Goal: Information Seeking & Learning: Learn about a topic

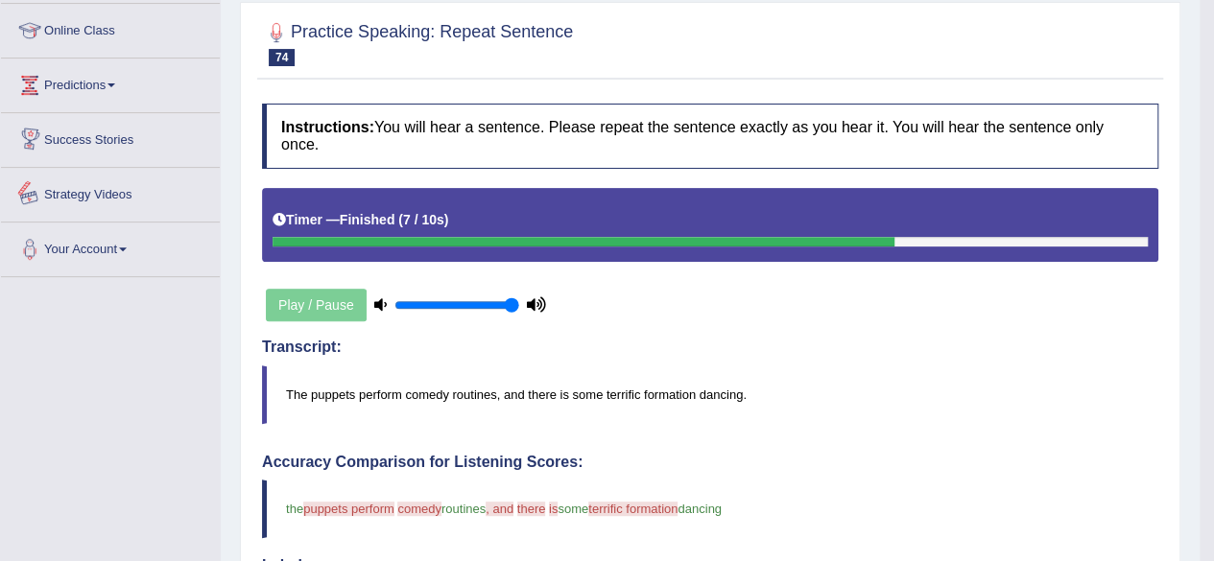
scroll to position [96, 0]
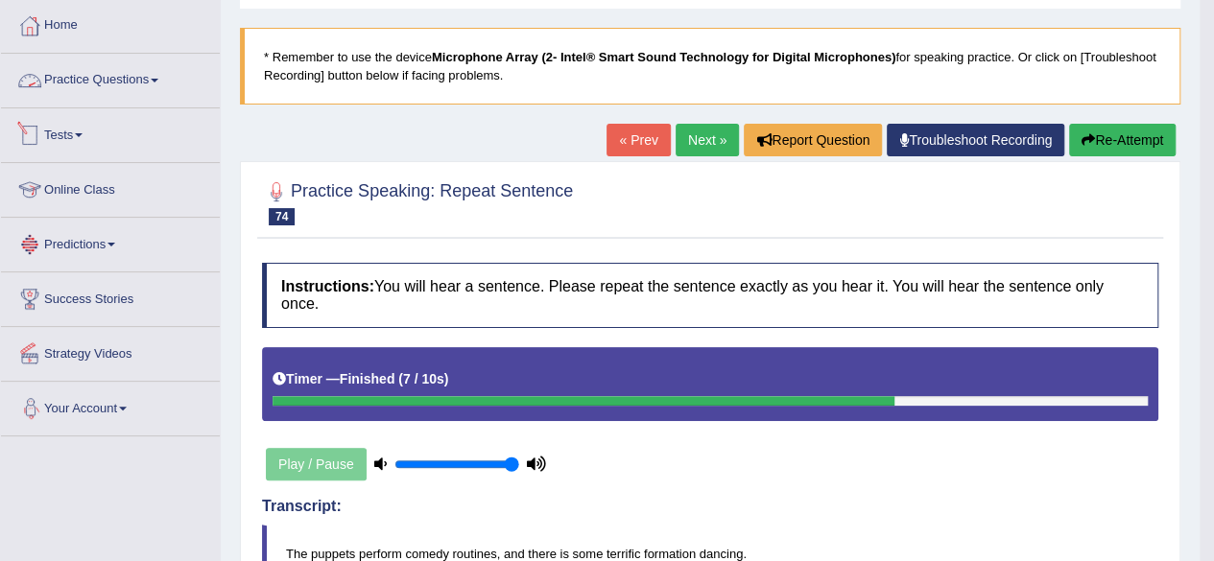
click at [159, 83] on link "Practice Questions" at bounding box center [110, 78] width 219 height 48
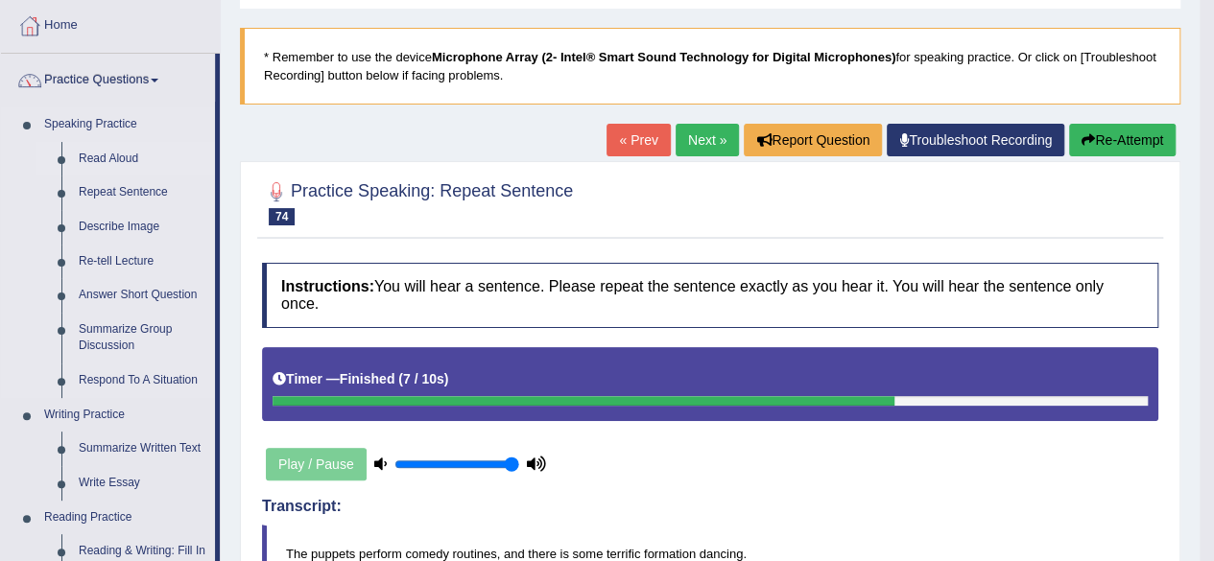
click at [121, 146] on link "Read Aloud" at bounding box center [142, 159] width 145 height 35
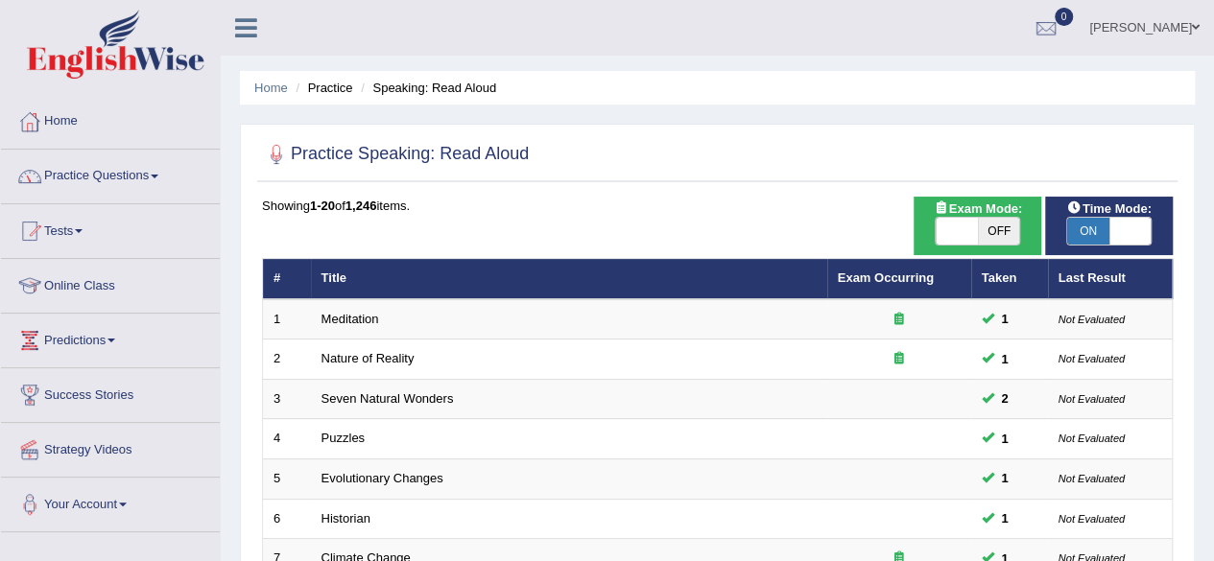
click at [1094, 229] on span "ON" at bounding box center [1088, 231] width 42 height 27
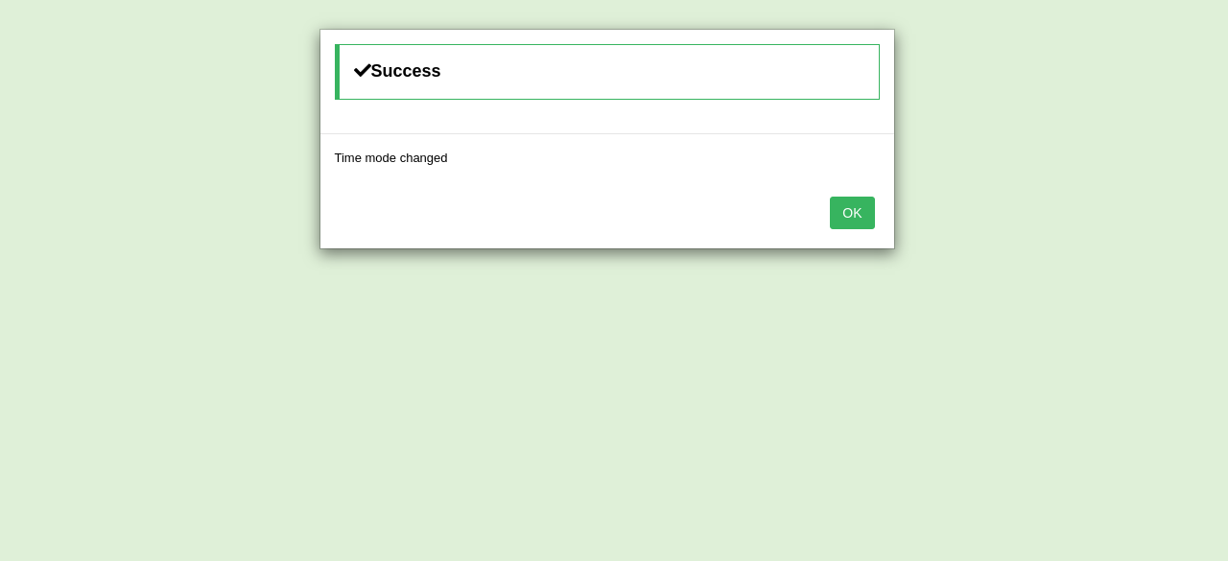
click at [861, 214] on button "OK" at bounding box center [852, 213] width 44 height 33
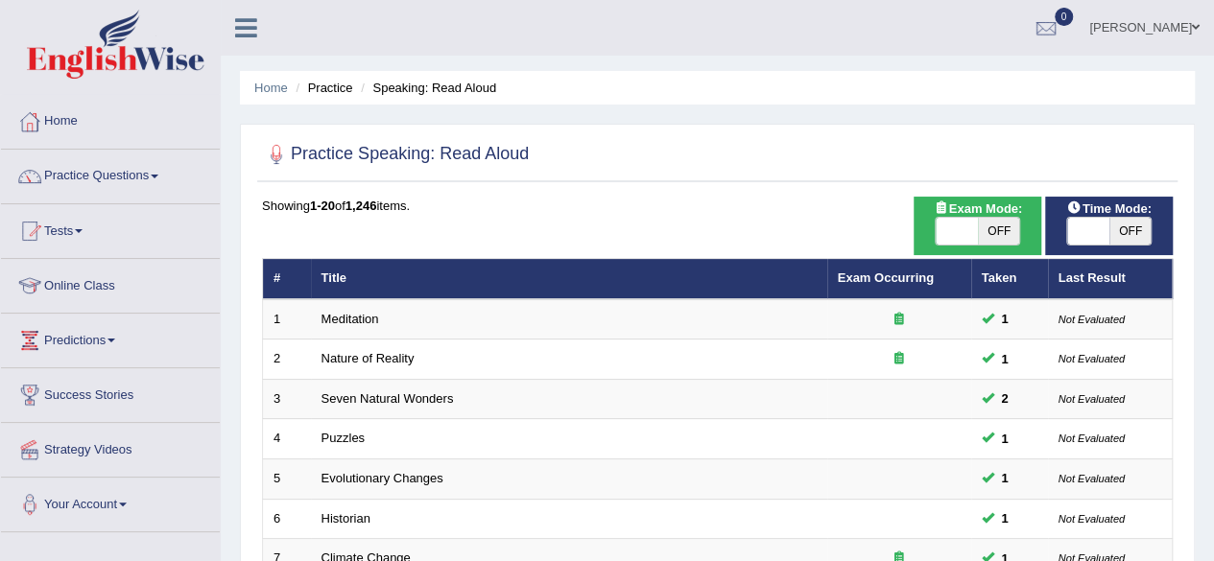
click at [1119, 231] on span "OFF" at bounding box center [1130, 231] width 42 height 27
checkbox input "true"
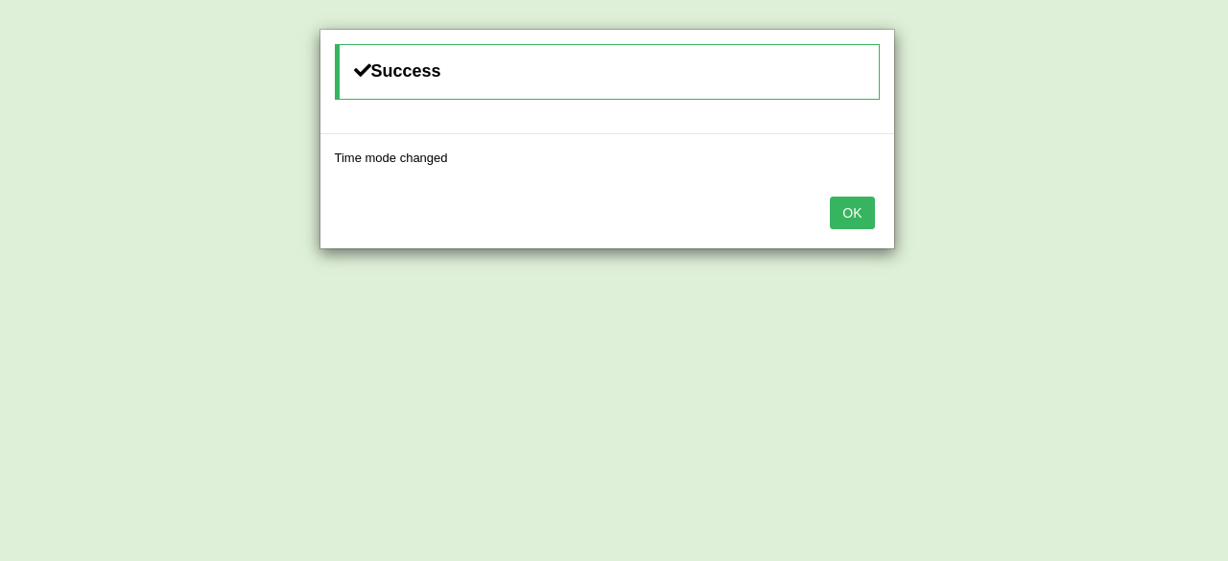
click at [868, 220] on button "OK" at bounding box center [852, 213] width 44 height 33
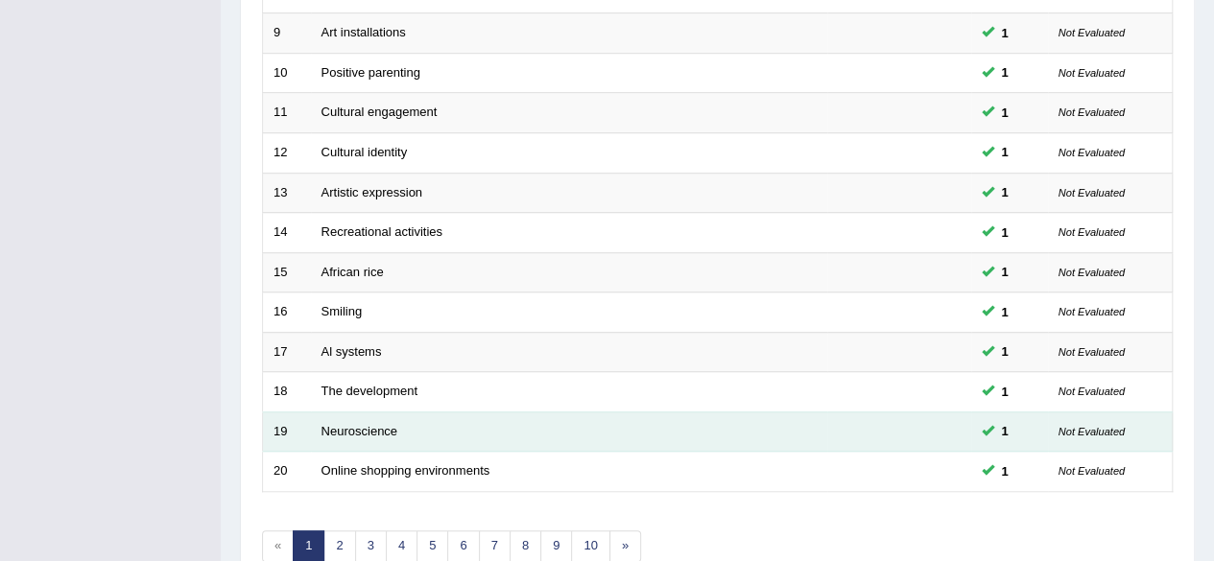
scroll to position [700, 0]
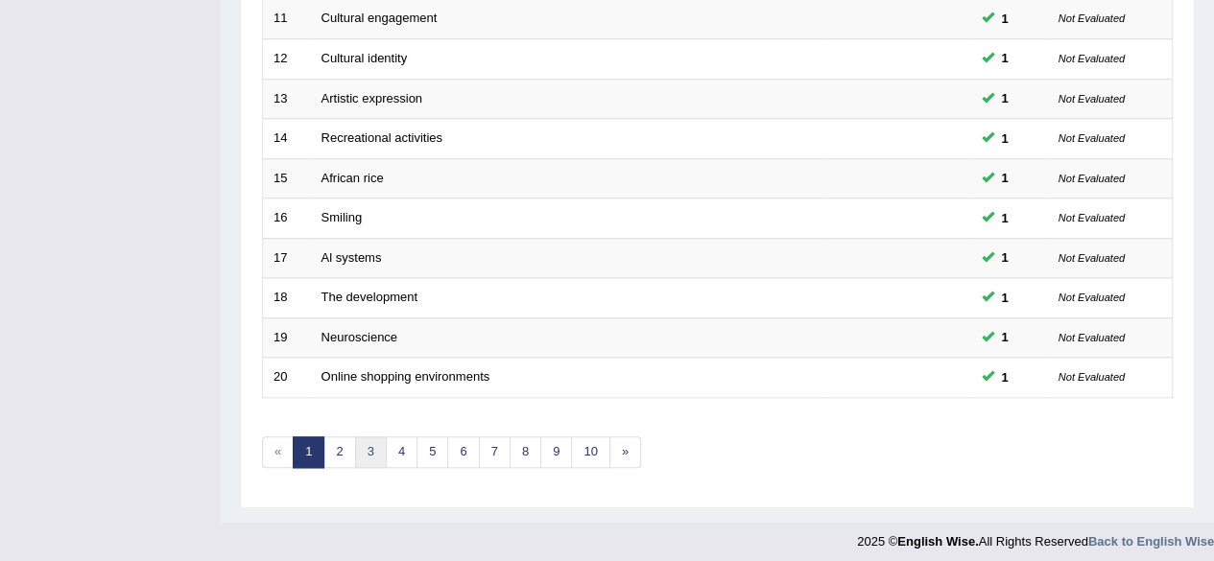
click at [367, 439] on link "3" at bounding box center [371, 453] width 32 height 32
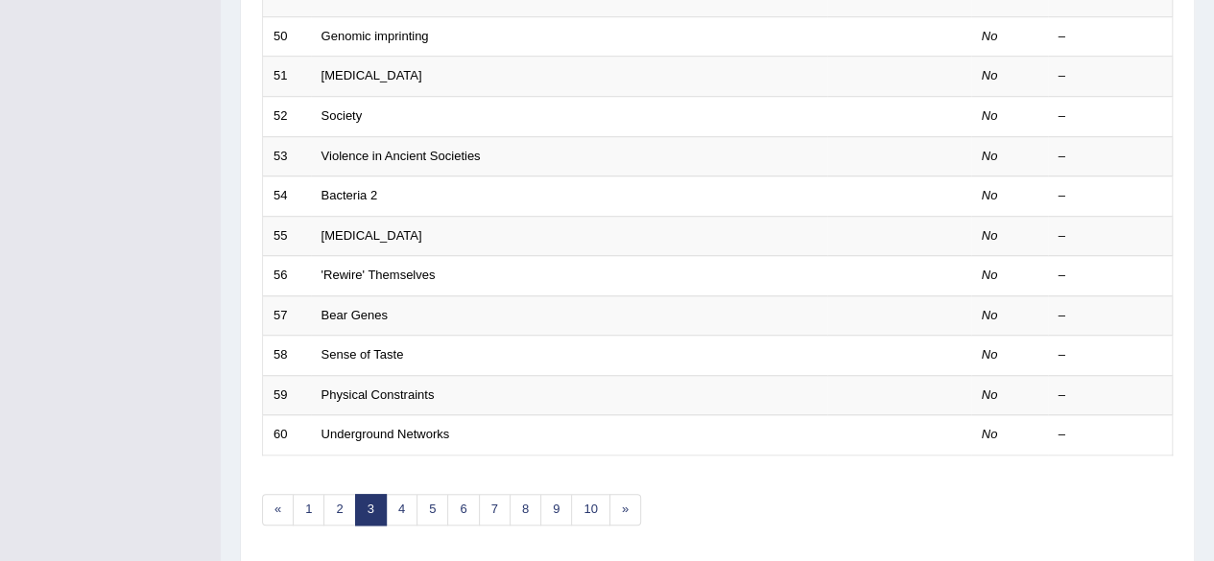
scroll to position [700, 0]
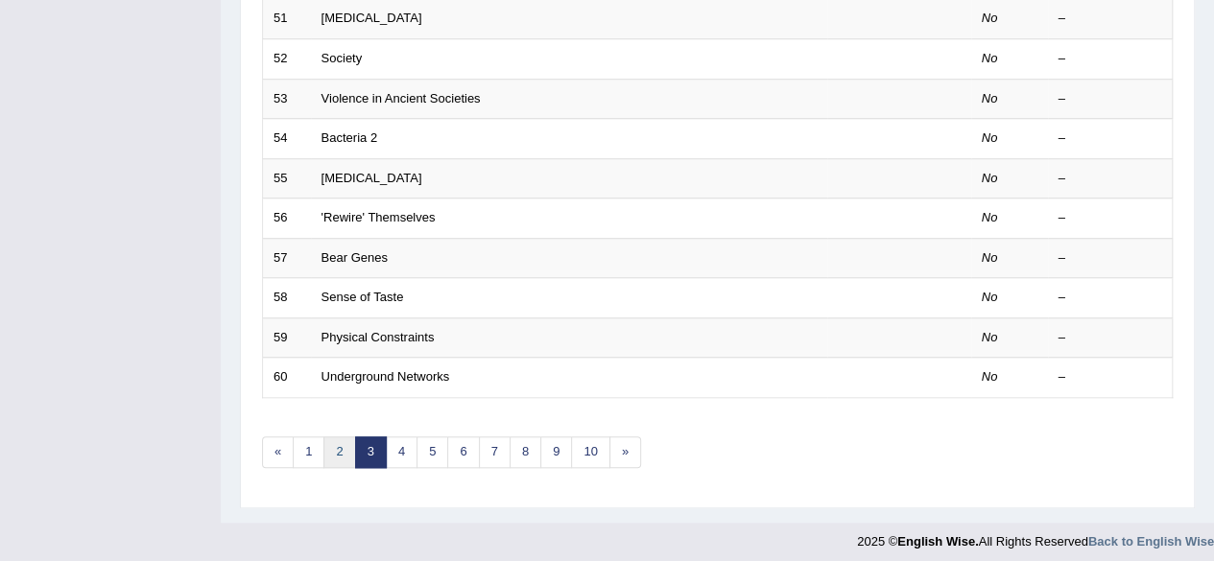
click at [348, 437] on link "2" at bounding box center [339, 453] width 32 height 32
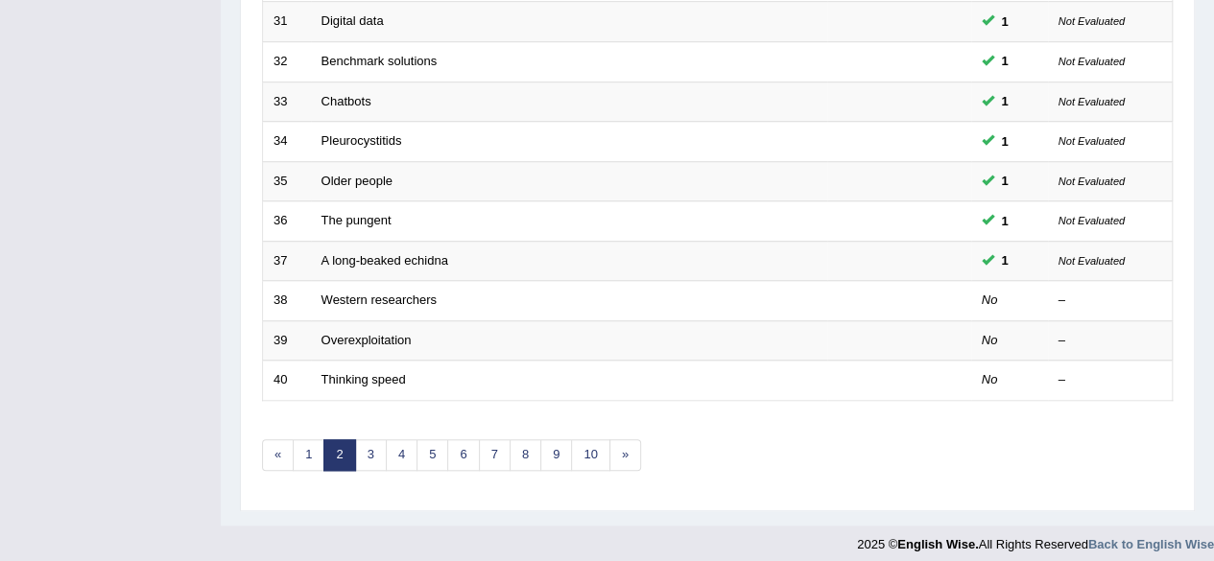
scroll to position [700, 0]
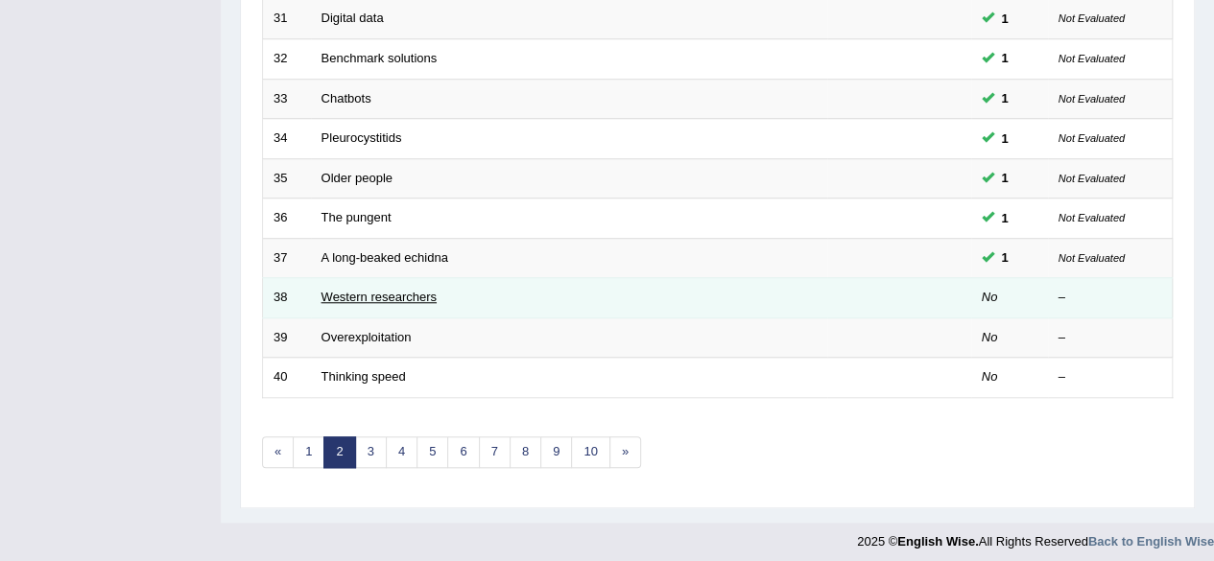
click at [383, 290] on link "Western researchers" at bounding box center [378, 297] width 115 height 14
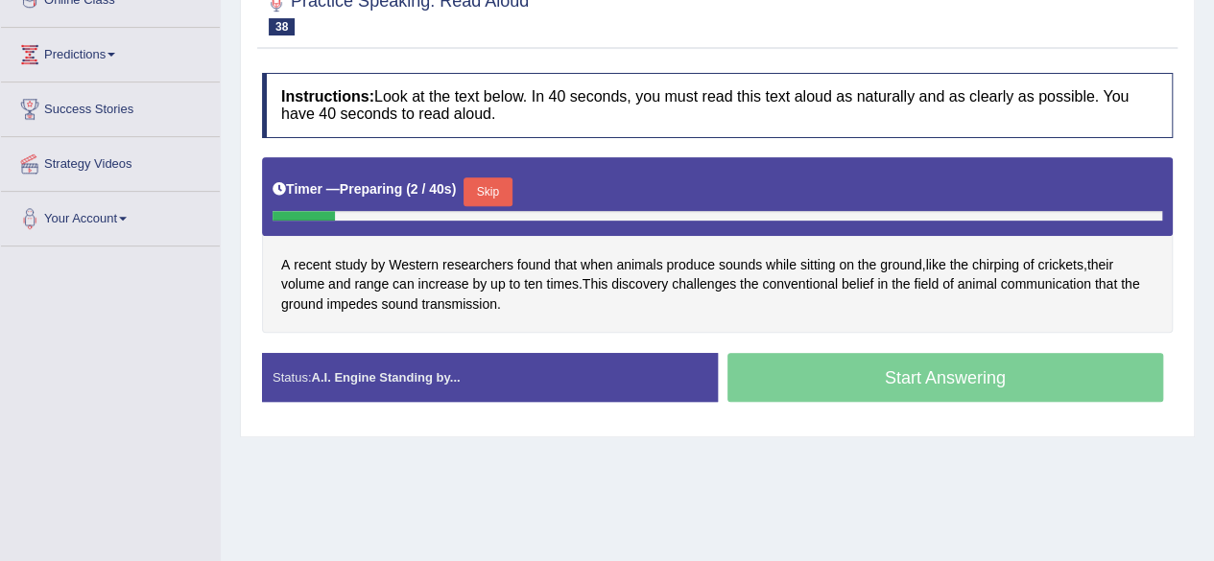
scroll to position [288, 0]
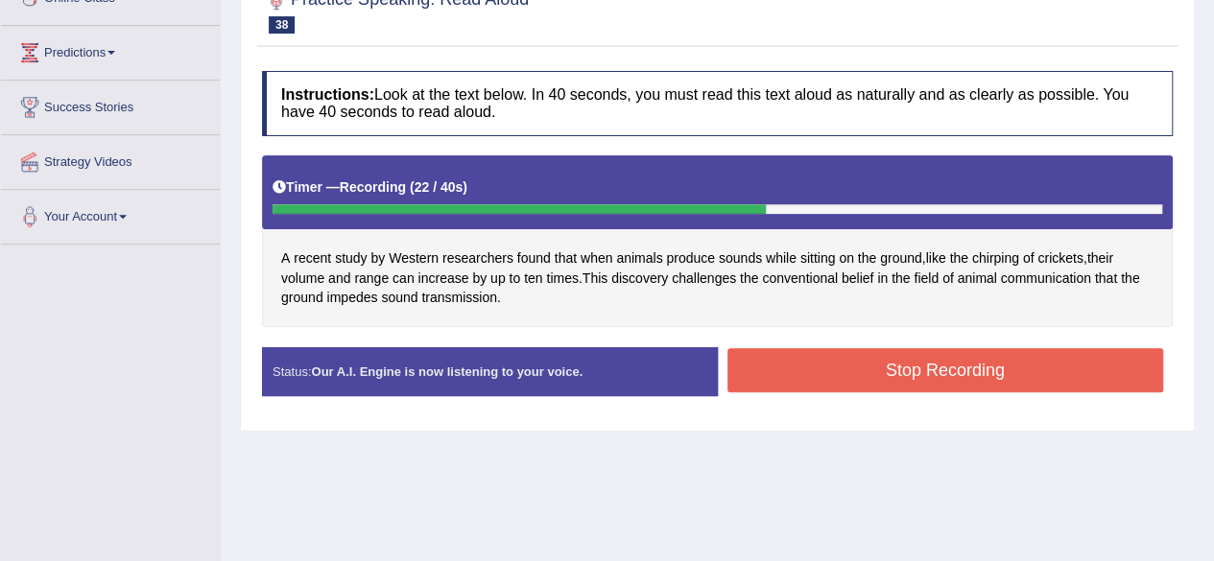
click at [887, 363] on button "Stop Recording" at bounding box center [945, 370] width 437 height 44
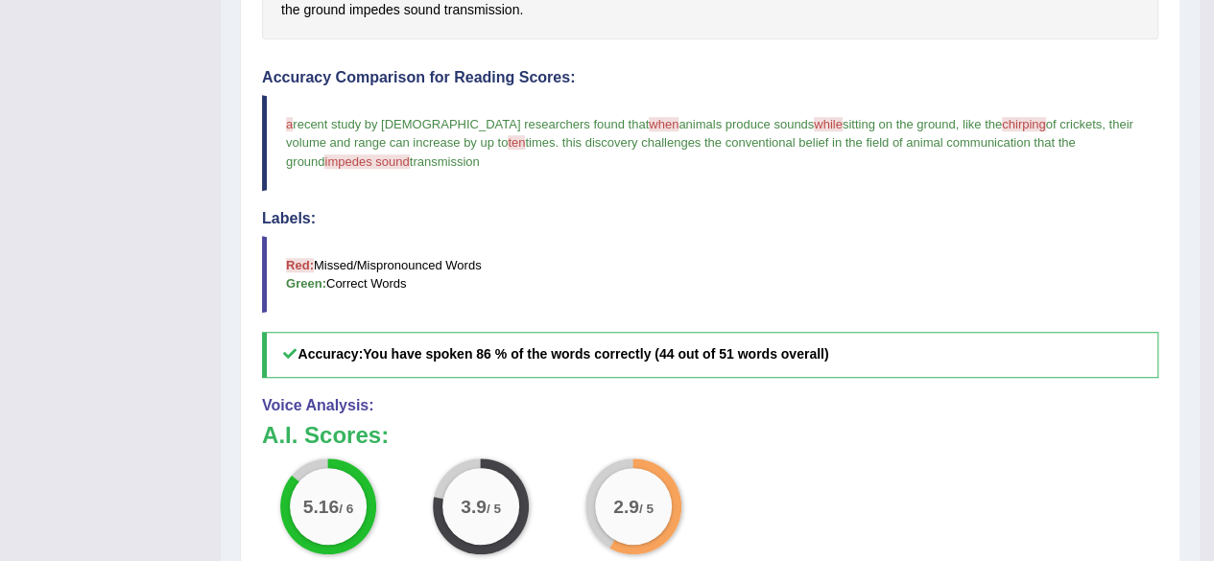
scroll to position [480, 0]
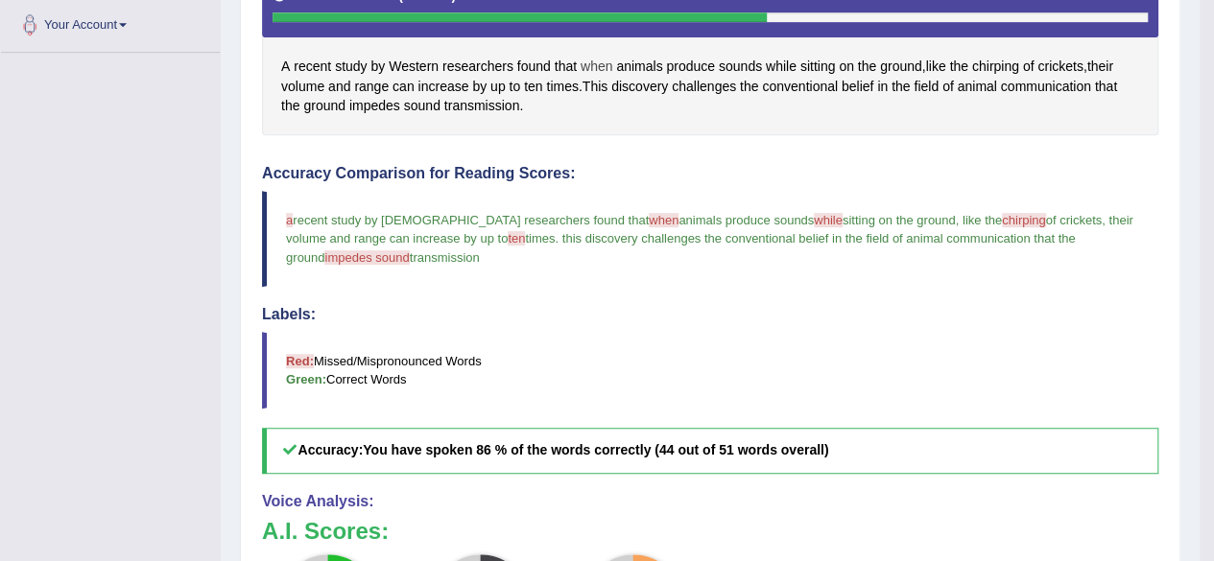
click at [589, 70] on span "when" at bounding box center [597, 67] width 32 height 20
click at [602, 109] on icon at bounding box center [604, 107] width 14 height 12
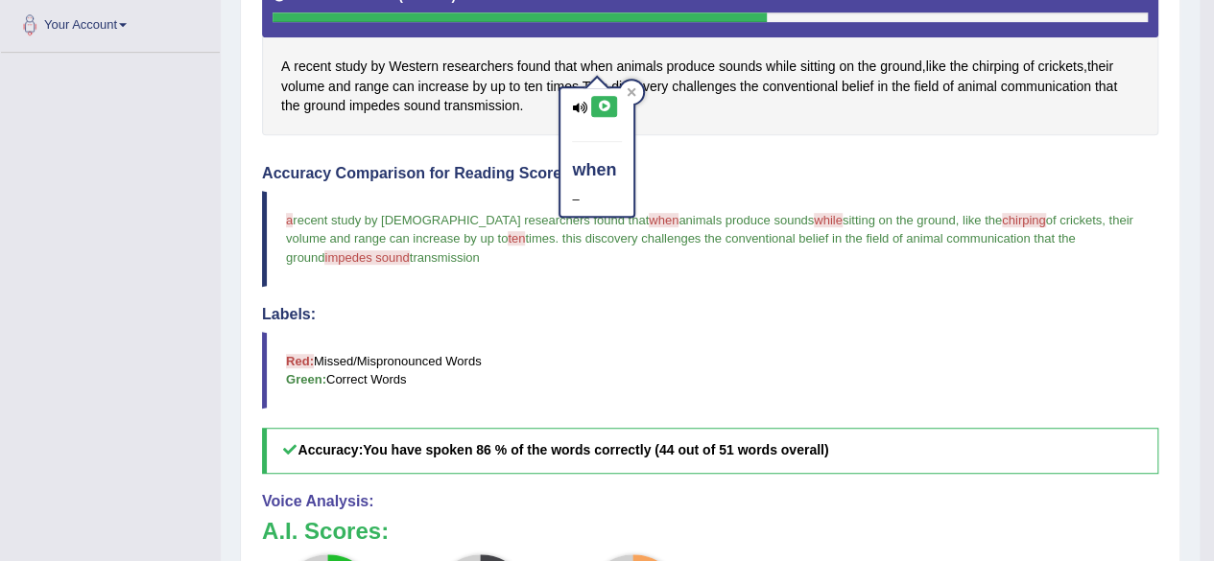
click at [602, 109] on icon at bounding box center [604, 107] width 14 height 12
click at [607, 108] on icon at bounding box center [604, 107] width 14 height 12
click at [606, 108] on icon at bounding box center [604, 107] width 14 height 12
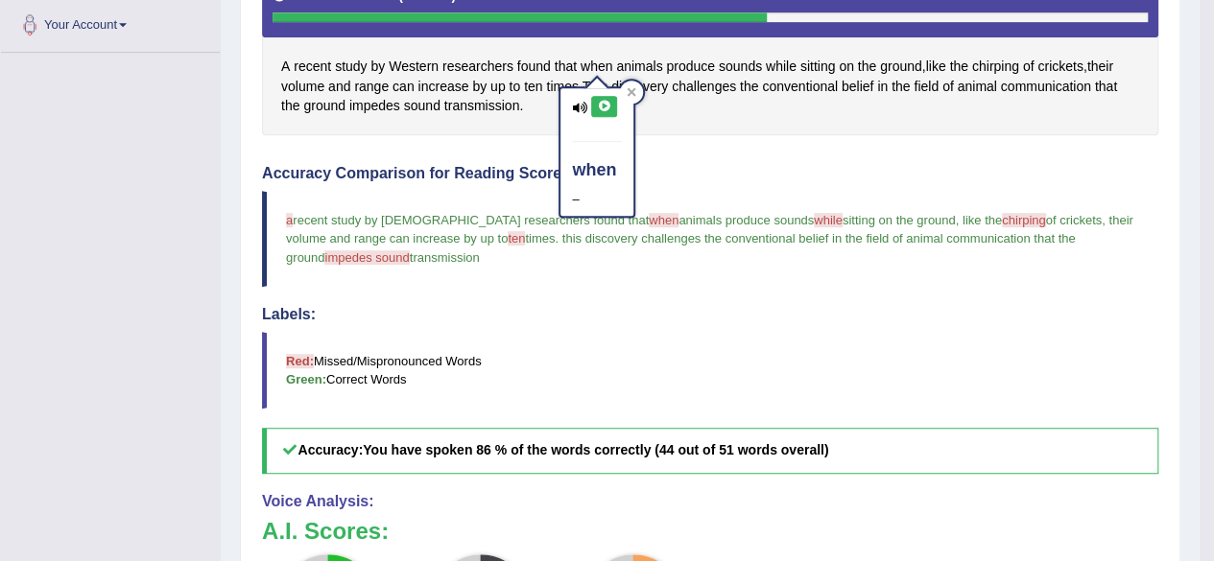
click at [606, 108] on icon at bounding box center [604, 107] width 14 height 12
click at [595, 106] on button at bounding box center [604, 106] width 26 height 21
click at [595, 108] on button at bounding box center [604, 106] width 26 height 21
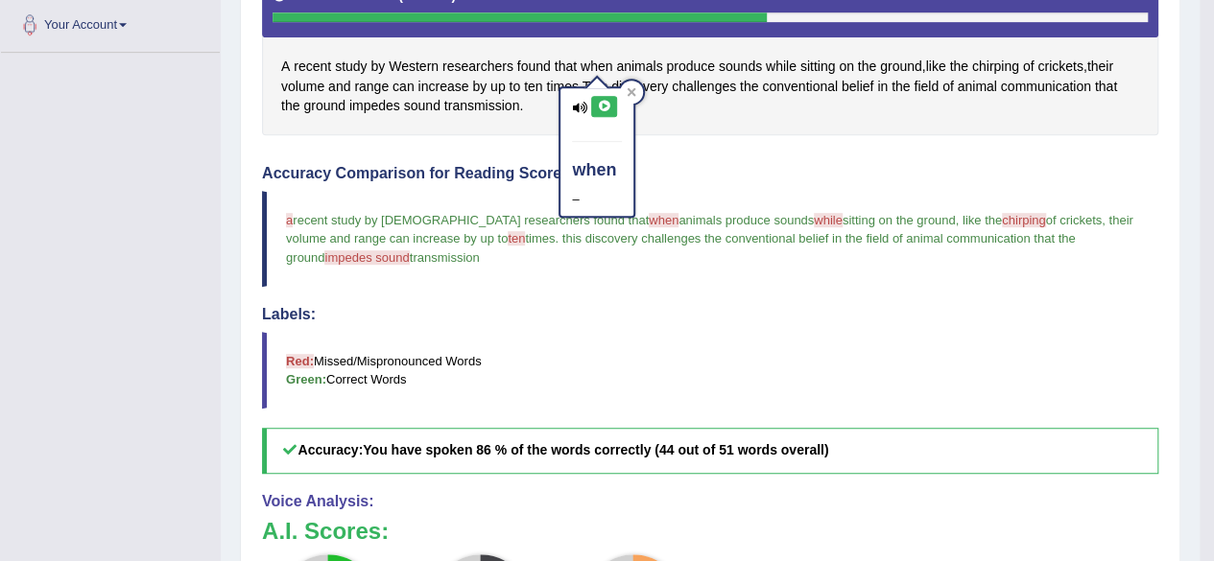
click at [594, 108] on button at bounding box center [604, 106] width 26 height 21
click at [594, 107] on button at bounding box center [604, 106] width 26 height 21
click at [593, 107] on button at bounding box center [604, 106] width 26 height 21
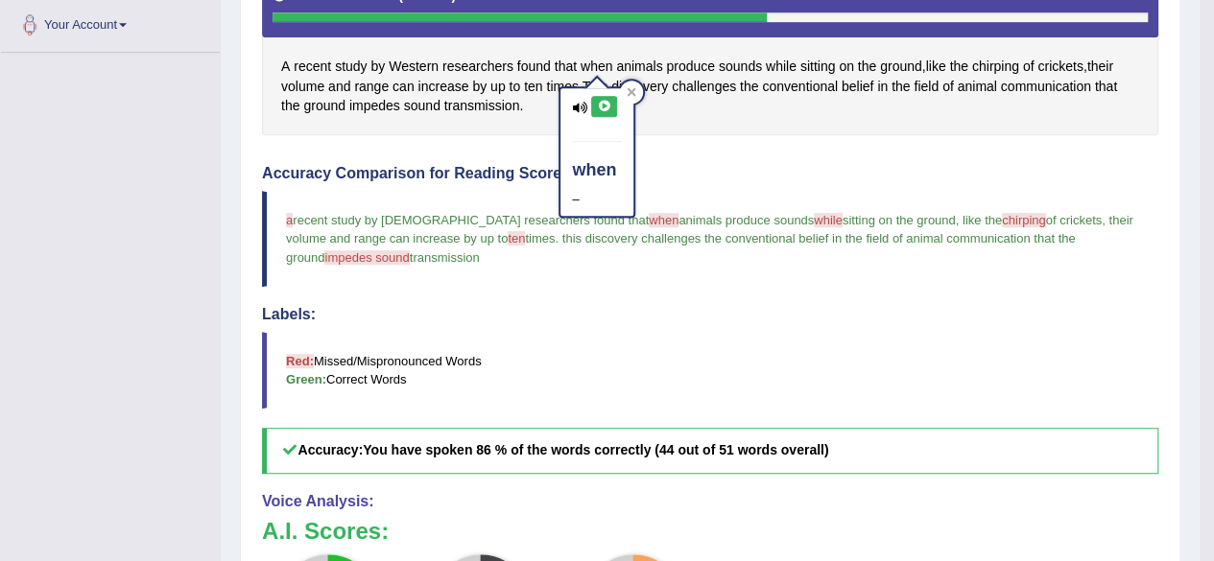
click at [593, 107] on button at bounding box center [604, 106] width 26 height 21
click at [630, 83] on div at bounding box center [631, 92] width 23 height 23
click at [988, 66] on span "chirping" at bounding box center [995, 67] width 47 height 20
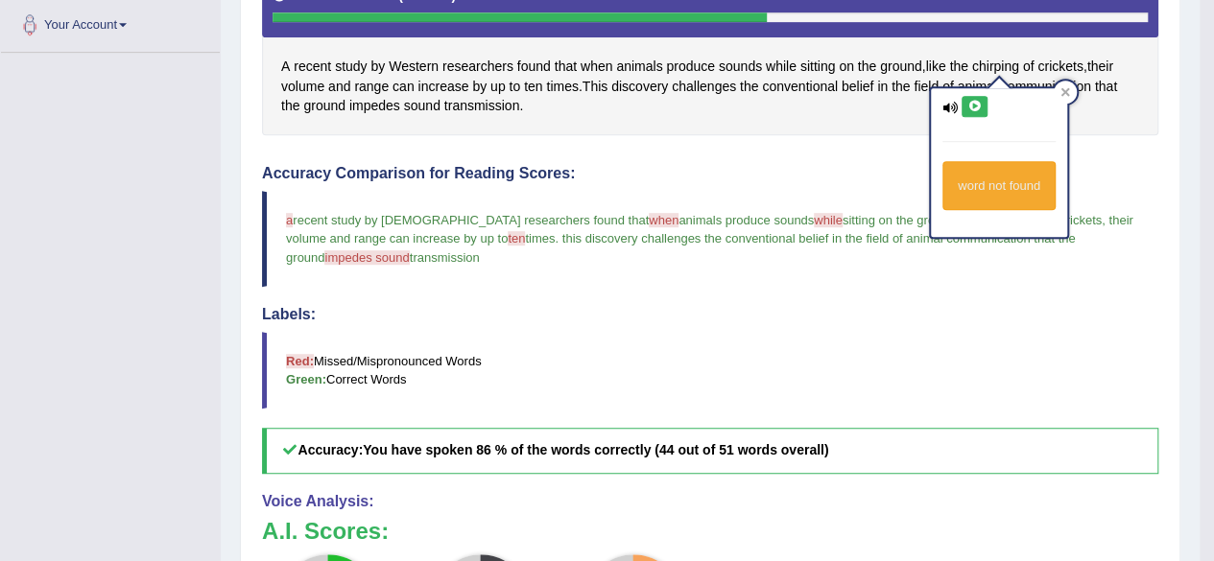
click at [969, 110] on icon at bounding box center [974, 107] width 14 height 12
click at [968, 106] on icon at bounding box center [974, 107] width 14 height 12
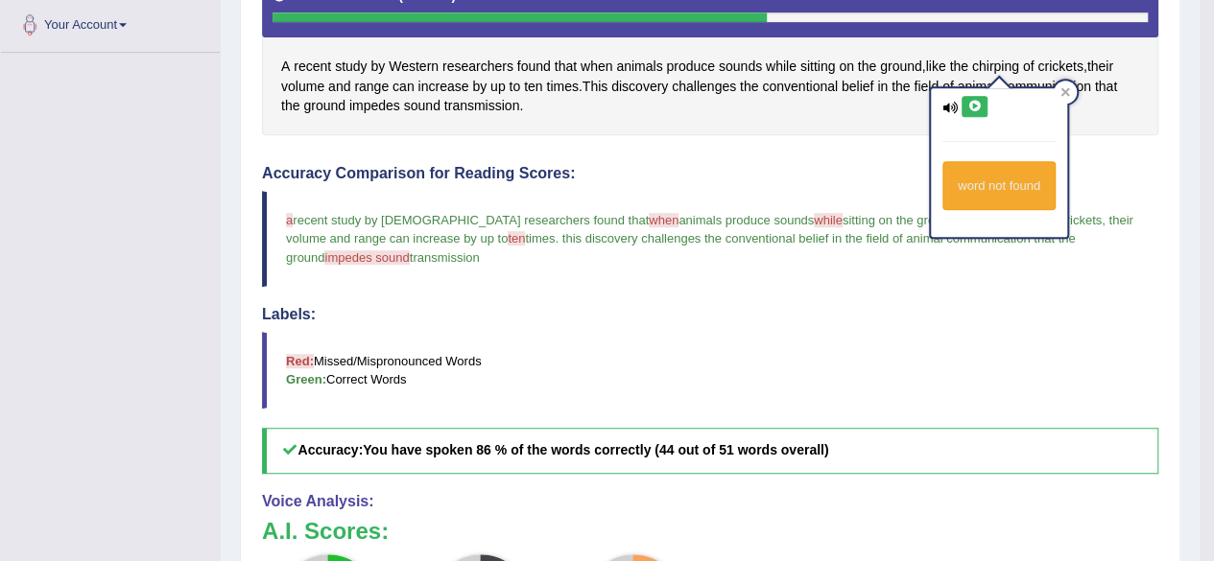
click at [968, 106] on icon at bounding box center [974, 107] width 14 height 12
click at [971, 105] on icon at bounding box center [974, 107] width 14 height 12
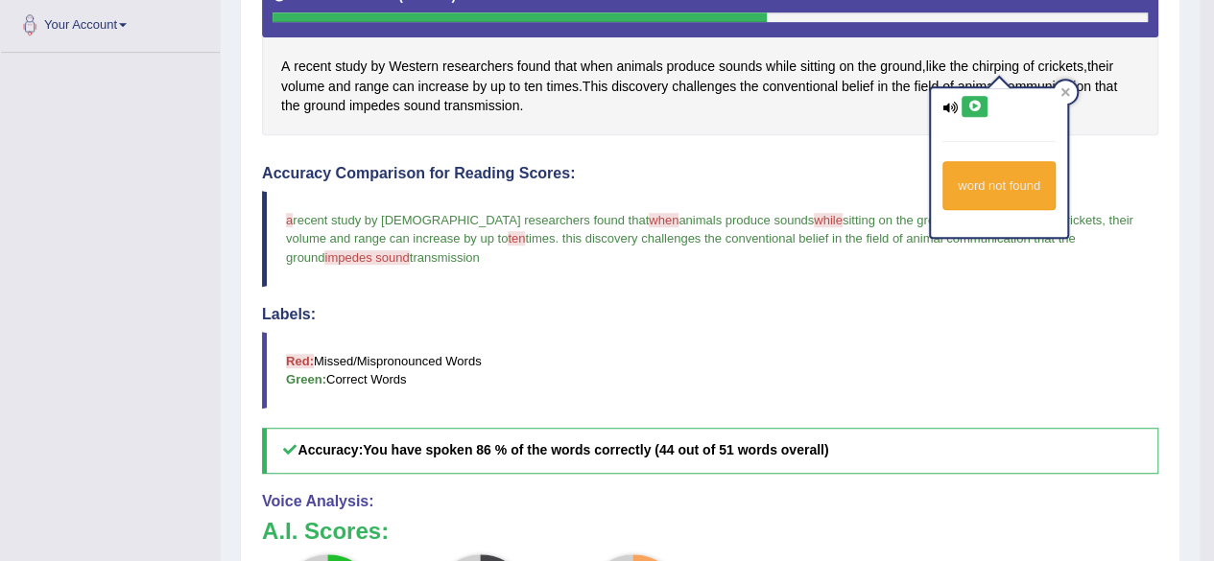
click at [971, 106] on icon at bounding box center [974, 107] width 14 height 12
click at [971, 104] on icon at bounding box center [974, 107] width 14 height 12
click at [971, 103] on icon at bounding box center [974, 107] width 14 height 12
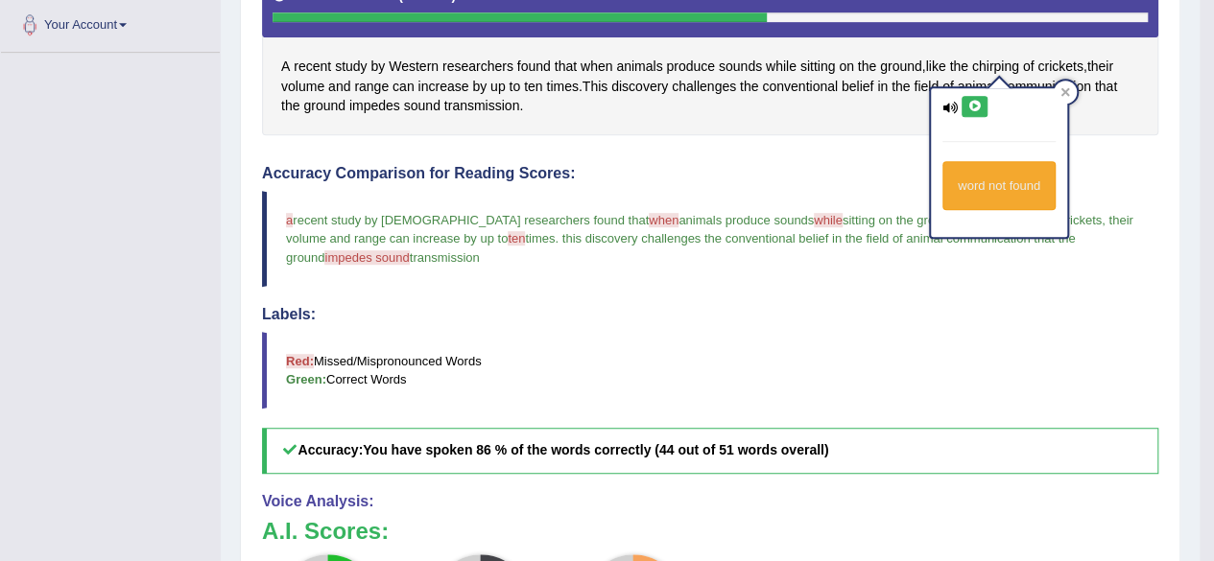
click at [971, 103] on icon at bounding box center [974, 107] width 14 height 12
click at [1065, 83] on div at bounding box center [1065, 92] width 23 height 23
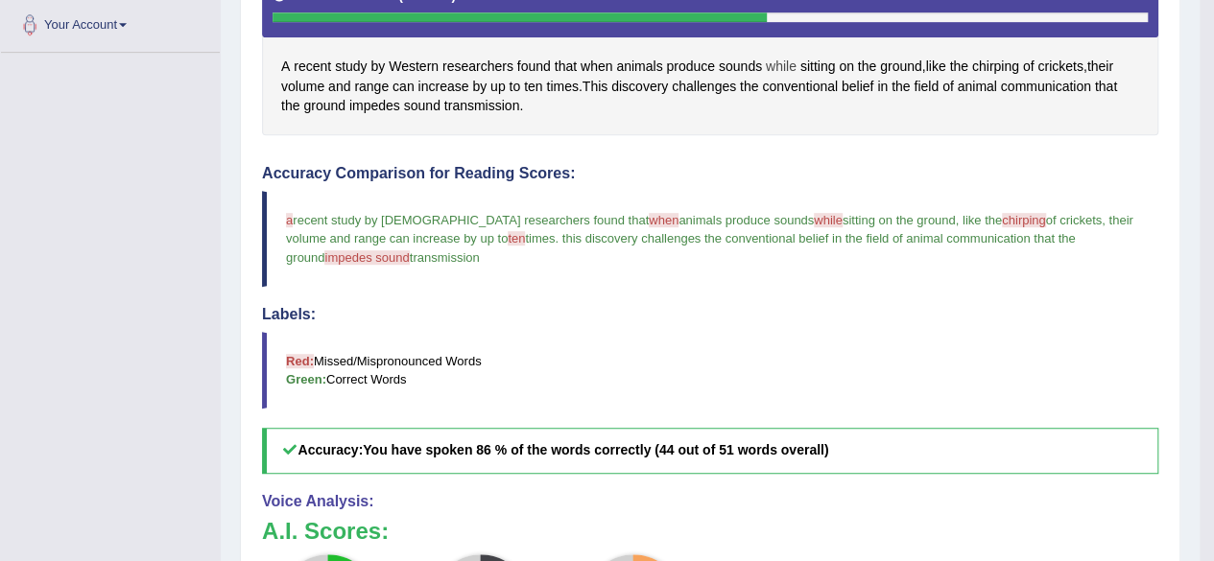
click at [777, 53] on div "A recent study by Western researchers found that when animals produce sounds wh…" at bounding box center [710, 50] width 896 height 172
click at [779, 62] on span "while" at bounding box center [781, 67] width 31 height 20
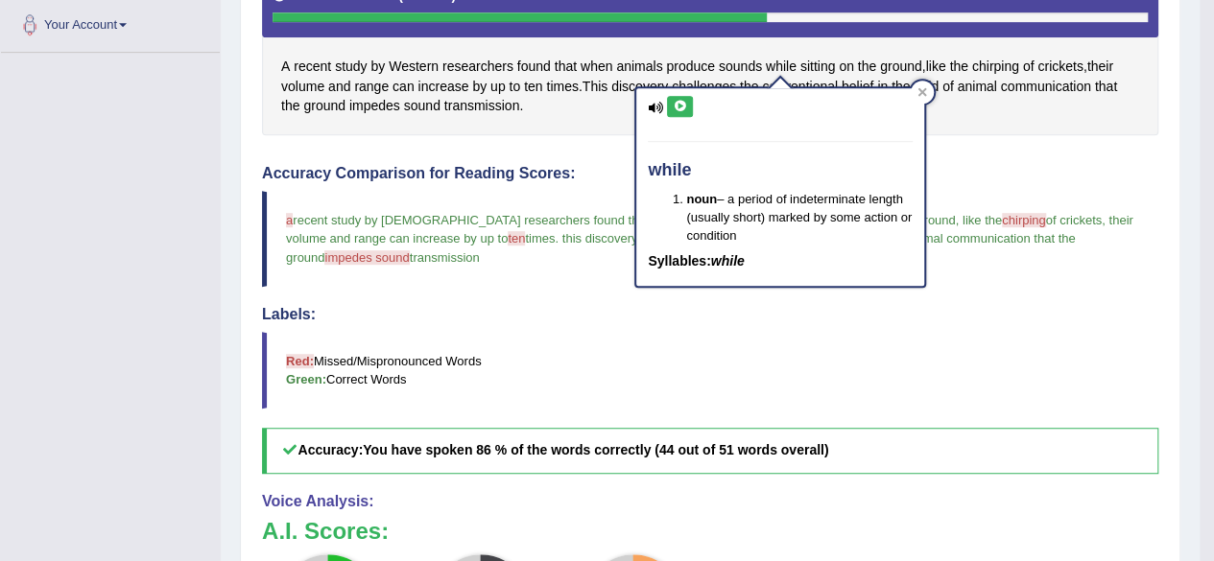
click at [679, 109] on icon at bounding box center [680, 107] width 14 height 12
click at [684, 98] on button at bounding box center [680, 106] width 26 height 21
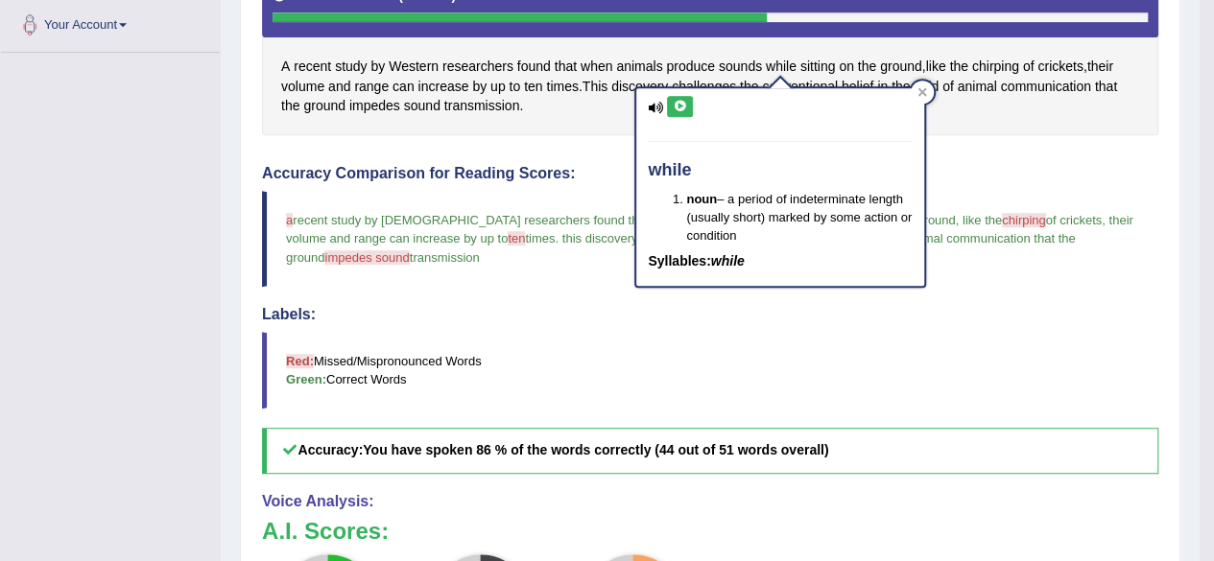
click at [672, 102] on button at bounding box center [680, 106] width 26 height 21
click at [672, 103] on button at bounding box center [680, 106] width 26 height 21
click at [673, 103] on button at bounding box center [680, 106] width 26 height 21
click at [673, 103] on icon at bounding box center [680, 107] width 14 height 12
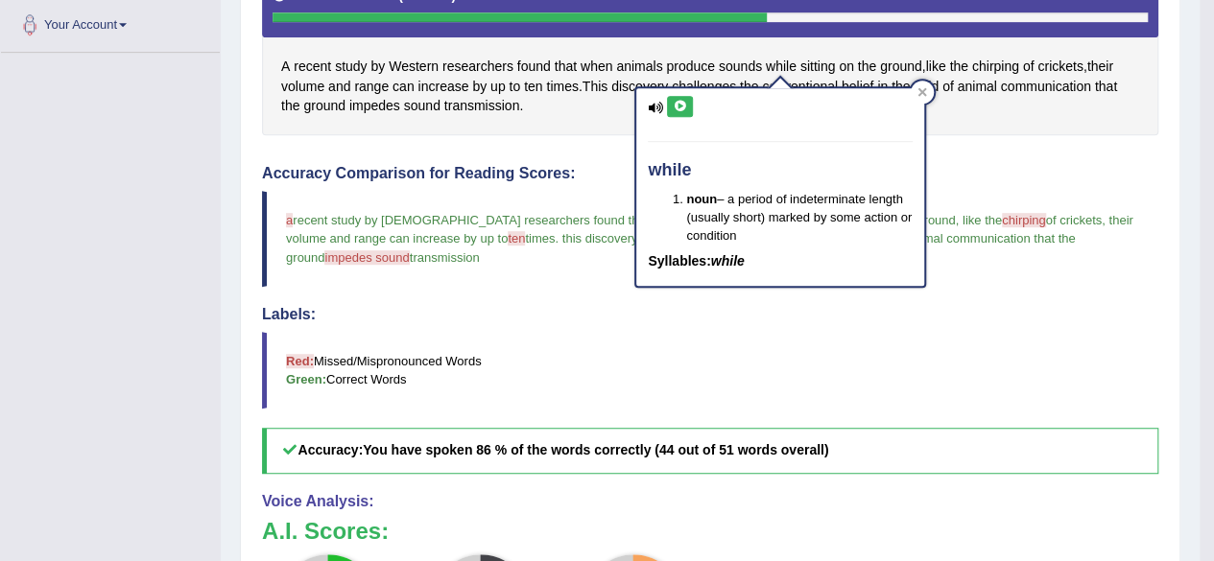
click at [678, 103] on icon at bounding box center [680, 107] width 14 height 12
click at [678, 101] on icon at bounding box center [680, 107] width 14 height 12
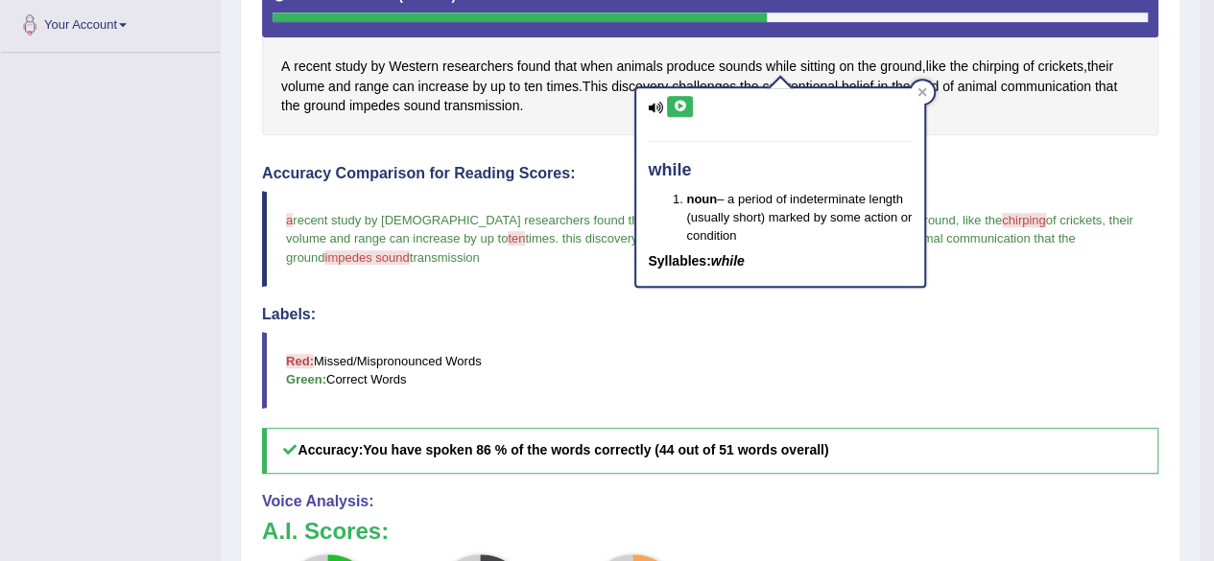
click at [678, 101] on icon at bounding box center [680, 107] width 14 height 12
click at [676, 101] on icon at bounding box center [680, 107] width 14 height 12
click at [674, 107] on icon at bounding box center [680, 107] width 14 height 12
click at [673, 106] on icon at bounding box center [680, 107] width 14 height 12
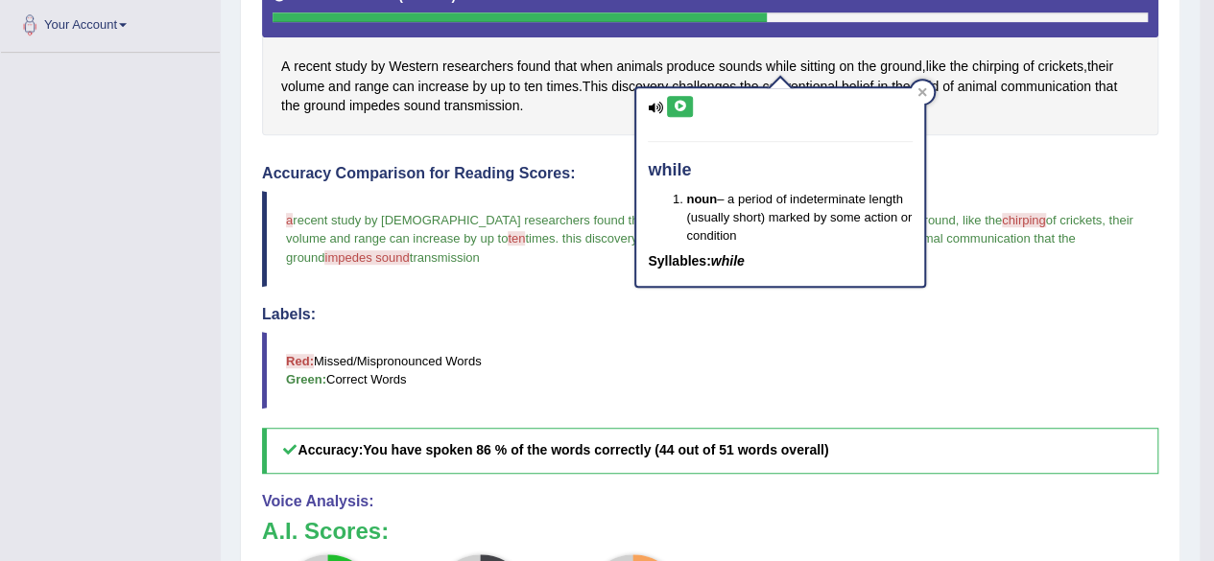
click at [673, 106] on icon at bounding box center [680, 107] width 14 height 12
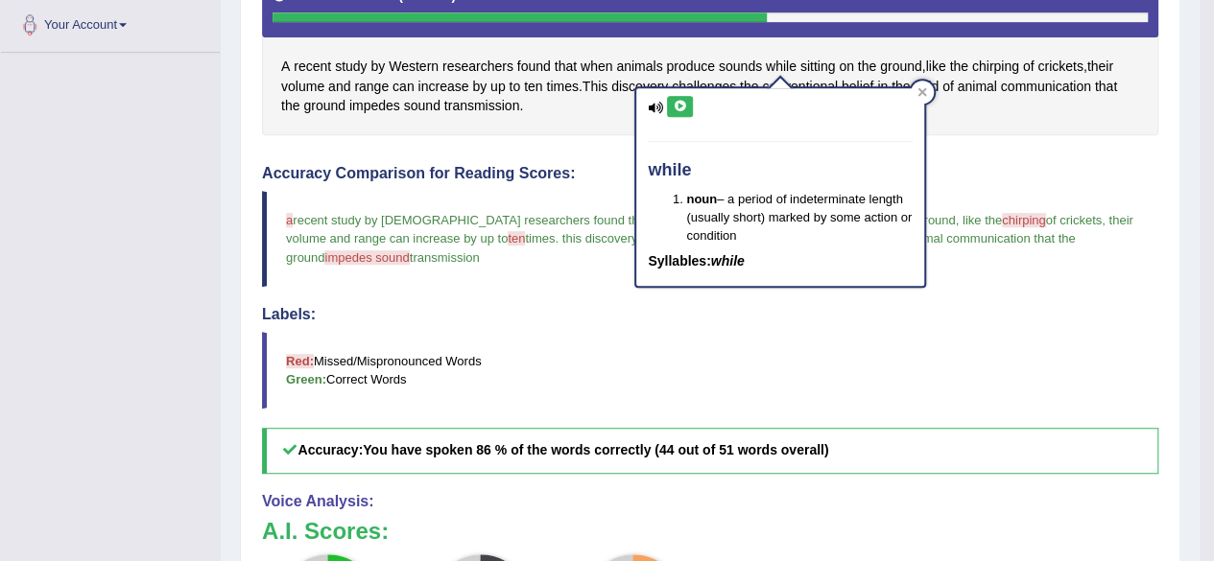
click at [672, 103] on button at bounding box center [680, 106] width 26 height 21
click at [672, 102] on button at bounding box center [680, 106] width 26 height 21
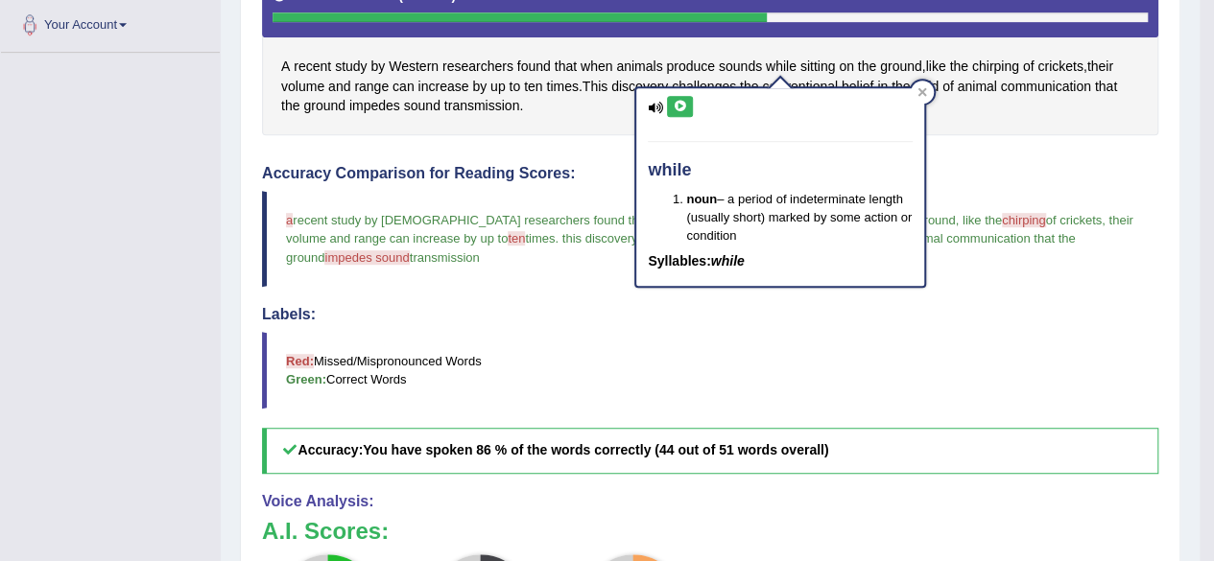
click at [679, 106] on icon at bounding box center [680, 107] width 14 height 12
click at [681, 97] on button at bounding box center [680, 106] width 26 height 21
click at [678, 107] on icon at bounding box center [680, 107] width 14 height 12
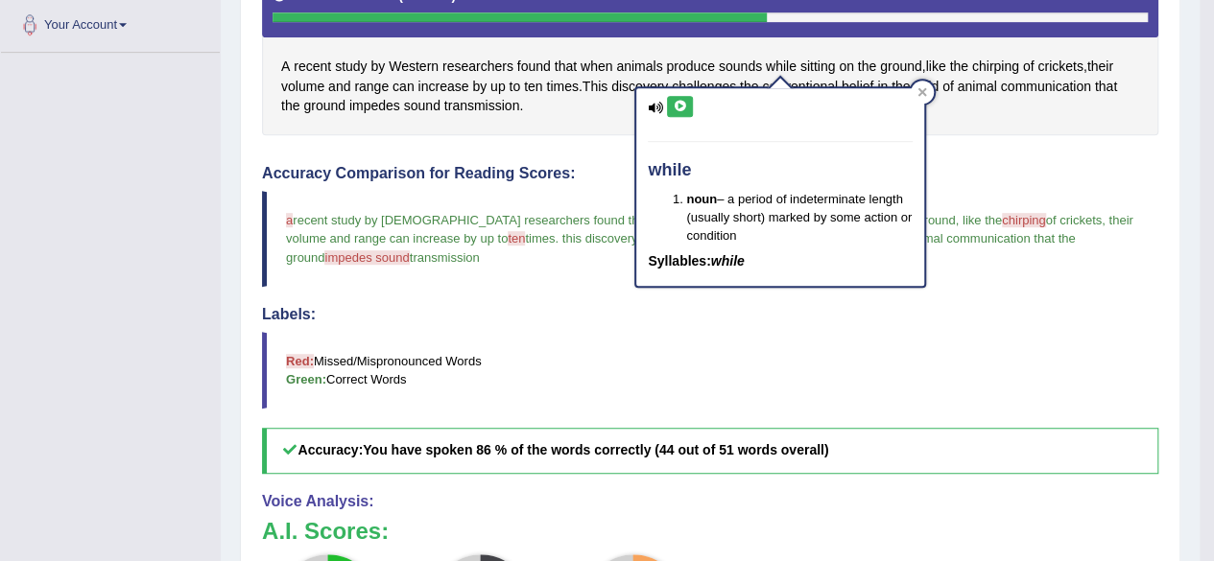
click at [678, 107] on icon at bounding box center [680, 107] width 14 height 12
click at [929, 88] on div at bounding box center [922, 92] width 23 height 23
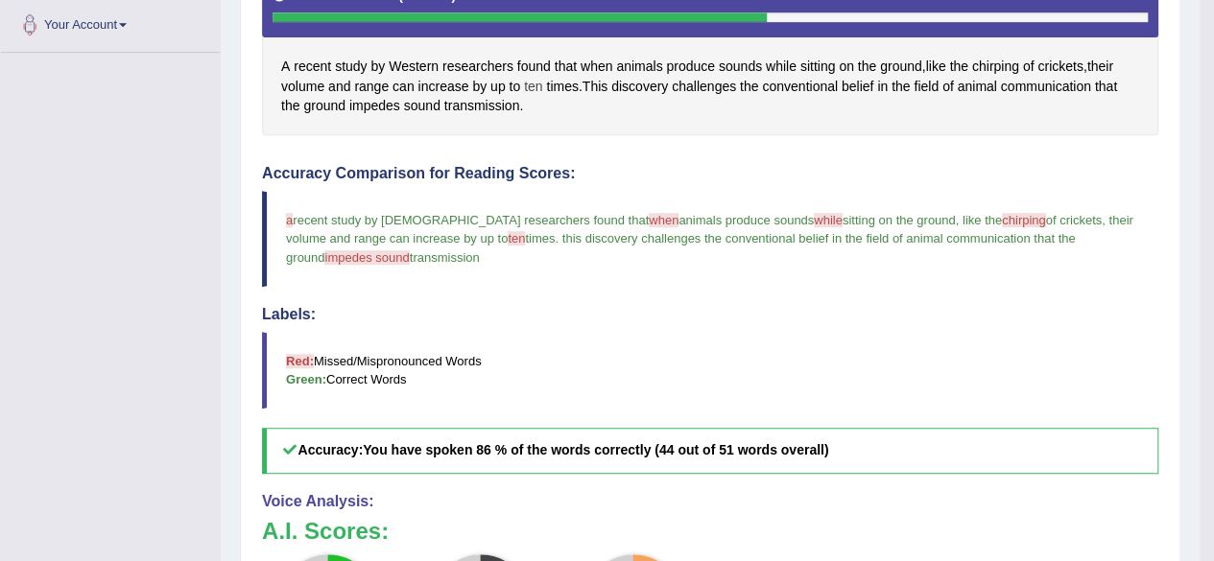
click at [531, 83] on span "ten" at bounding box center [533, 87] width 18 height 20
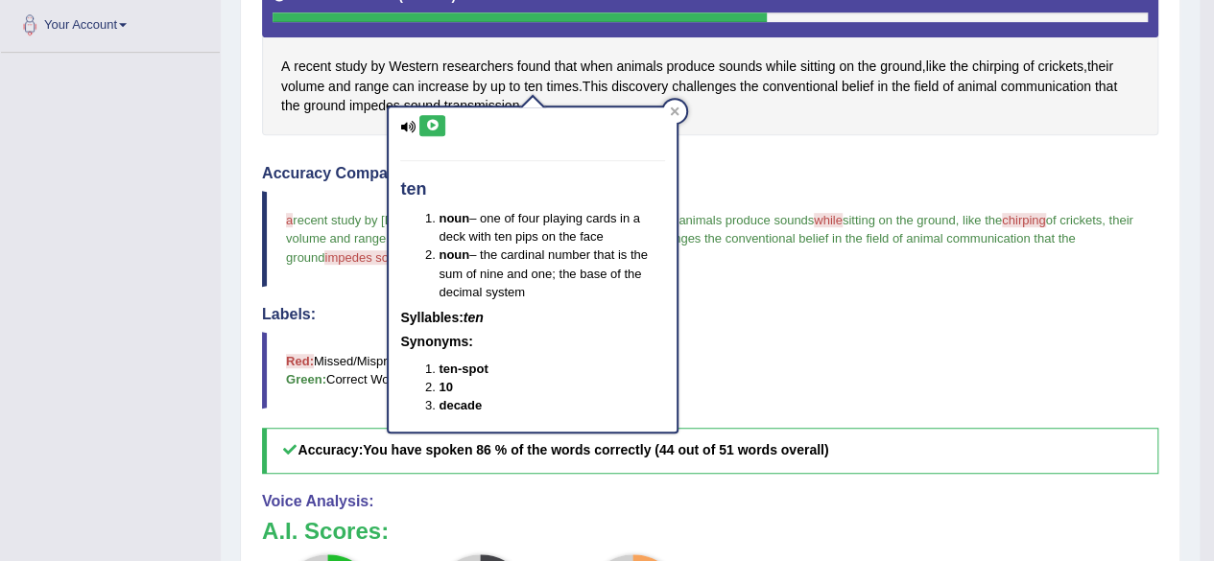
click at [425, 131] on button at bounding box center [432, 125] width 26 height 21
click at [428, 125] on icon at bounding box center [432, 126] width 14 height 12
click at [434, 130] on icon at bounding box center [432, 126] width 14 height 12
click at [434, 122] on icon at bounding box center [432, 126] width 14 height 12
click at [428, 126] on icon at bounding box center [432, 126] width 14 height 12
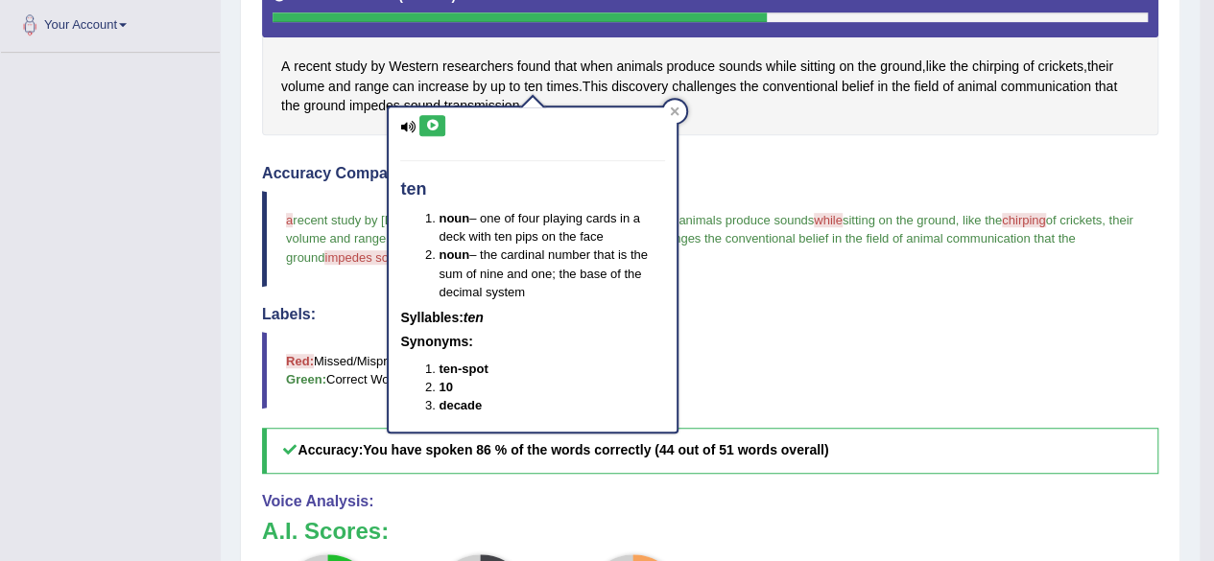
click at [436, 135] on button at bounding box center [432, 125] width 26 height 21
click at [426, 130] on icon at bounding box center [432, 126] width 14 height 12
click at [436, 130] on icon at bounding box center [432, 126] width 14 height 12
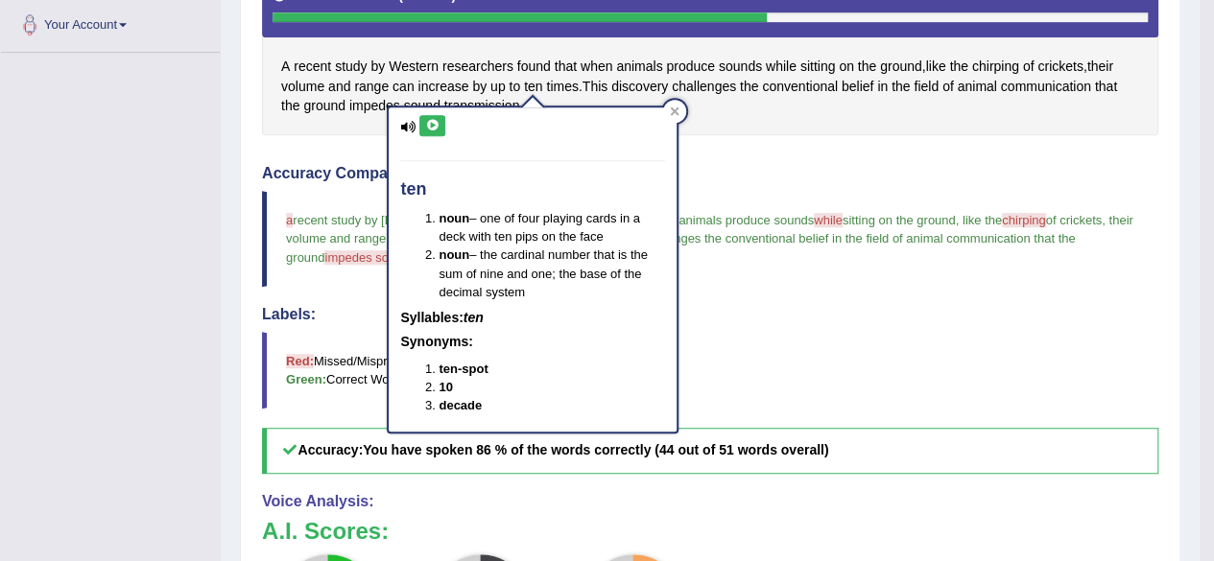
click at [436, 128] on icon at bounding box center [432, 126] width 14 height 12
click at [434, 130] on icon at bounding box center [432, 126] width 14 height 12
click at [432, 126] on icon at bounding box center [432, 126] width 14 height 12
click at [668, 107] on div at bounding box center [674, 111] width 23 height 23
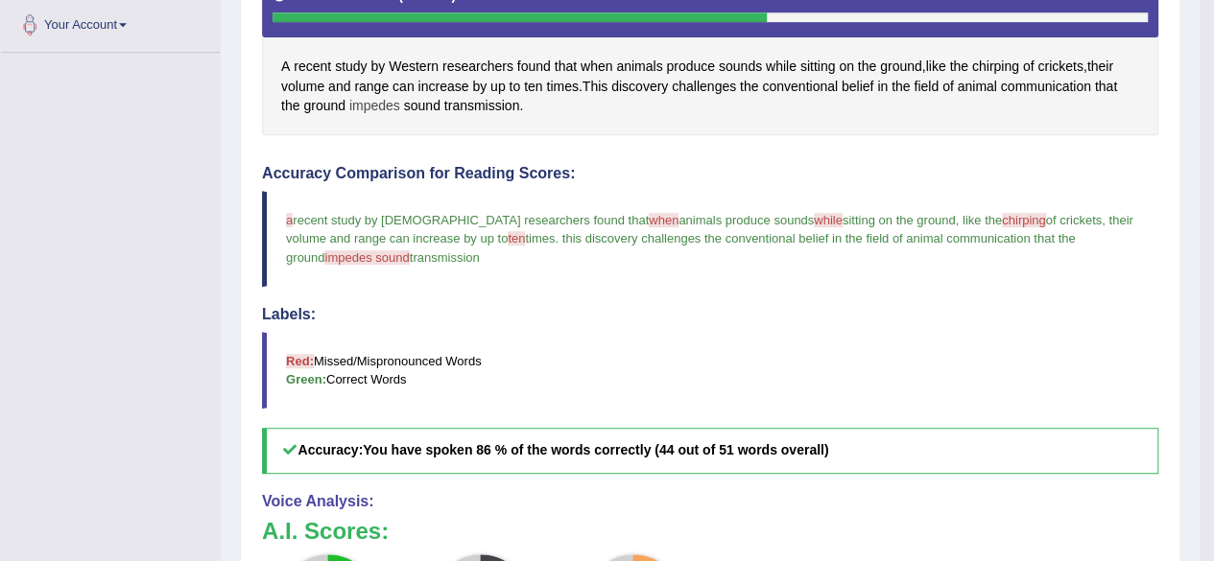
click at [379, 104] on span "impedes" at bounding box center [374, 106] width 51 height 20
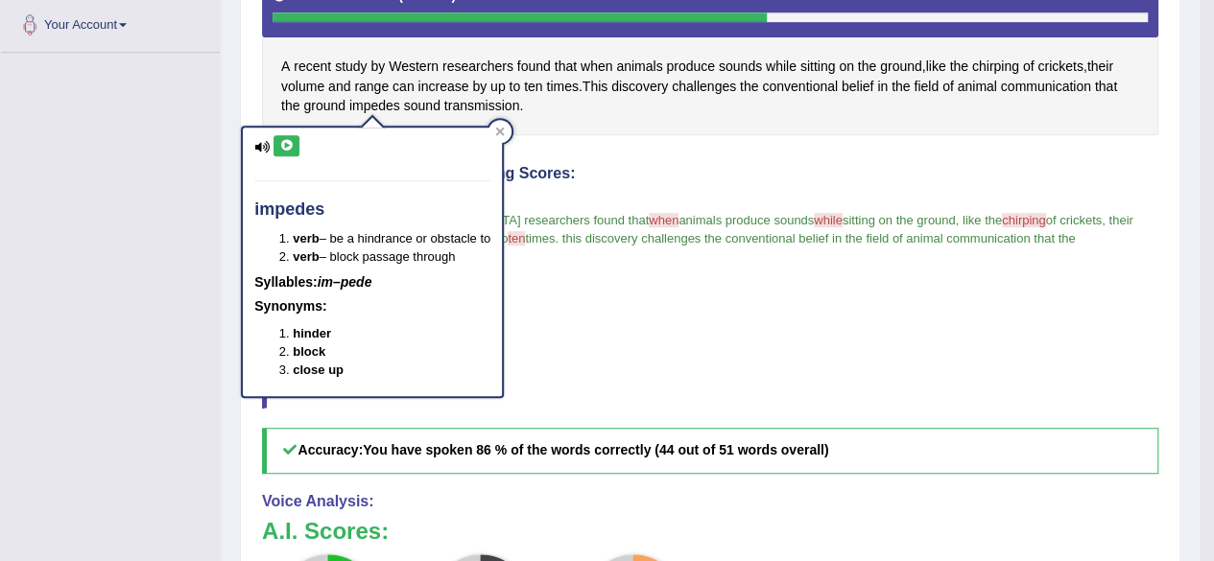
click at [290, 137] on button at bounding box center [286, 145] width 26 height 21
click at [288, 137] on button at bounding box center [286, 145] width 26 height 21
click at [278, 149] on button at bounding box center [286, 145] width 26 height 21
click at [284, 144] on icon at bounding box center [286, 146] width 14 height 12
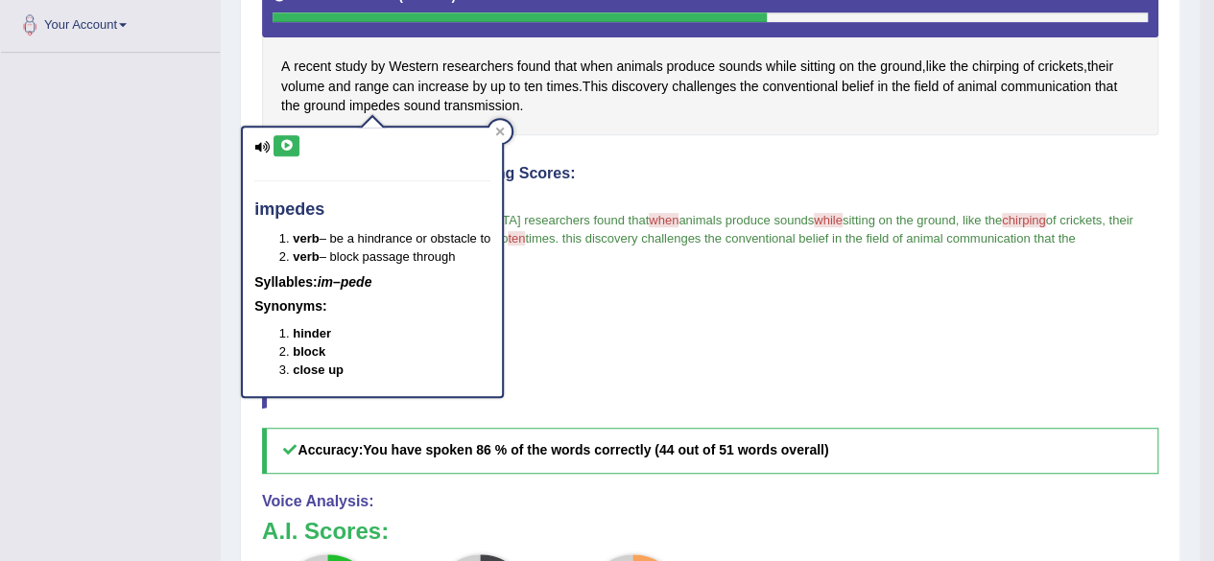
click at [284, 144] on icon at bounding box center [286, 146] width 14 height 12
click at [284, 143] on icon at bounding box center [286, 146] width 14 height 12
click at [282, 142] on icon at bounding box center [286, 146] width 14 height 12
click at [286, 144] on icon at bounding box center [286, 146] width 14 height 12
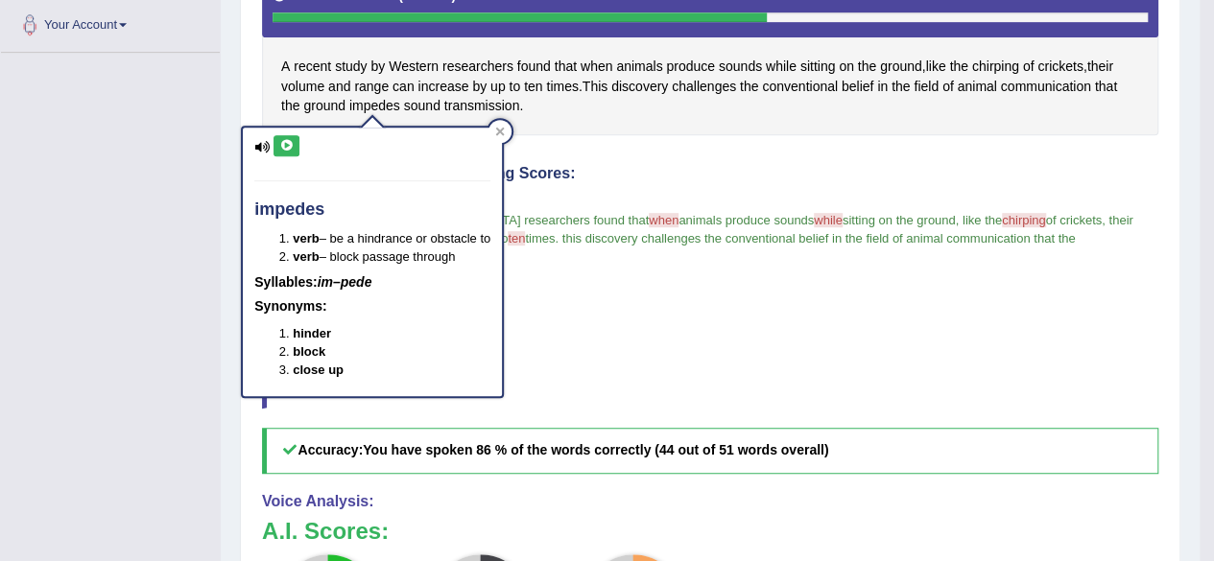
click at [286, 145] on icon at bounding box center [286, 146] width 14 height 12
click at [286, 152] on button at bounding box center [286, 145] width 26 height 21
click at [287, 158] on div "impedes verb – be a hindrance or obstacle to verb – block passage through Sylla…" at bounding box center [372, 262] width 259 height 269
click at [284, 147] on icon at bounding box center [286, 146] width 14 height 12
click at [283, 144] on icon at bounding box center [286, 146] width 14 height 12
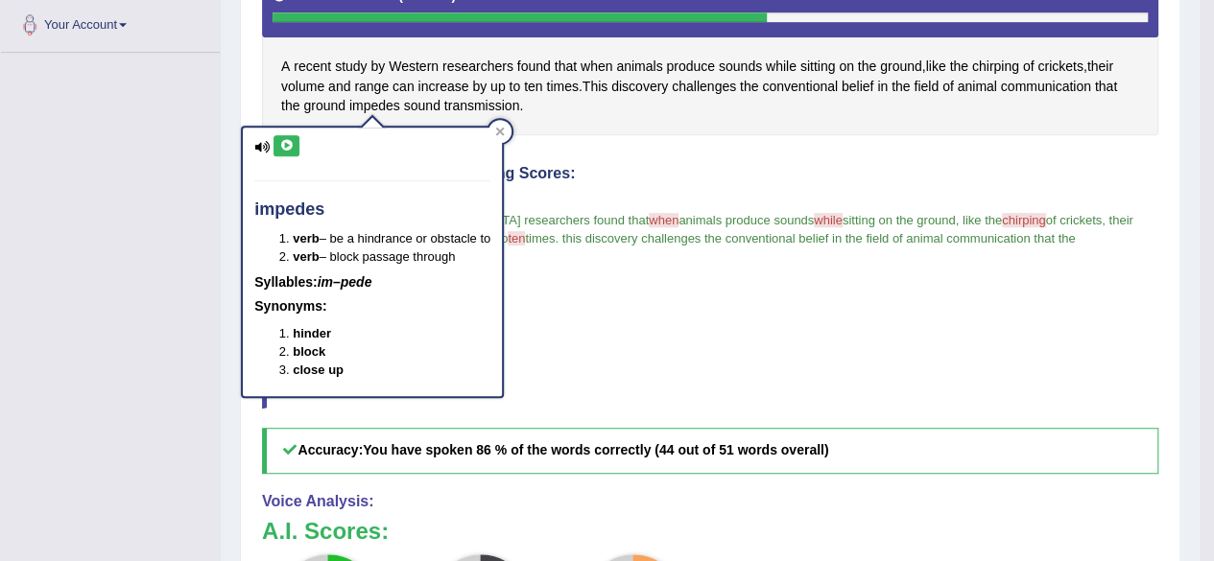
click at [283, 144] on icon at bounding box center [286, 146] width 14 height 12
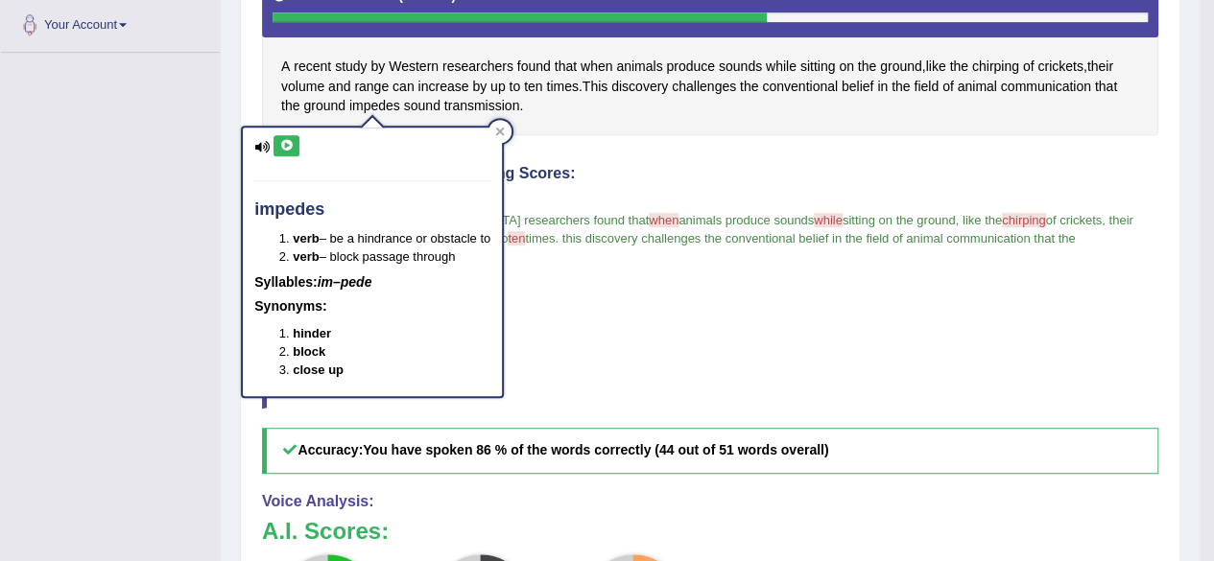
click at [283, 144] on icon at bounding box center [286, 146] width 14 height 12
click at [504, 131] on icon at bounding box center [500, 132] width 9 height 9
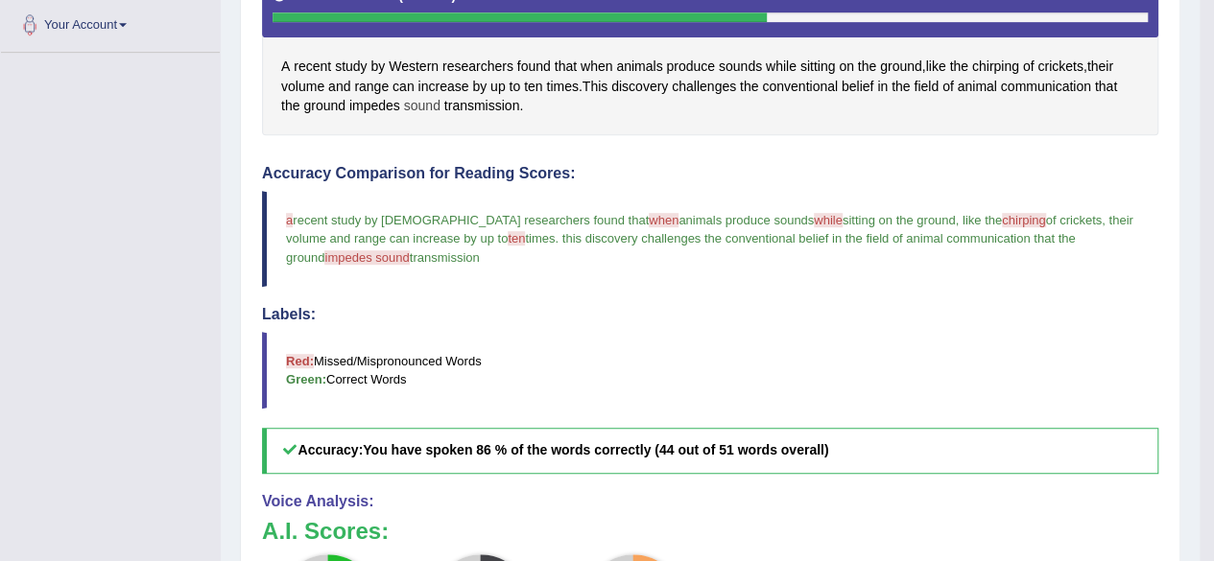
click at [411, 105] on span "sound" at bounding box center [422, 106] width 36 height 20
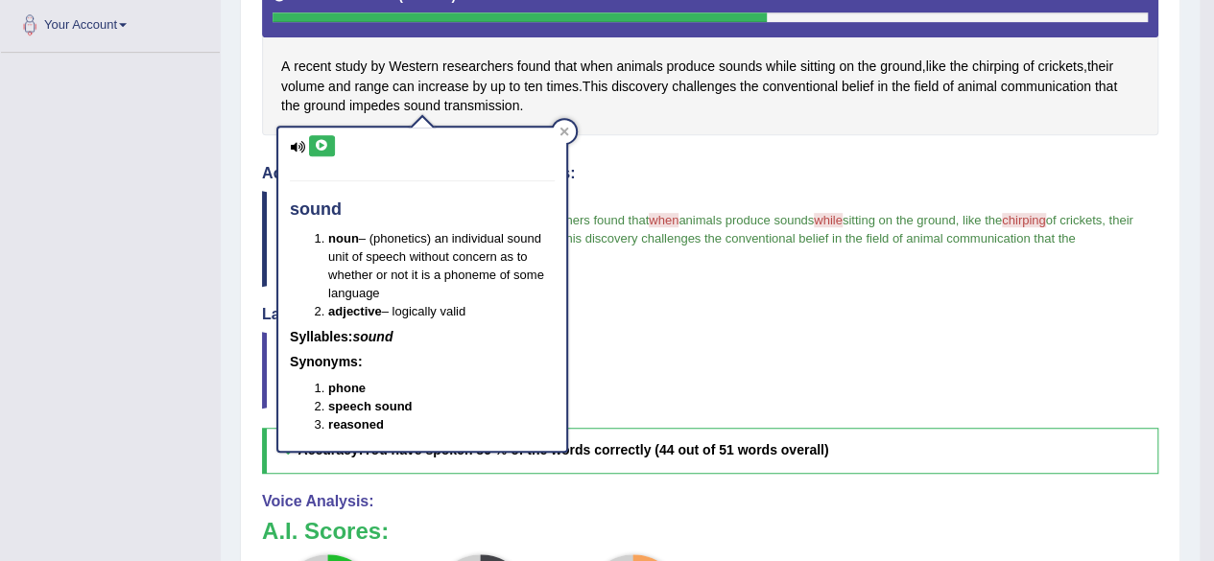
click at [316, 137] on button at bounding box center [322, 145] width 26 height 21
click at [319, 140] on icon at bounding box center [322, 146] width 14 height 12
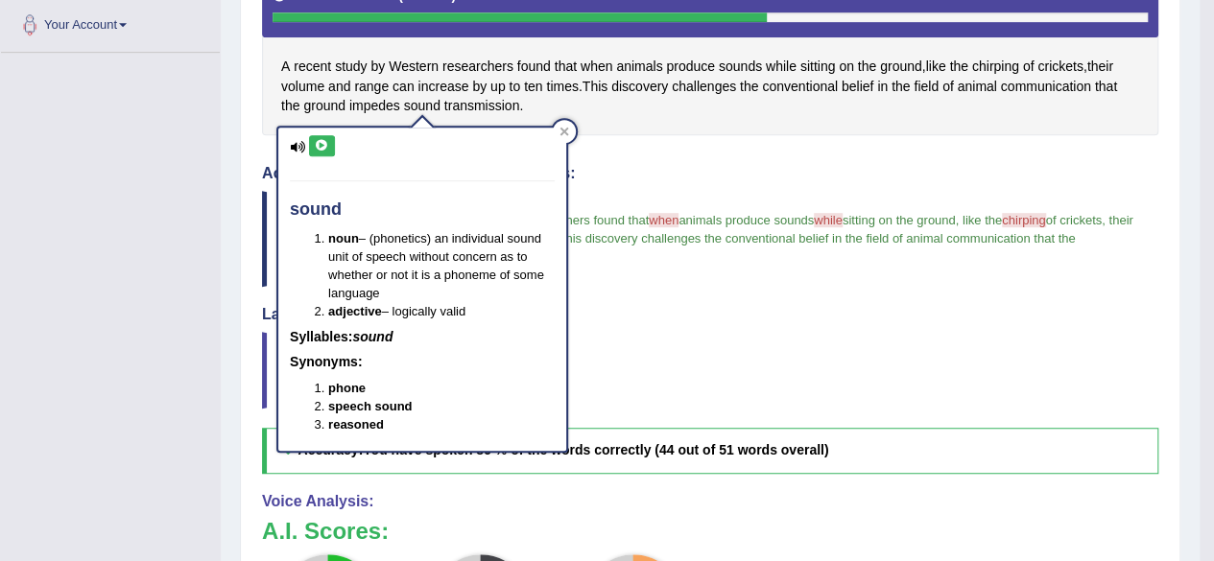
click at [320, 140] on icon at bounding box center [322, 146] width 14 height 12
click at [570, 118] on div "A recent study by Western researchers found that when animals produce sounds wh…" at bounding box center [710, 50] width 896 height 172
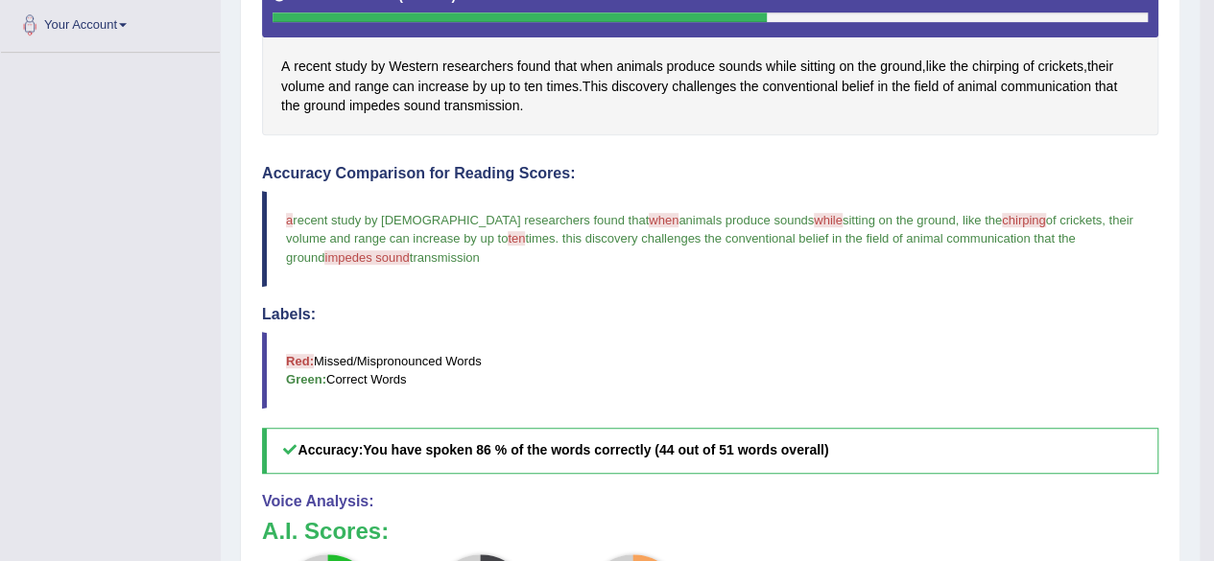
click at [568, 123] on div "A recent study by Western researchers found that when animals produce sounds wh…" at bounding box center [710, 50] width 896 height 172
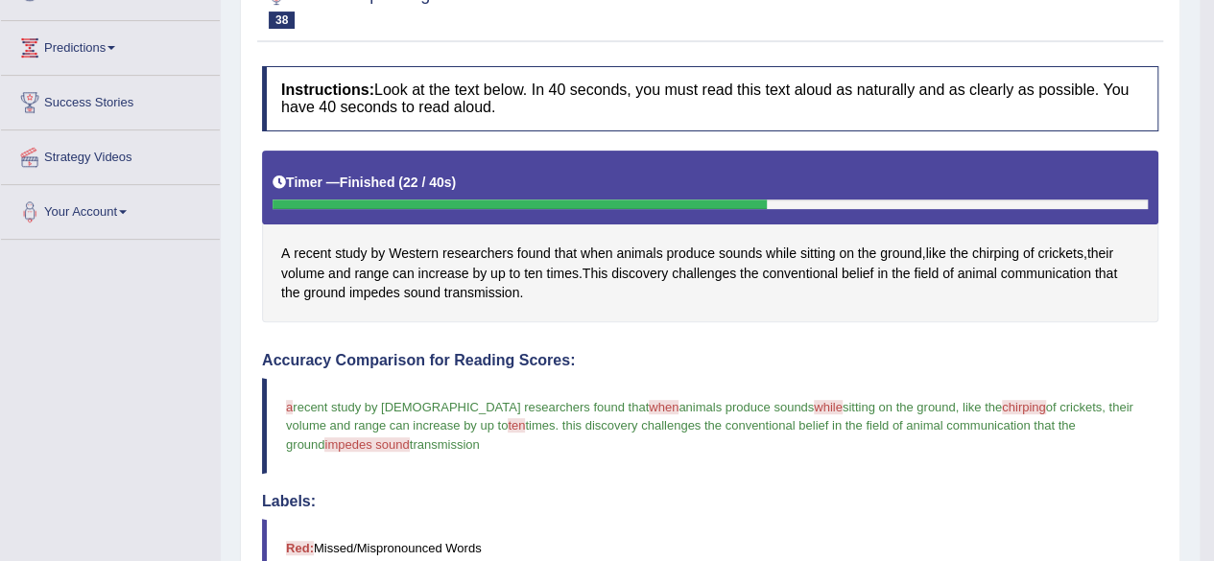
scroll to position [192, 0]
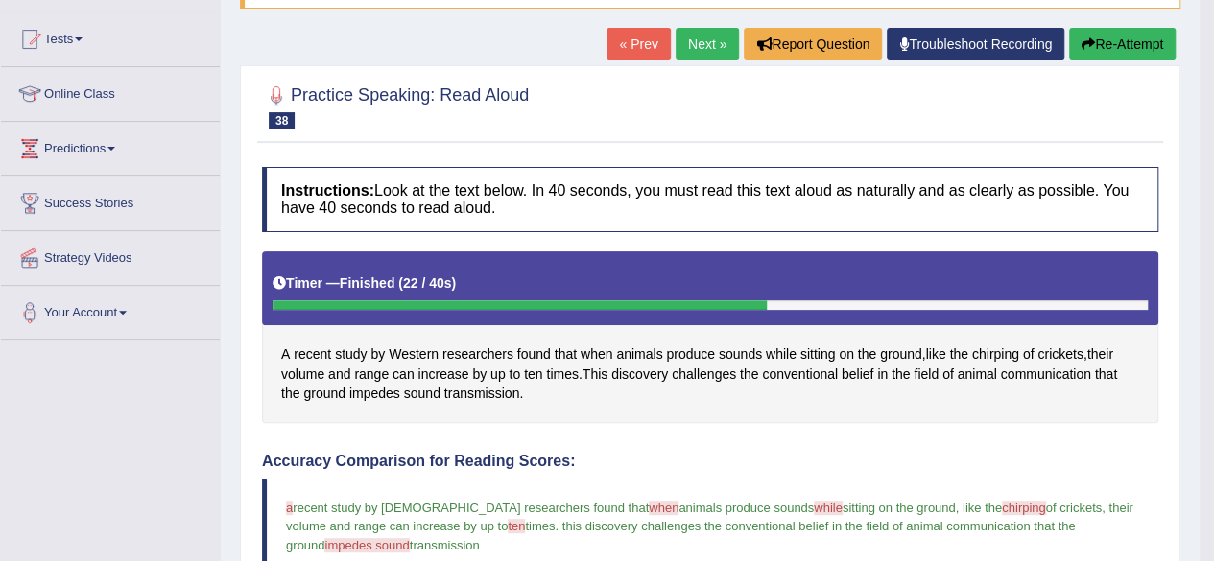
click at [686, 35] on link "Next »" at bounding box center [707, 44] width 63 height 33
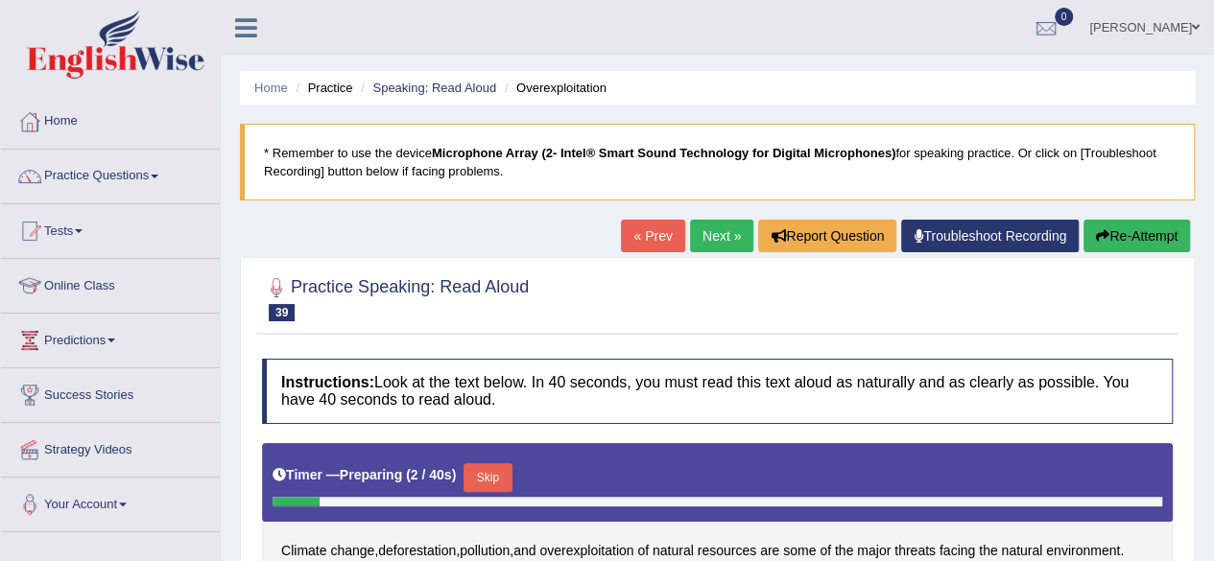
scroll to position [192, 0]
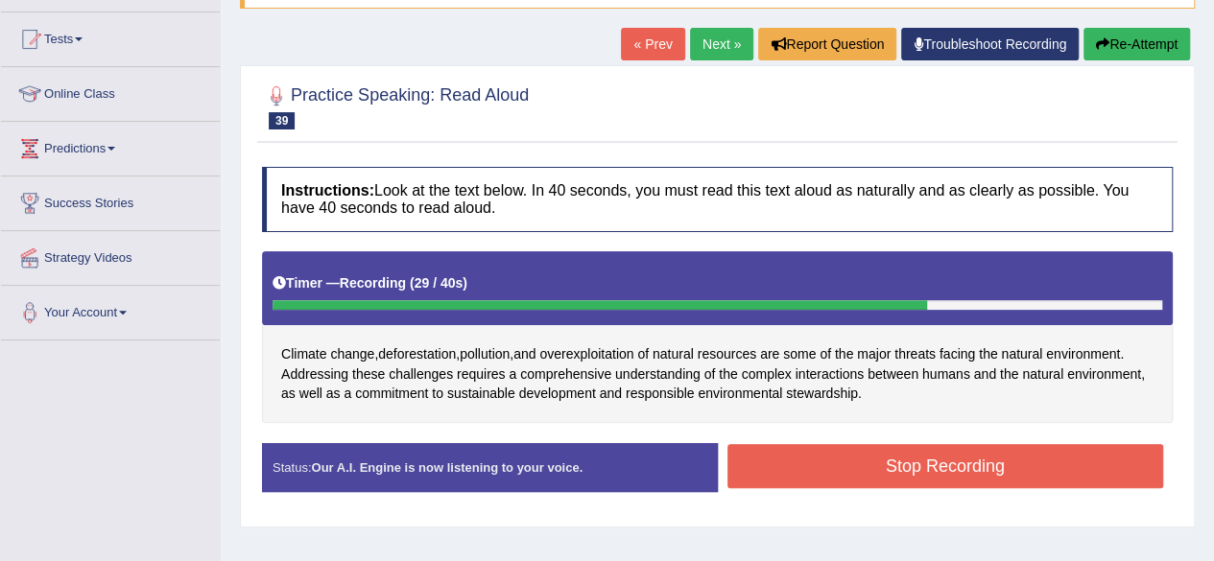
click at [947, 465] on button "Stop Recording" at bounding box center [945, 466] width 437 height 44
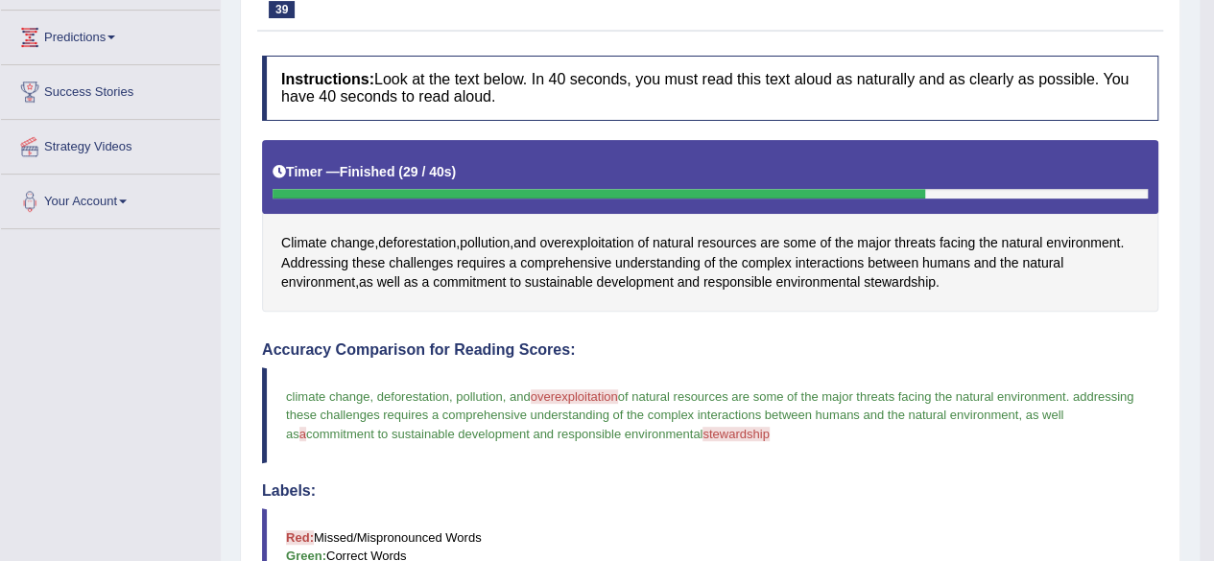
scroll to position [288, 0]
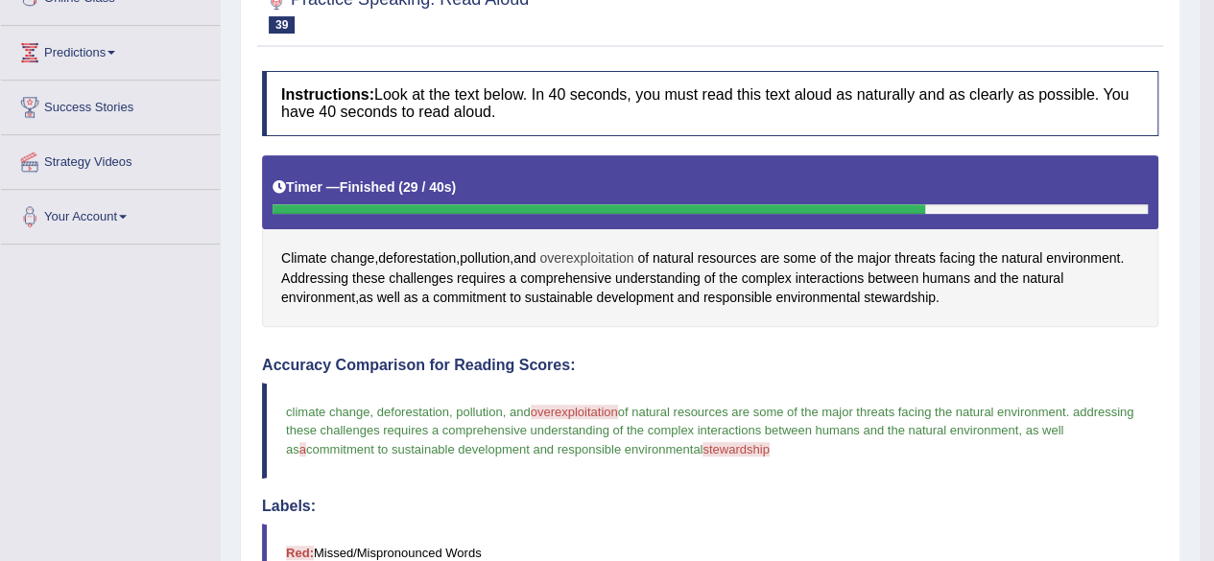
click at [603, 250] on span "overexploitation" at bounding box center [586, 259] width 94 height 20
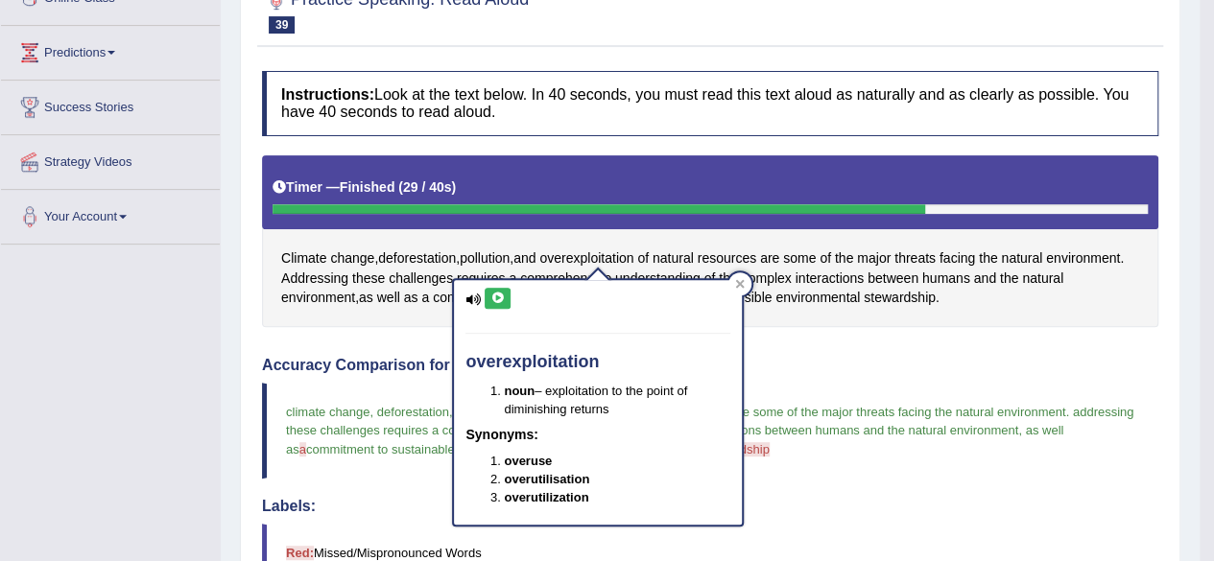
click at [498, 296] on icon at bounding box center [497, 299] width 14 height 12
click at [498, 297] on icon at bounding box center [497, 299] width 14 height 12
click at [497, 286] on div "overexploitation noun – exploitation to the point of diminishing returns Synony…" at bounding box center [598, 402] width 288 height 245
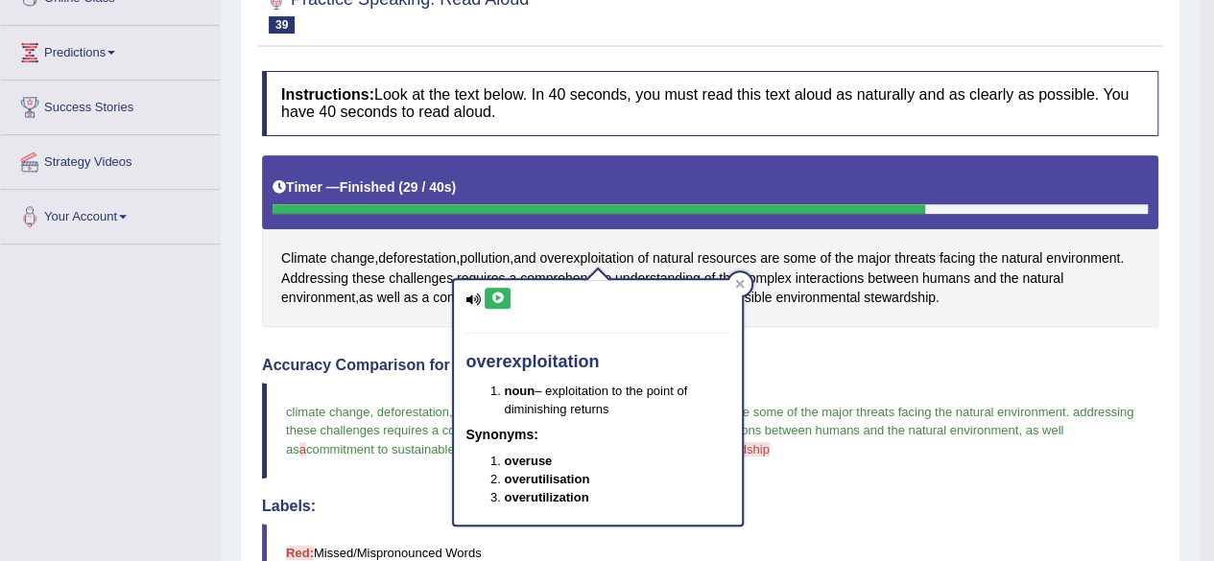
click at [499, 298] on icon at bounding box center [497, 299] width 14 height 12
click at [499, 297] on icon at bounding box center [497, 299] width 14 height 12
click at [499, 294] on icon at bounding box center [497, 299] width 14 height 12
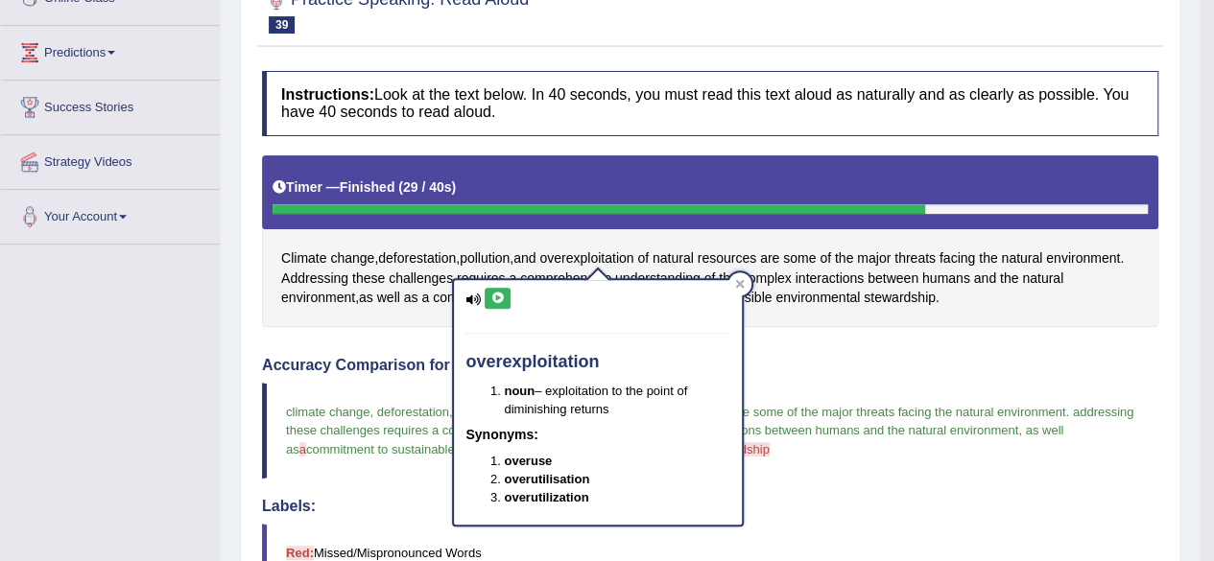
click at [499, 294] on icon at bounding box center [497, 299] width 14 height 12
click at [490, 293] on icon at bounding box center [497, 299] width 14 height 12
click at [499, 297] on icon at bounding box center [497, 299] width 14 height 12
click at [742, 288] on icon at bounding box center [740, 284] width 10 height 10
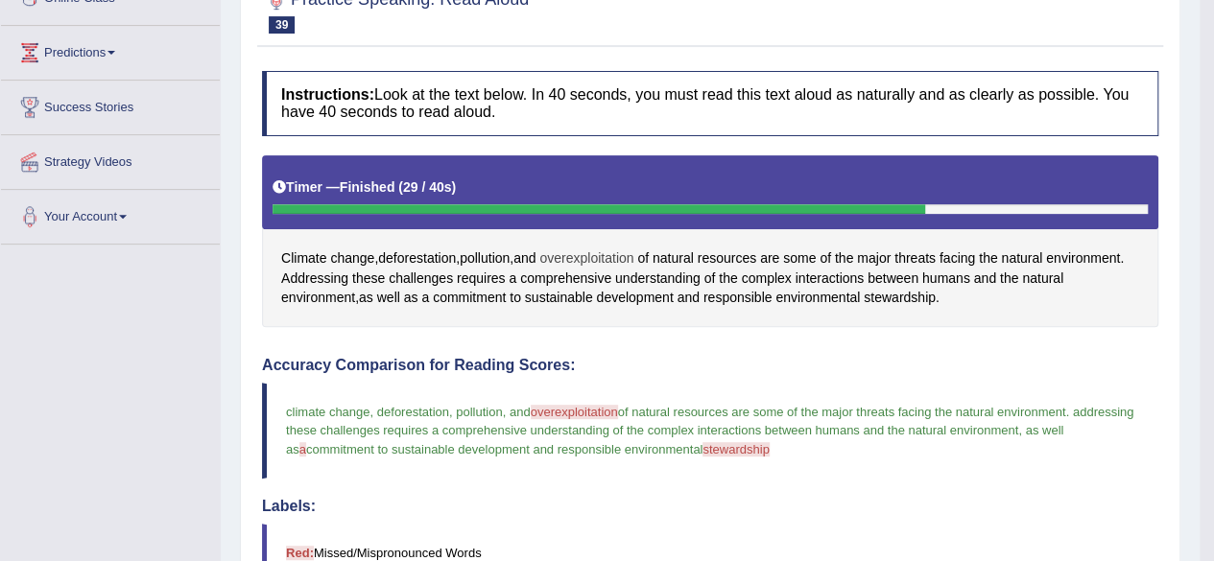
click at [589, 249] on span "overexploitation" at bounding box center [586, 259] width 94 height 20
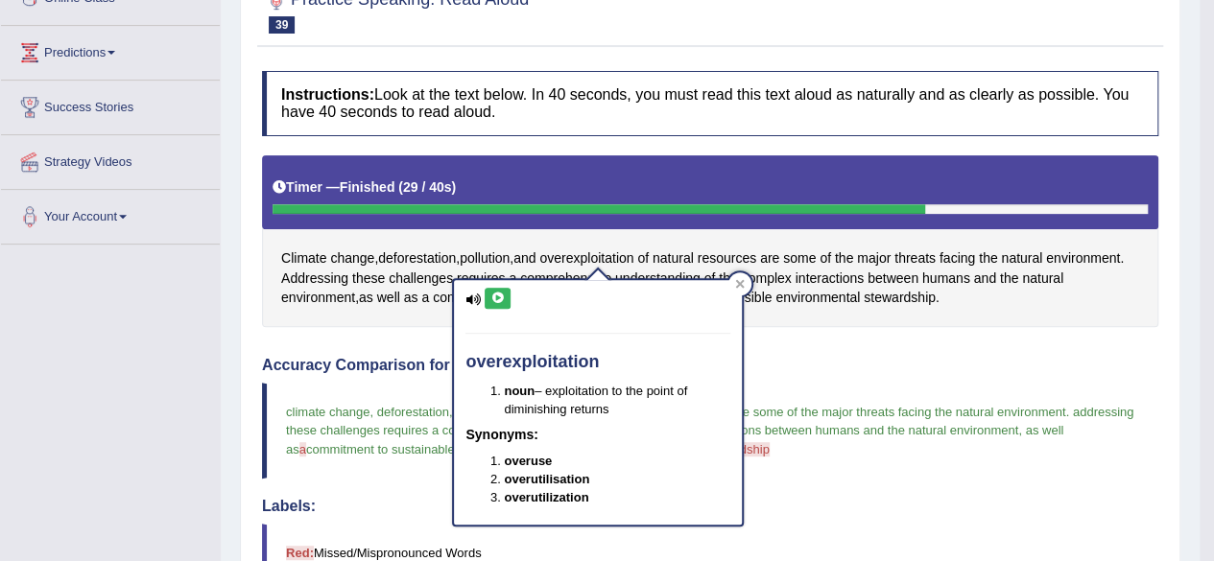
click at [493, 297] on icon at bounding box center [497, 299] width 14 height 12
click at [603, 250] on span "overexploitation" at bounding box center [586, 259] width 94 height 20
click at [499, 293] on icon at bounding box center [497, 299] width 14 height 12
click at [498, 295] on icon at bounding box center [497, 299] width 14 height 12
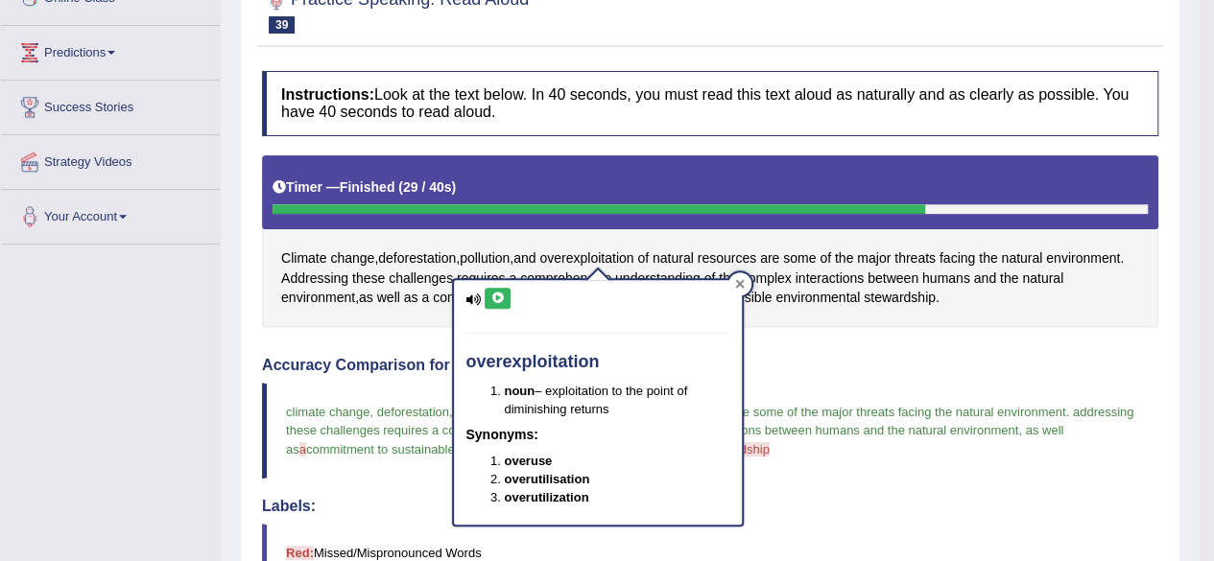
click at [741, 275] on div at bounding box center [739, 284] width 23 height 23
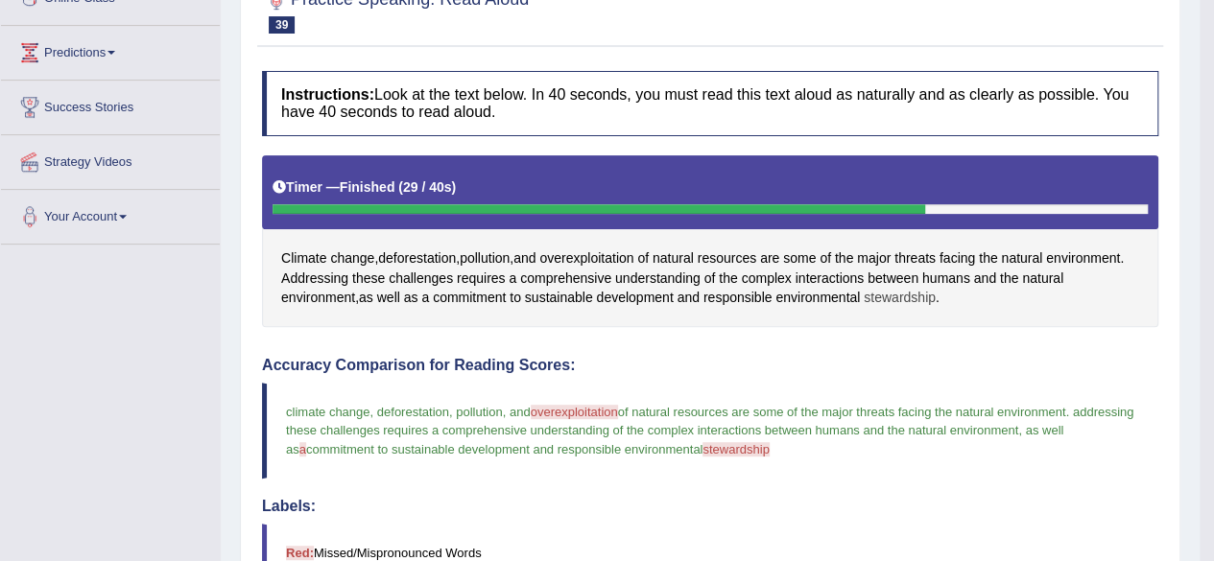
click at [922, 299] on span "stewardship" at bounding box center [900, 298] width 72 height 20
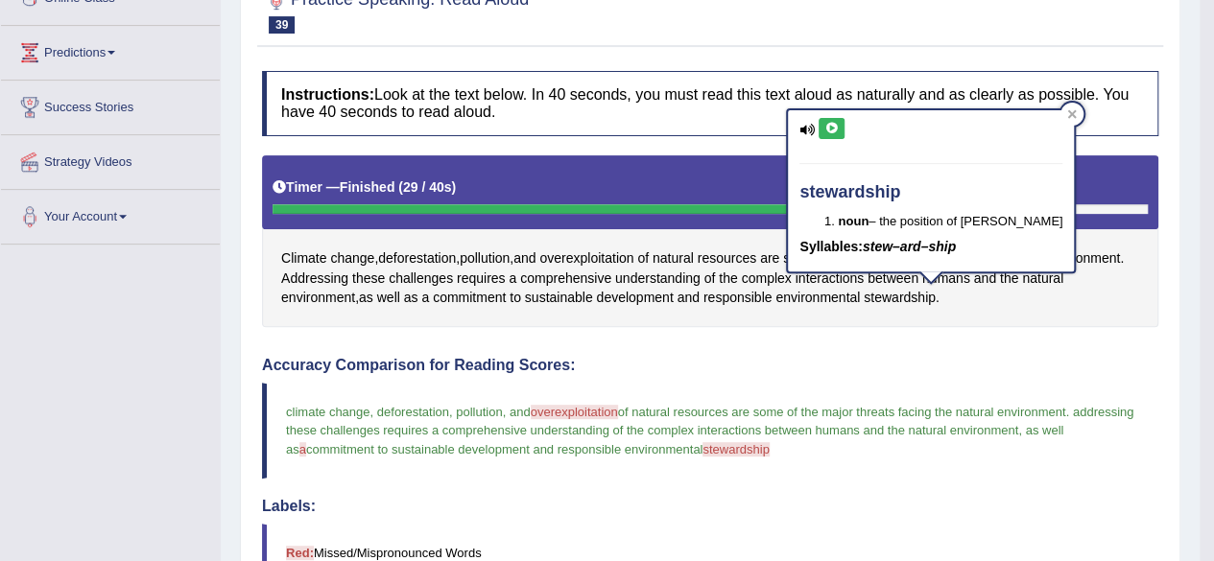
click at [826, 127] on icon at bounding box center [831, 129] width 14 height 12
click at [830, 127] on icon at bounding box center [831, 129] width 14 height 12
click at [830, 128] on icon at bounding box center [831, 129] width 14 height 12
click at [831, 128] on icon at bounding box center [831, 129] width 14 height 12
click at [832, 129] on icon at bounding box center [831, 129] width 14 height 12
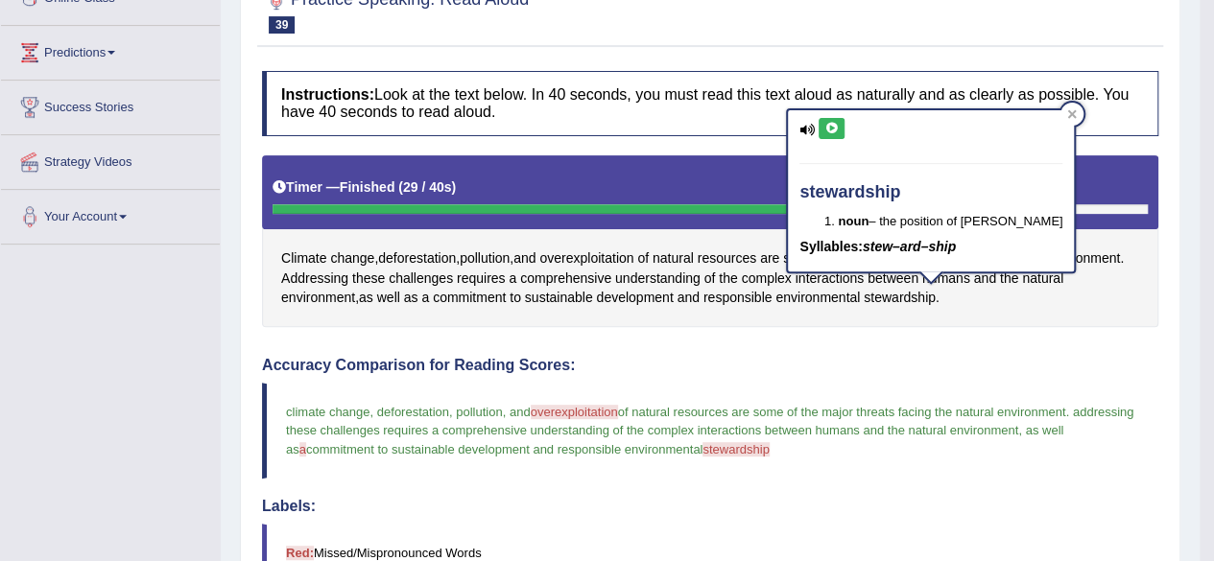
click at [832, 129] on icon at bounding box center [831, 129] width 14 height 12
click at [826, 124] on icon at bounding box center [831, 129] width 14 height 12
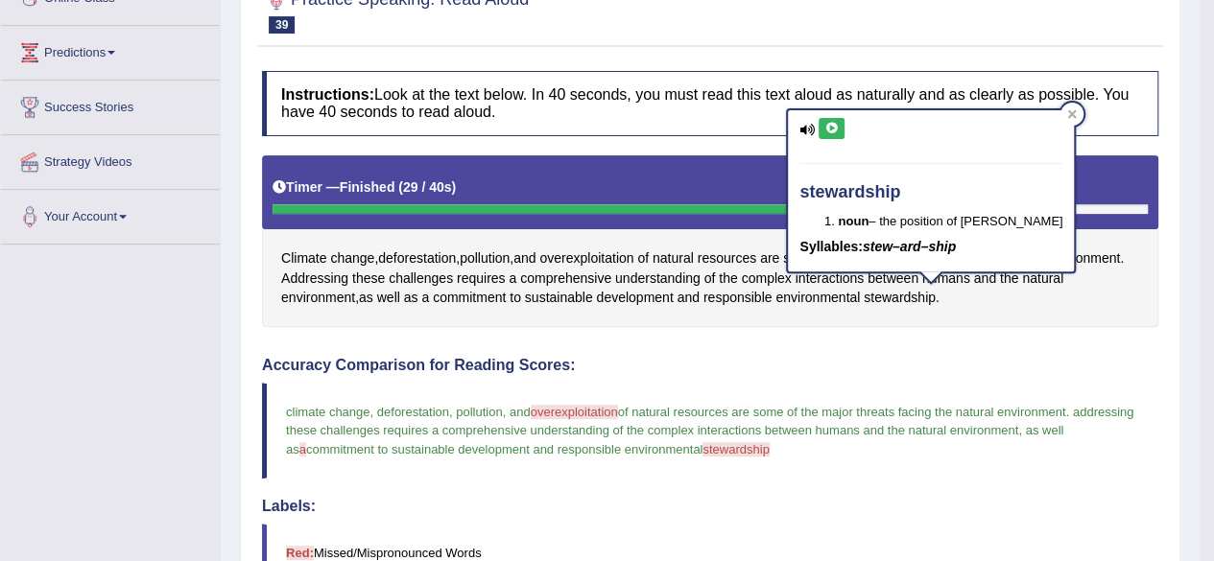
click at [826, 124] on icon at bounding box center [831, 129] width 14 height 12
click at [826, 125] on icon at bounding box center [831, 129] width 14 height 12
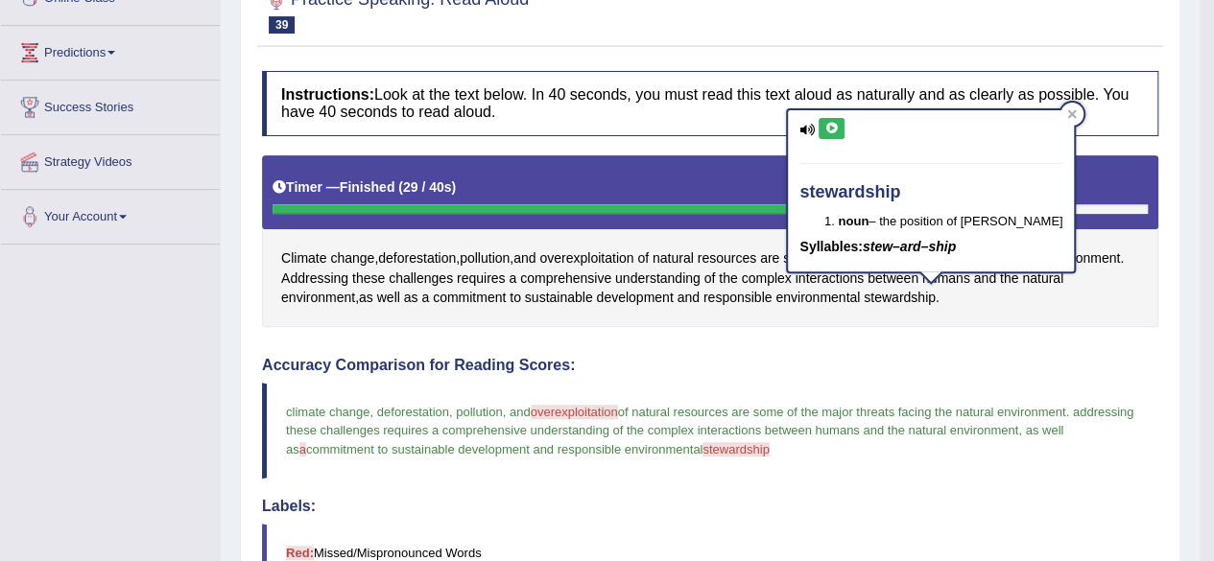
click at [826, 125] on icon at bounding box center [831, 129] width 14 height 12
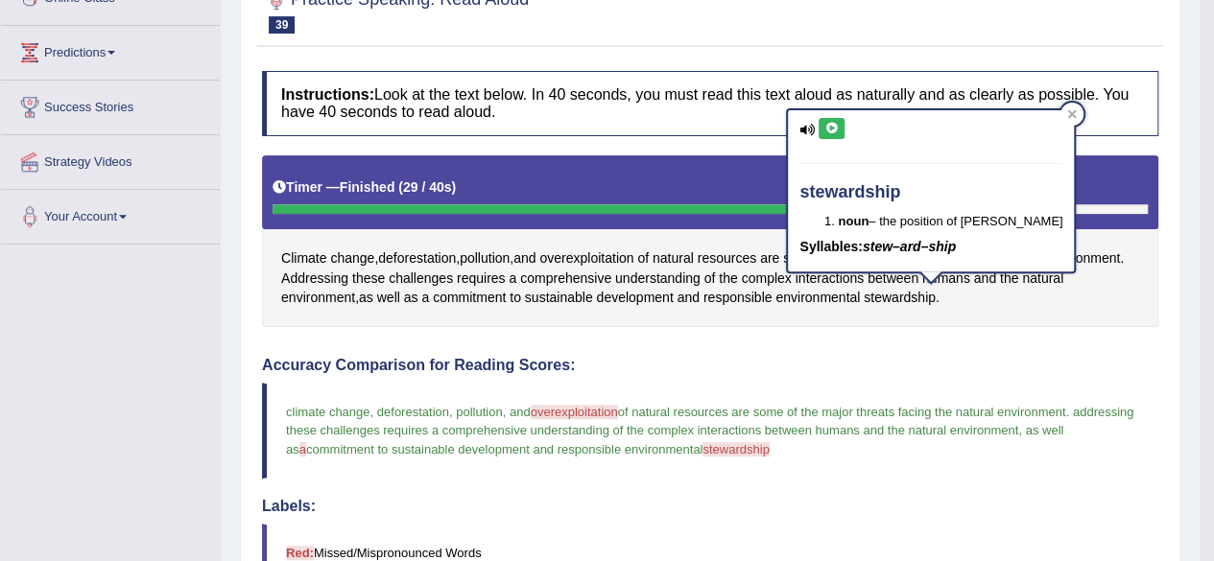
click at [826, 125] on icon at bounding box center [831, 129] width 14 height 12
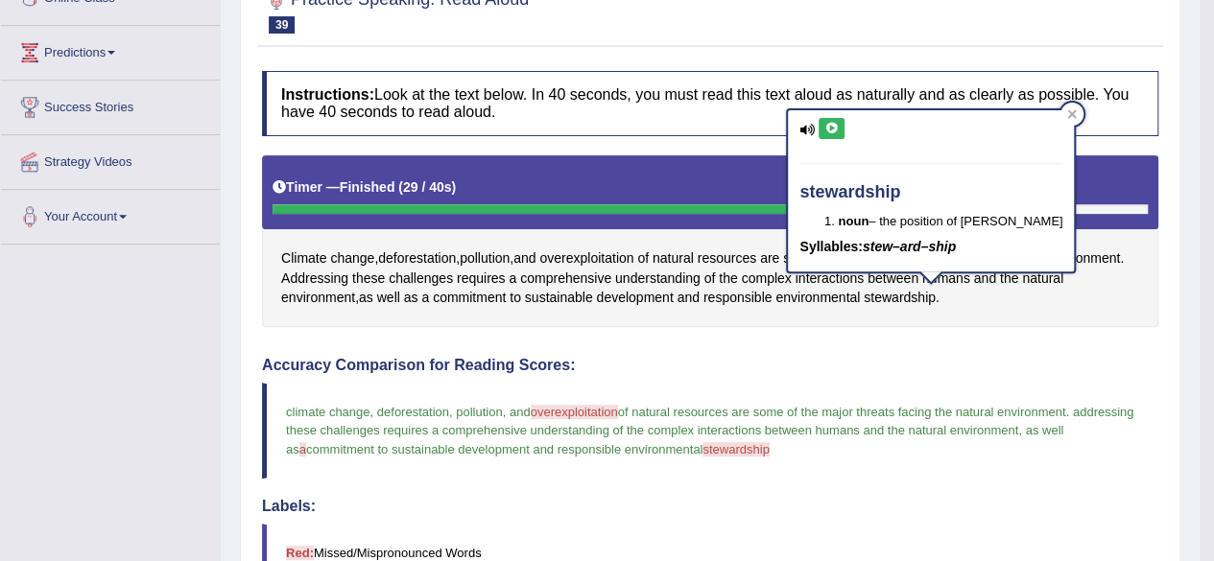
click at [826, 125] on icon at bounding box center [831, 129] width 14 height 12
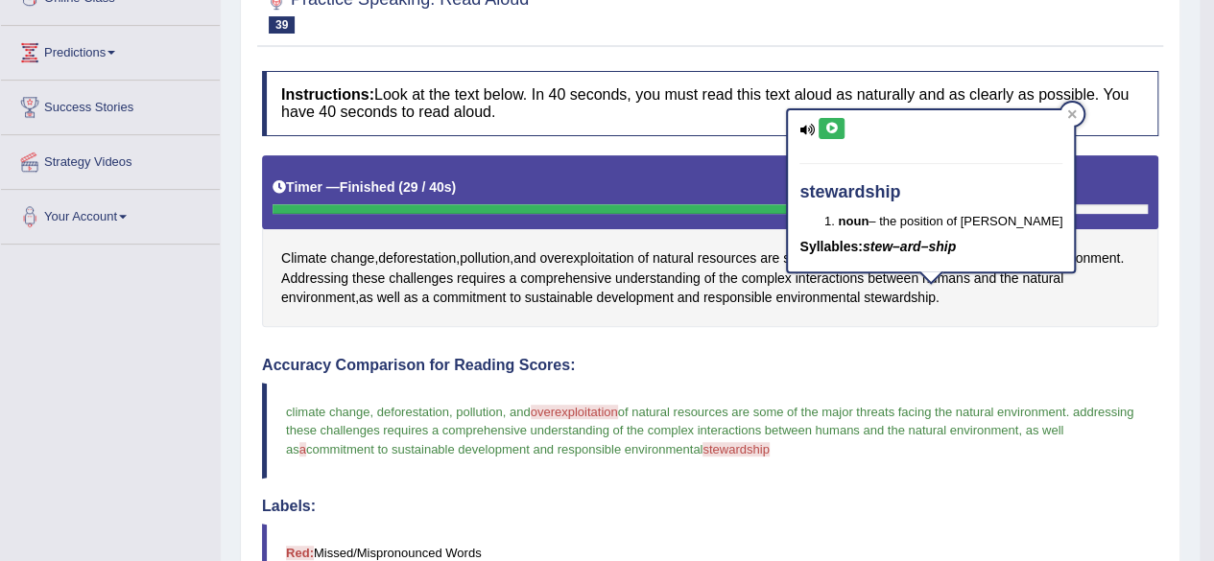
click at [826, 125] on icon at bounding box center [831, 129] width 14 height 12
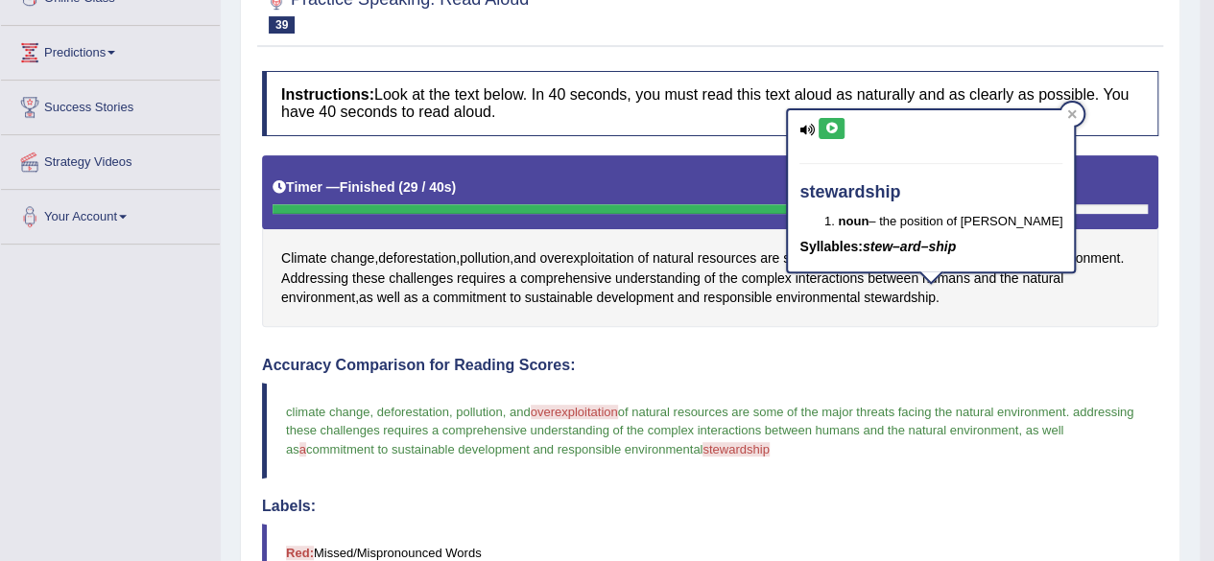
click at [826, 125] on icon at bounding box center [831, 129] width 14 height 12
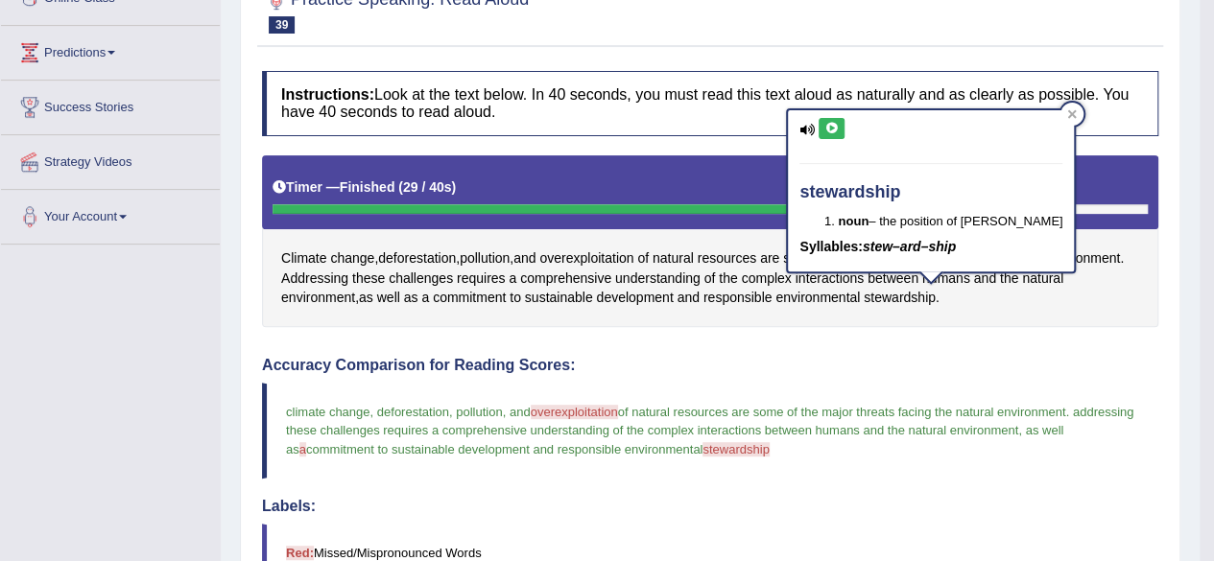
click at [826, 125] on icon at bounding box center [831, 129] width 14 height 12
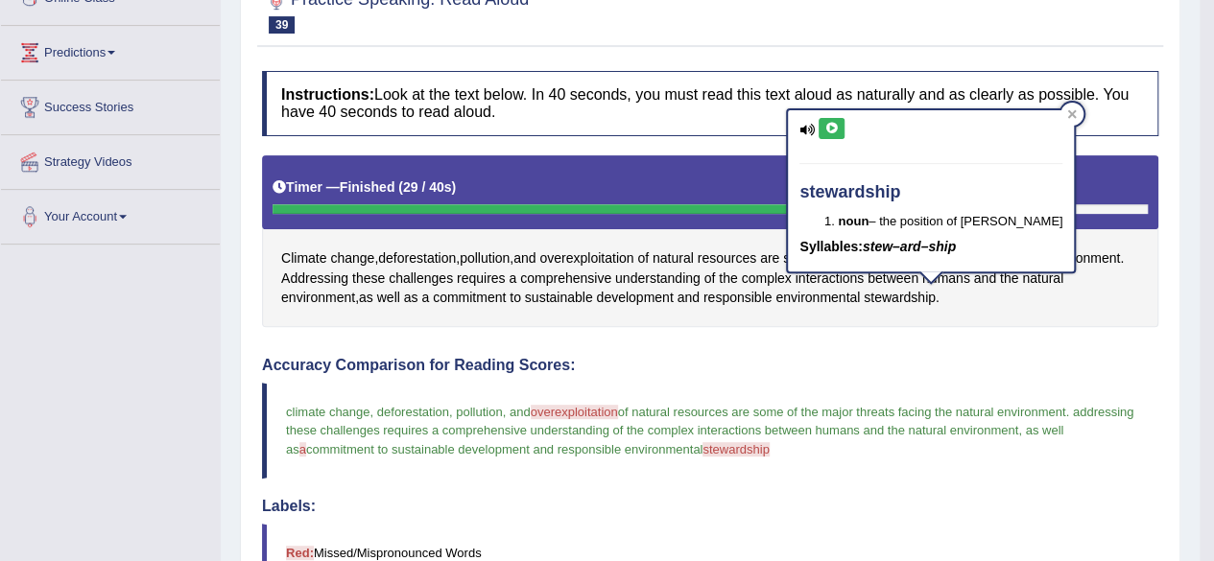
click at [826, 125] on icon at bounding box center [831, 129] width 14 height 12
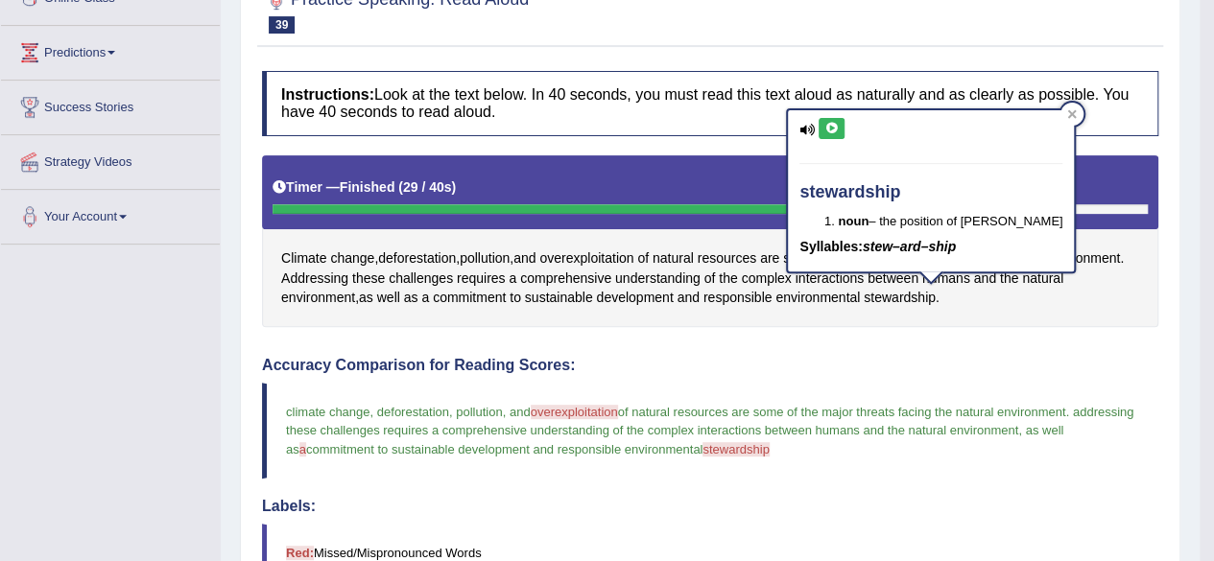
click at [826, 125] on icon at bounding box center [831, 129] width 14 height 12
click at [825, 126] on icon at bounding box center [831, 129] width 14 height 12
click at [824, 126] on icon at bounding box center [831, 129] width 14 height 12
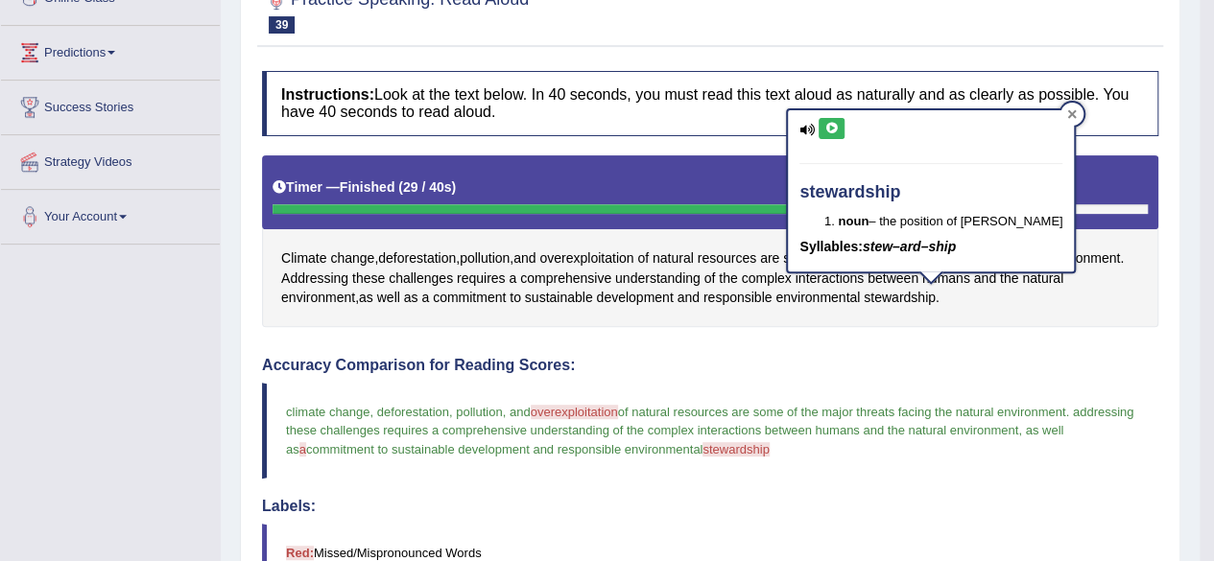
click at [1060, 108] on div at bounding box center [1071, 114] width 23 height 23
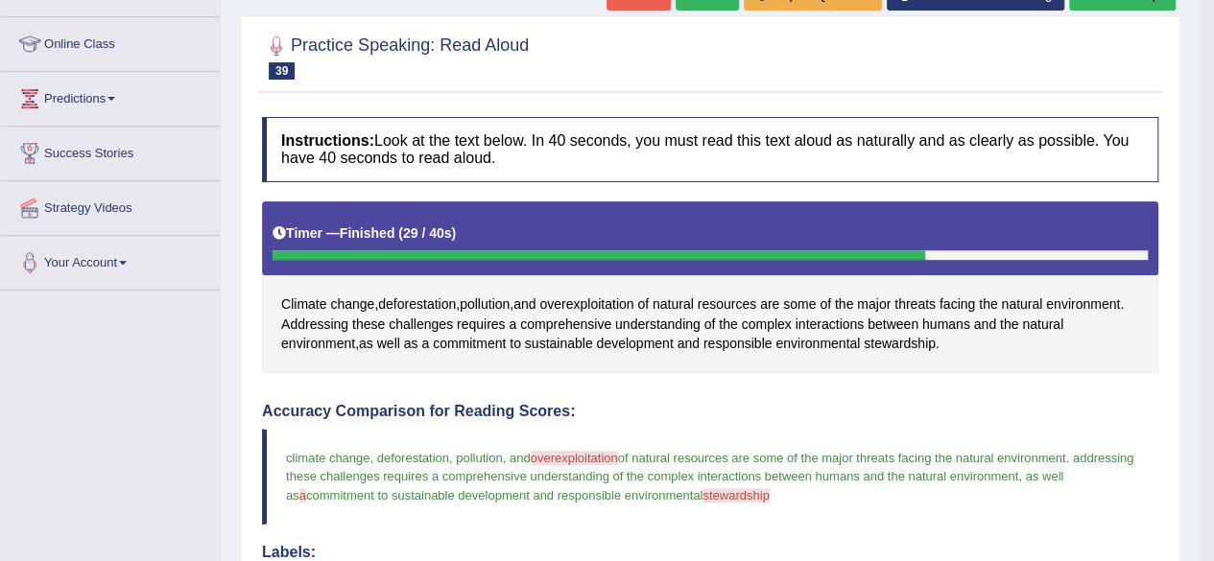
scroll to position [146, 0]
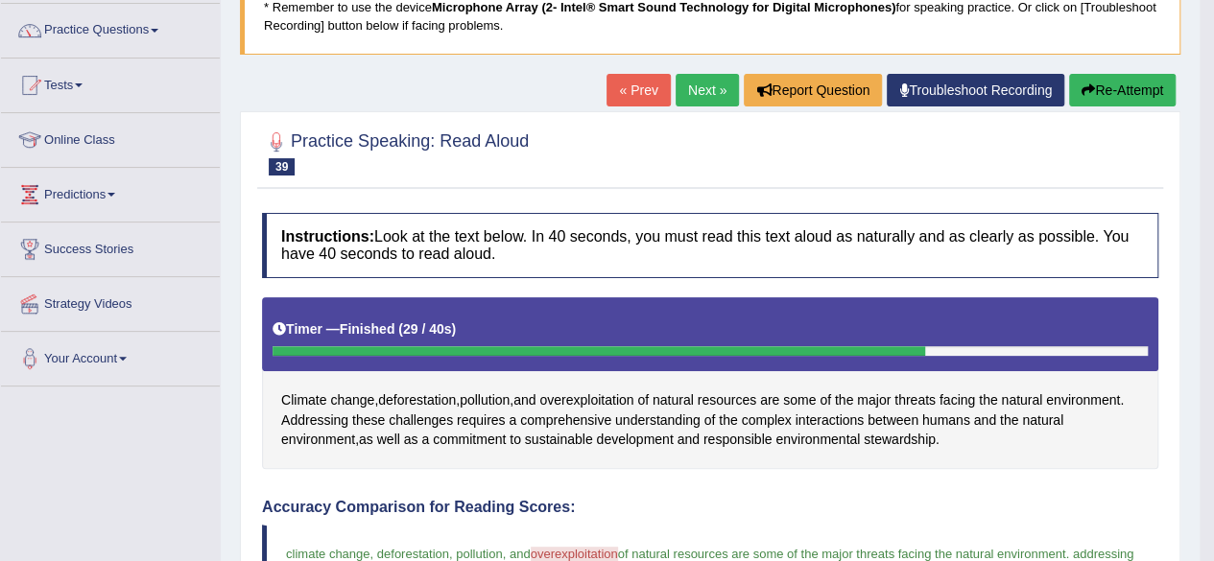
click at [683, 93] on link "Next »" at bounding box center [707, 90] width 63 height 33
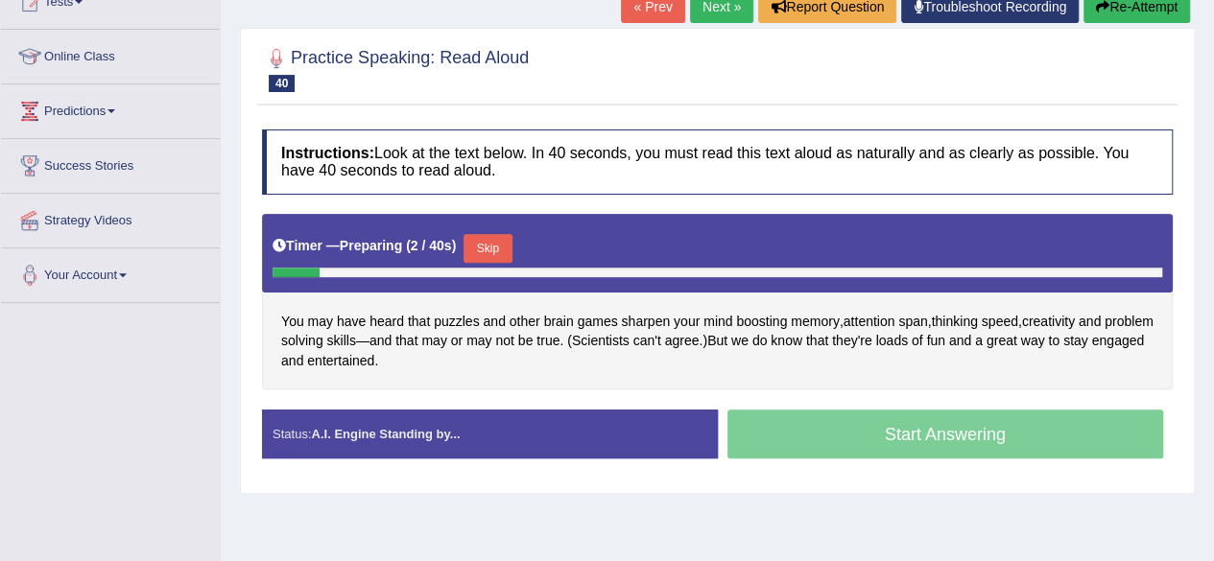
scroll to position [288, 0]
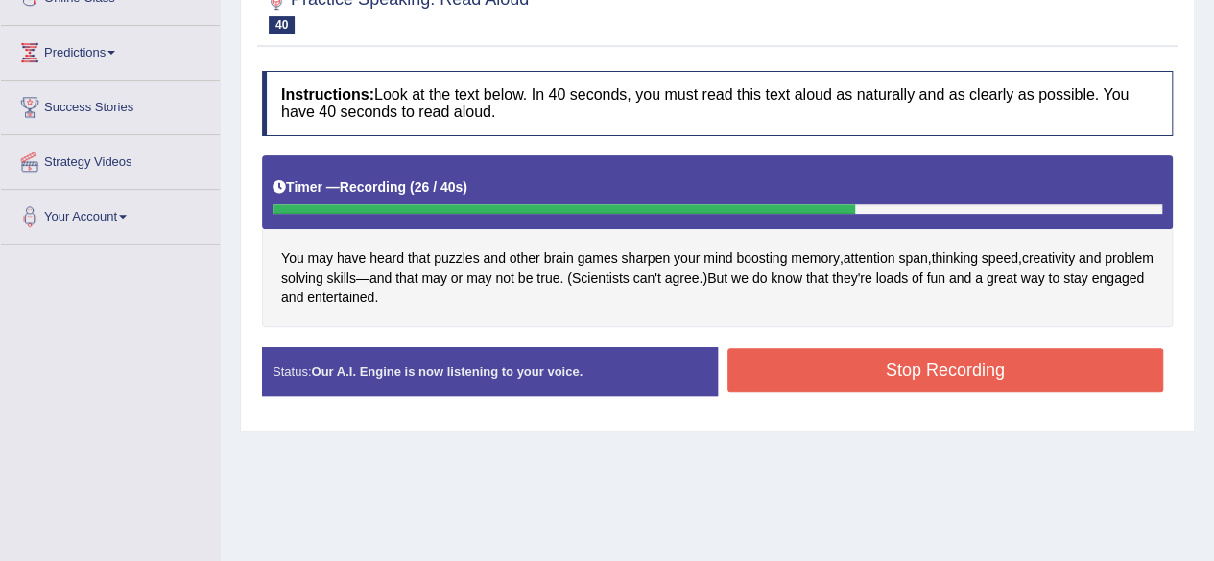
click at [928, 368] on button "Stop Recording" at bounding box center [945, 370] width 437 height 44
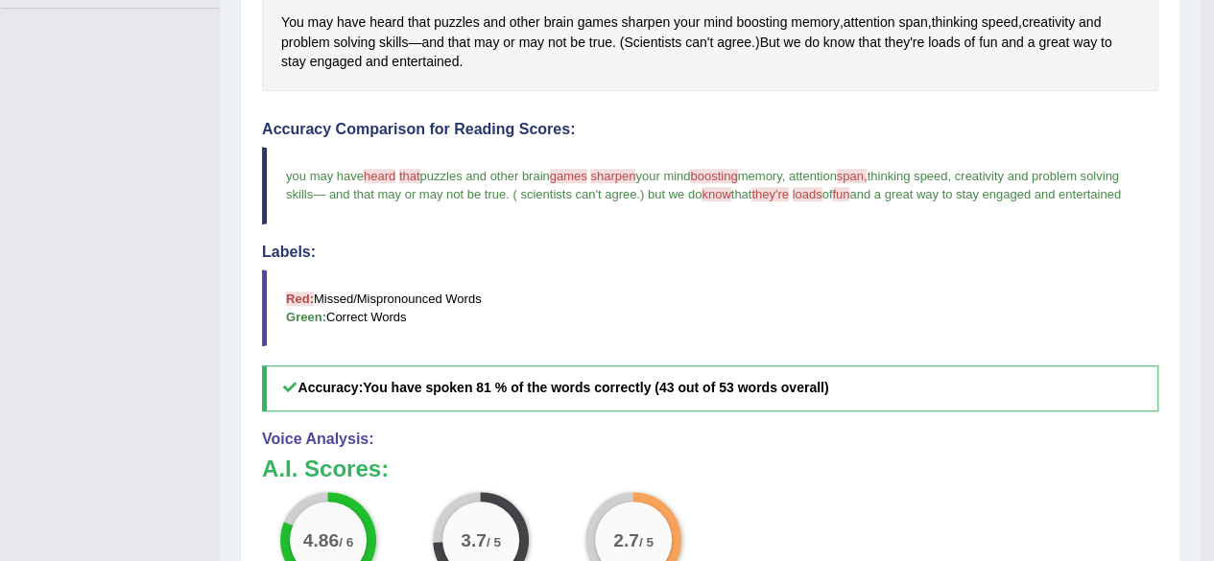
scroll to position [480, 0]
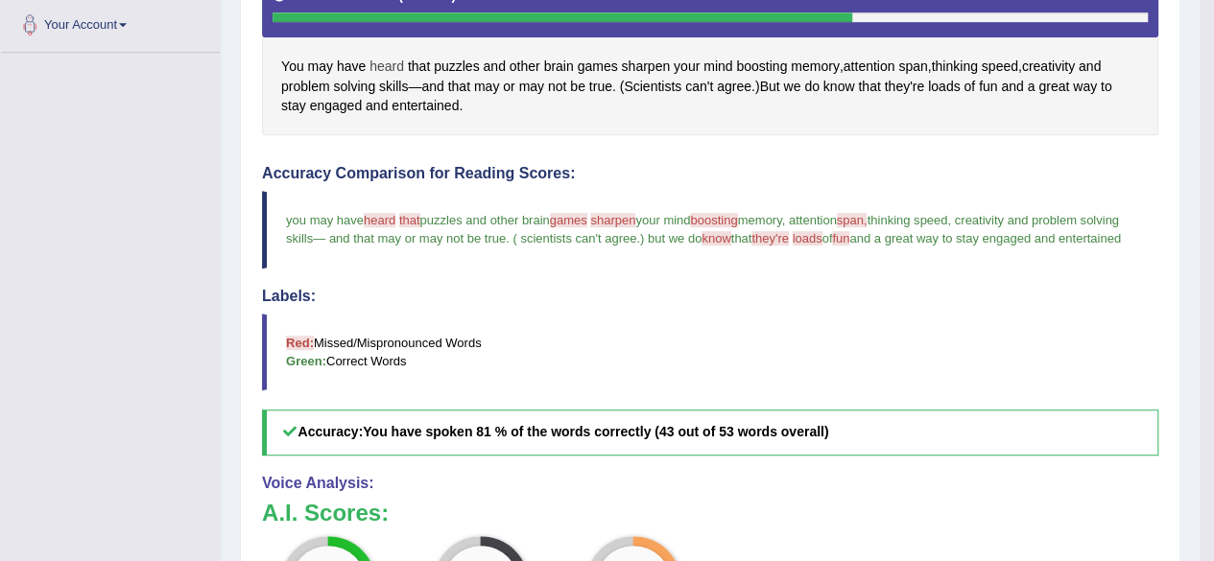
click at [396, 61] on span "heard" at bounding box center [386, 67] width 35 height 20
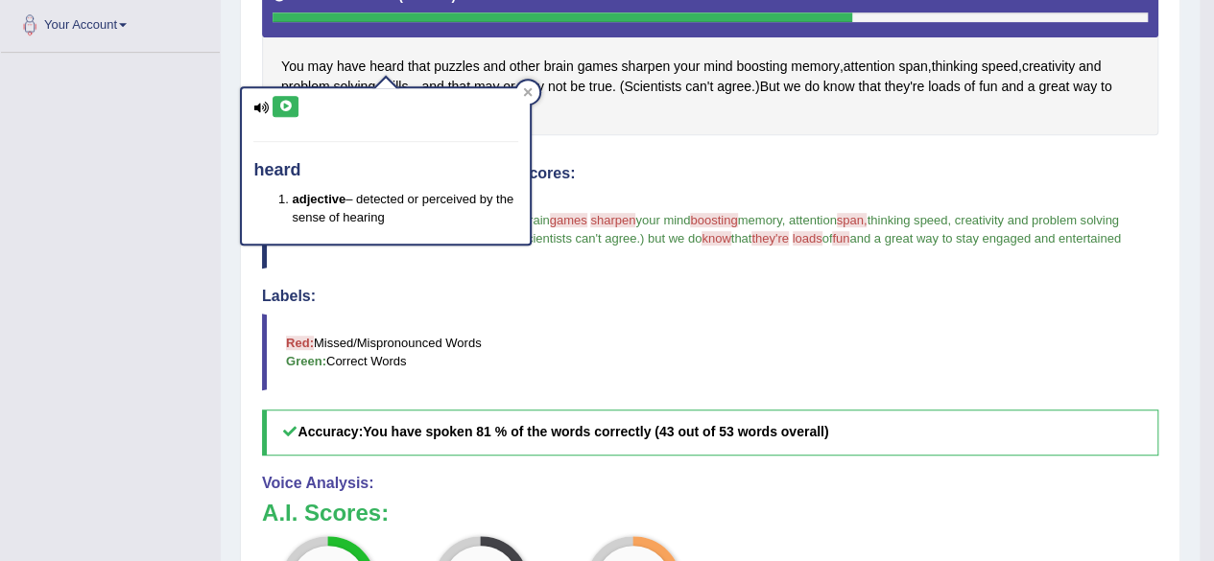
click at [273, 105] on button at bounding box center [286, 106] width 26 height 21
click at [280, 105] on icon at bounding box center [285, 107] width 14 height 12
click at [281, 105] on icon at bounding box center [285, 107] width 14 height 12
click at [535, 85] on div at bounding box center [527, 92] width 23 height 23
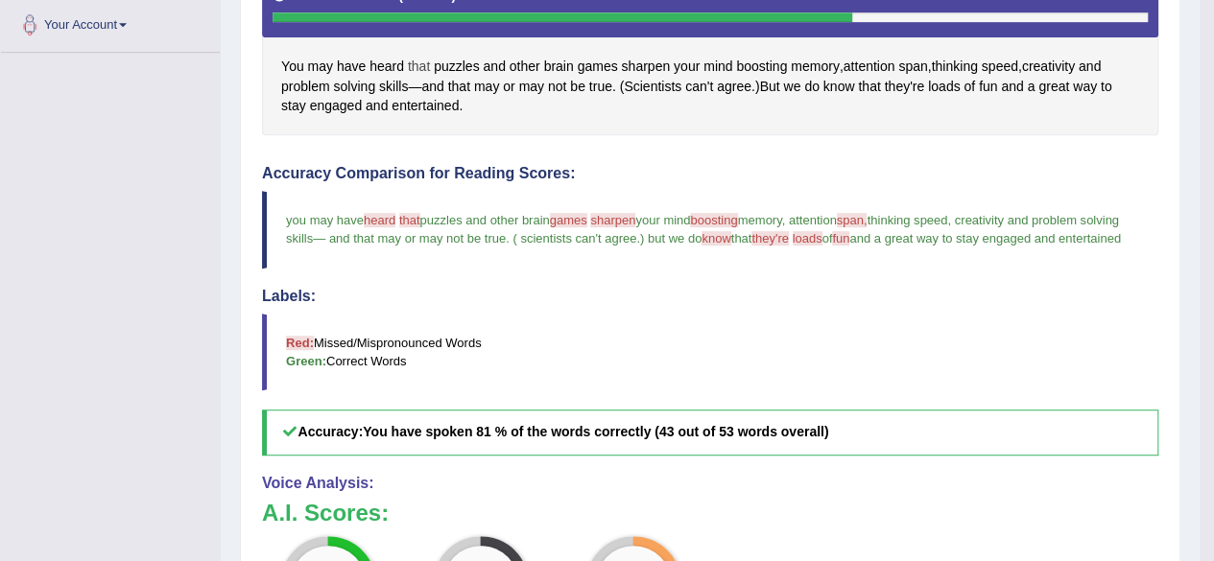
click at [422, 66] on span "that" at bounding box center [419, 67] width 22 height 20
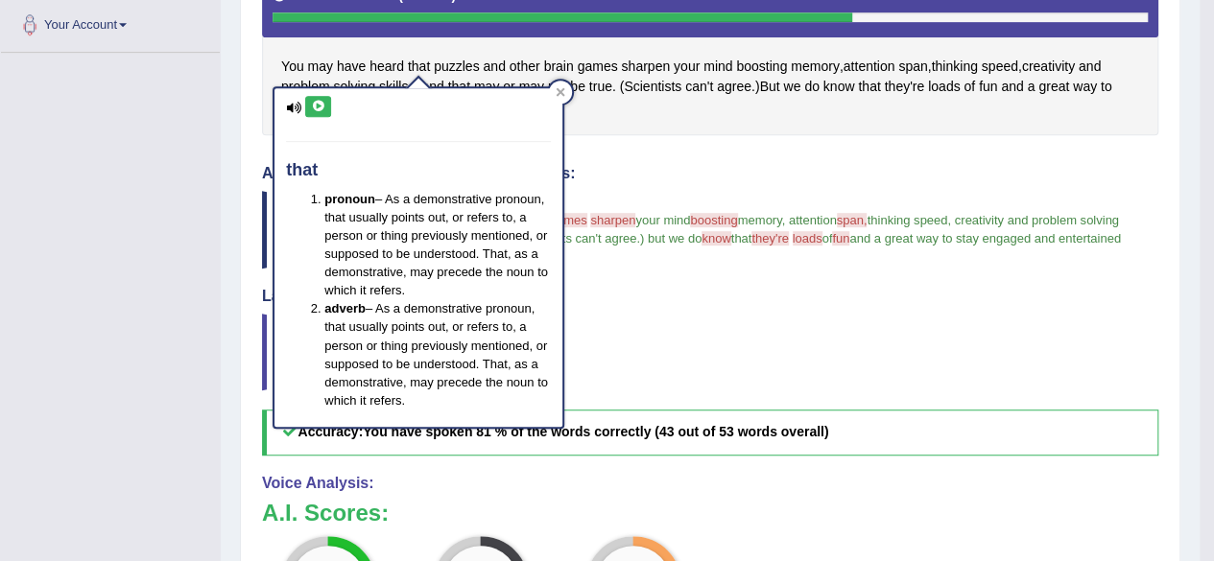
click at [319, 102] on icon at bounding box center [318, 107] width 14 height 12
click at [564, 82] on div at bounding box center [560, 92] width 23 height 23
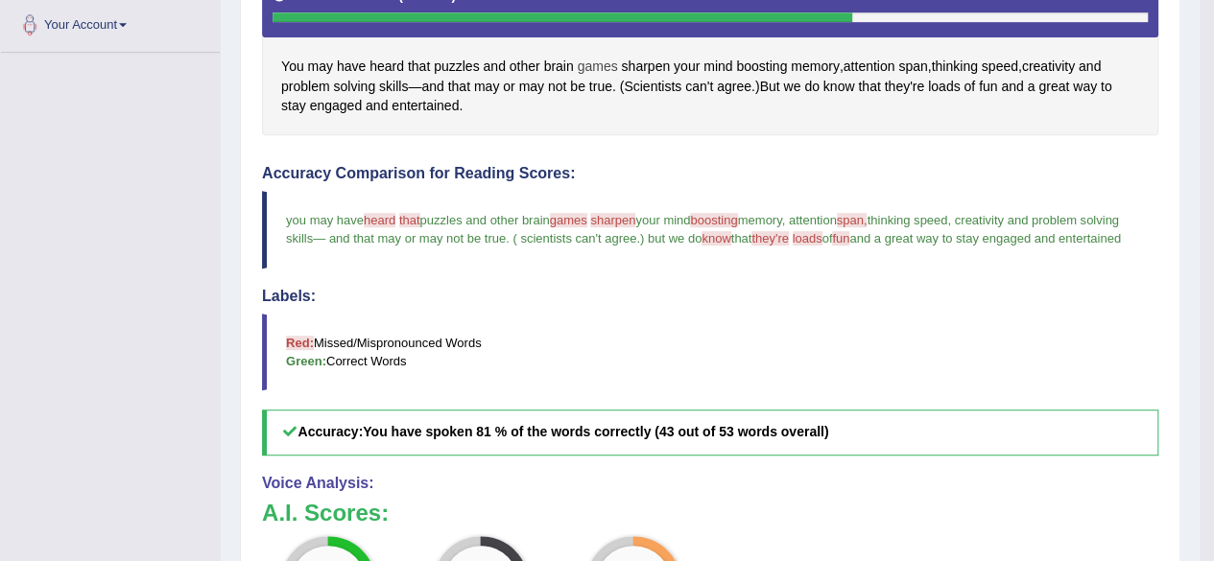
click at [607, 57] on span "games" at bounding box center [598, 67] width 40 height 20
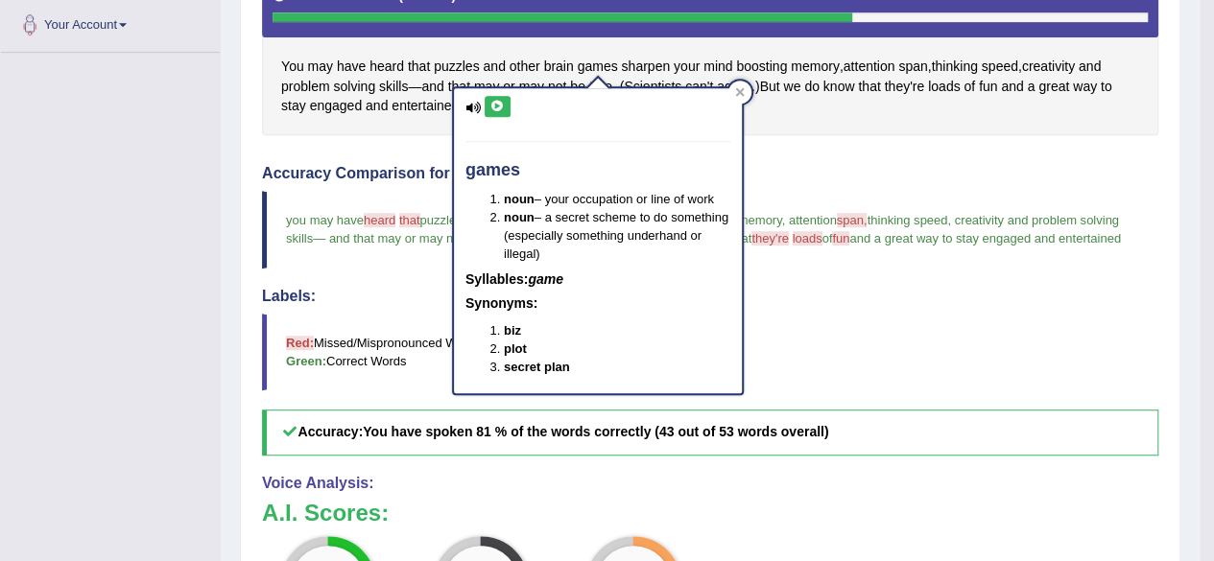
click at [499, 102] on icon at bounding box center [497, 107] width 14 height 12
click at [499, 103] on icon at bounding box center [497, 107] width 14 height 12
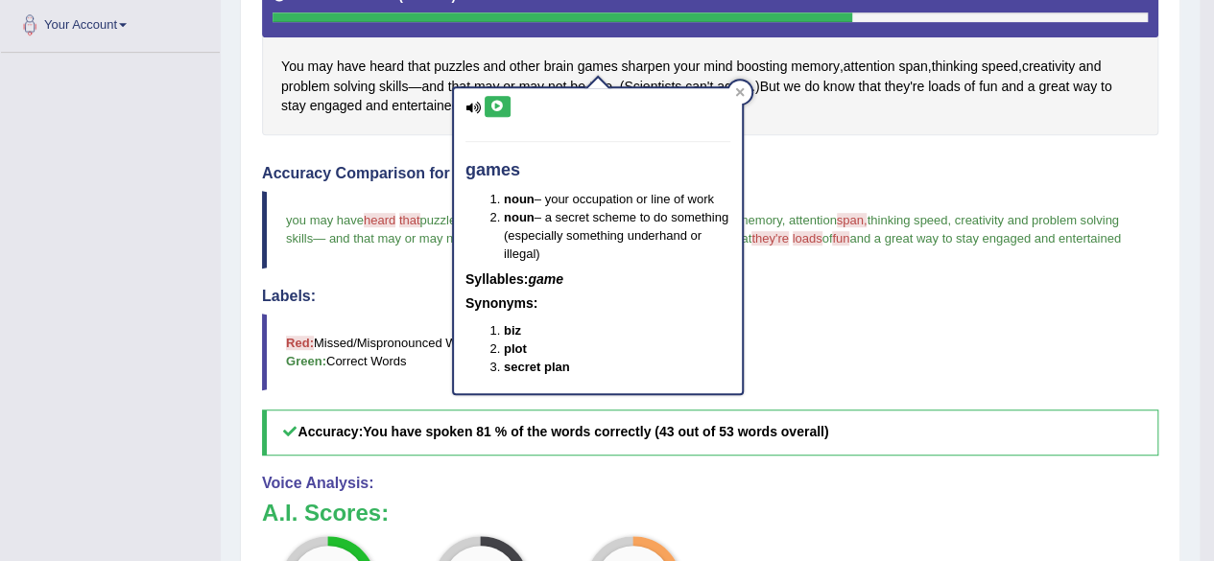
click at [499, 103] on icon at bounding box center [497, 107] width 14 height 12
click at [491, 104] on icon at bounding box center [497, 107] width 14 height 12
click at [500, 102] on icon at bounding box center [497, 107] width 14 height 12
click at [740, 99] on div at bounding box center [739, 92] width 23 height 23
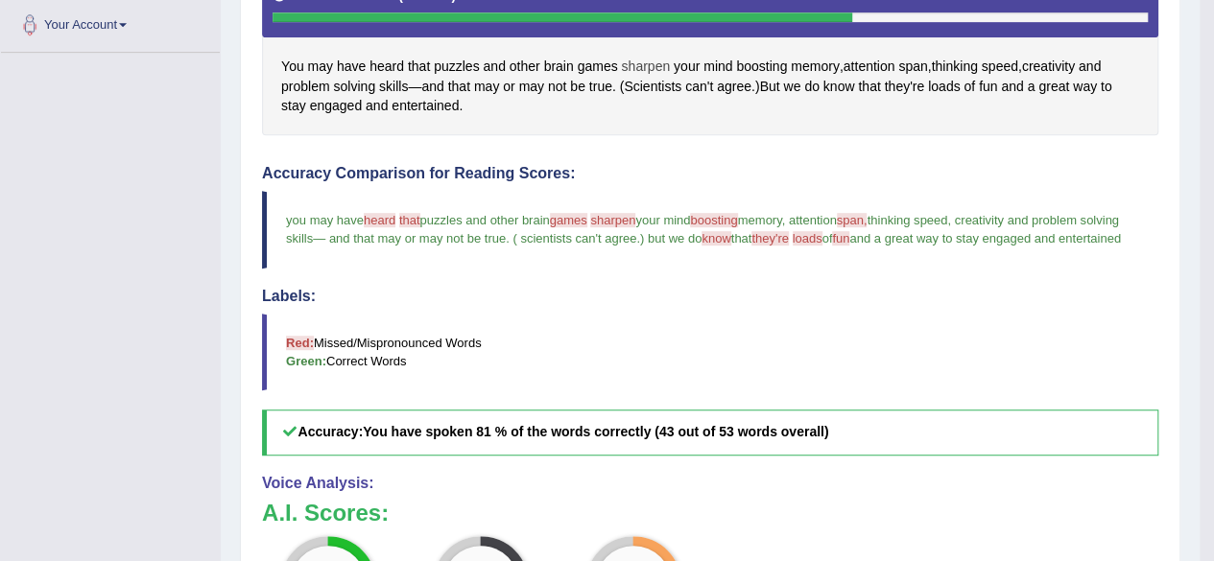
click at [654, 57] on span "sharpen" at bounding box center [645, 67] width 49 height 20
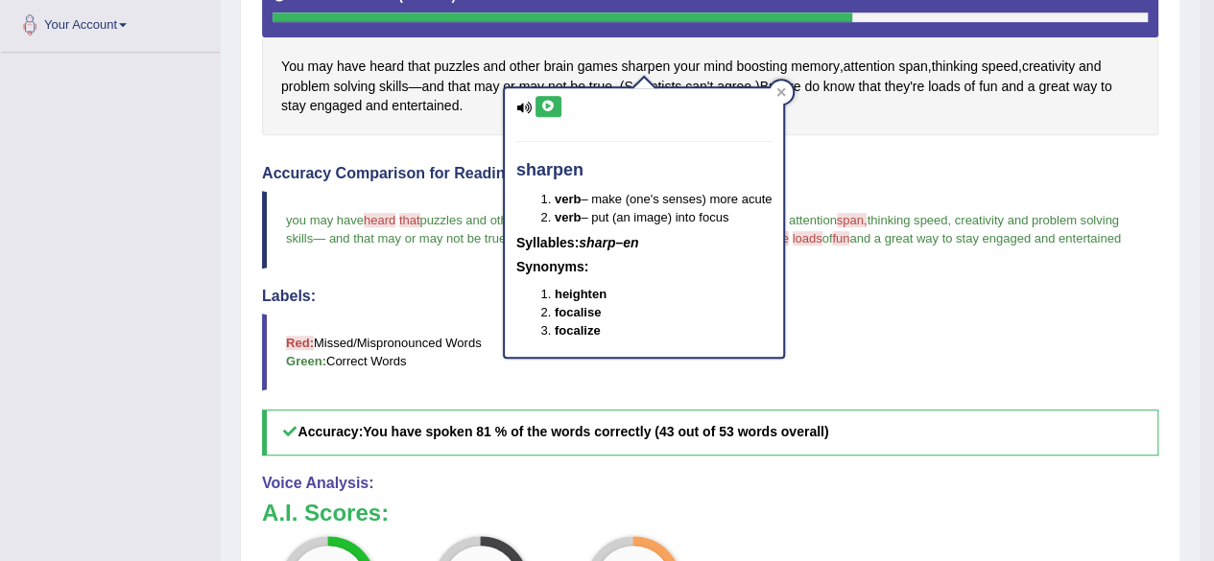
click at [547, 108] on icon at bounding box center [548, 107] width 14 height 12
click at [543, 101] on icon at bounding box center [548, 107] width 14 height 12
click at [550, 104] on icon at bounding box center [548, 107] width 14 height 12
click at [547, 101] on icon at bounding box center [548, 107] width 14 height 12
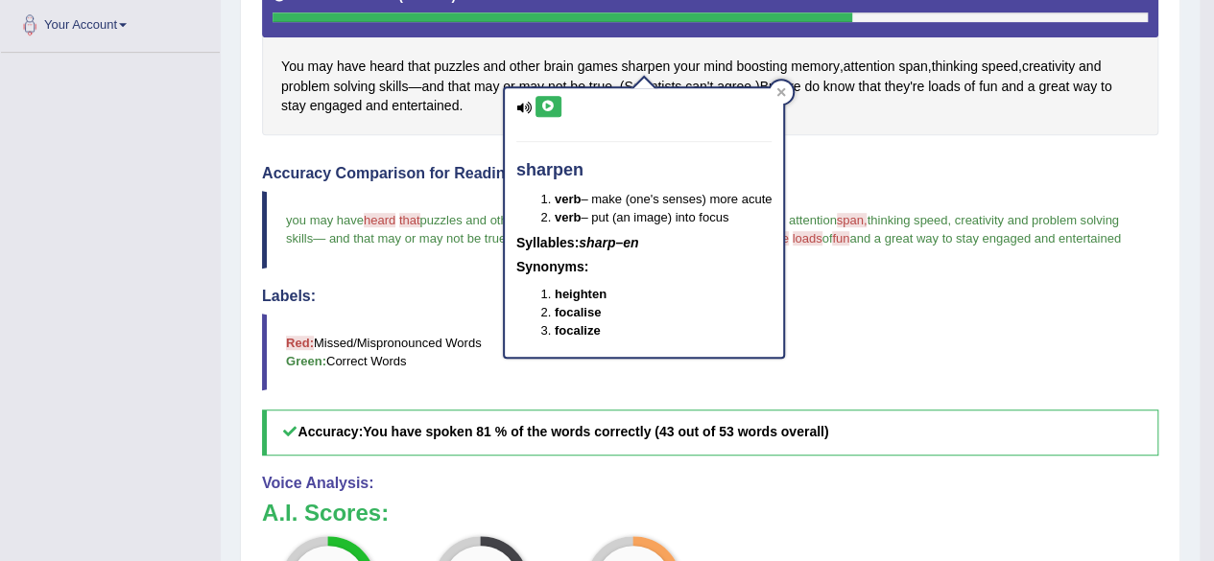
click at [547, 98] on button at bounding box center [548, 106] width 26 height 21
click at [548, 105] on icon at bounding box center [548, 107] width 14 height 12
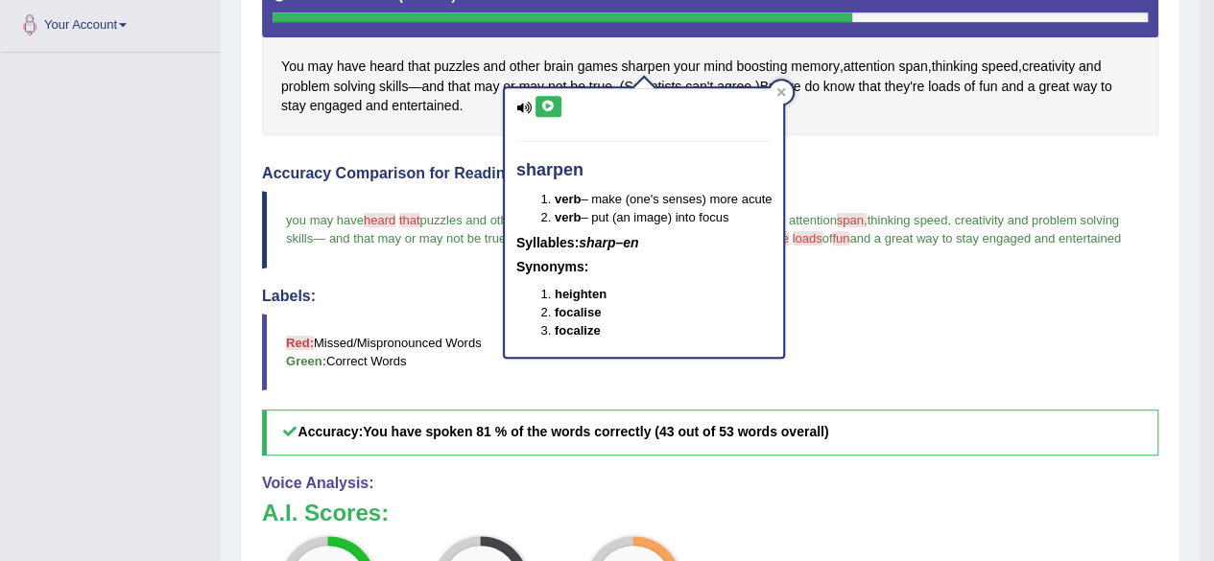
click at [548, 105] on icon at bounding box center [548, 107] width 14 height 12
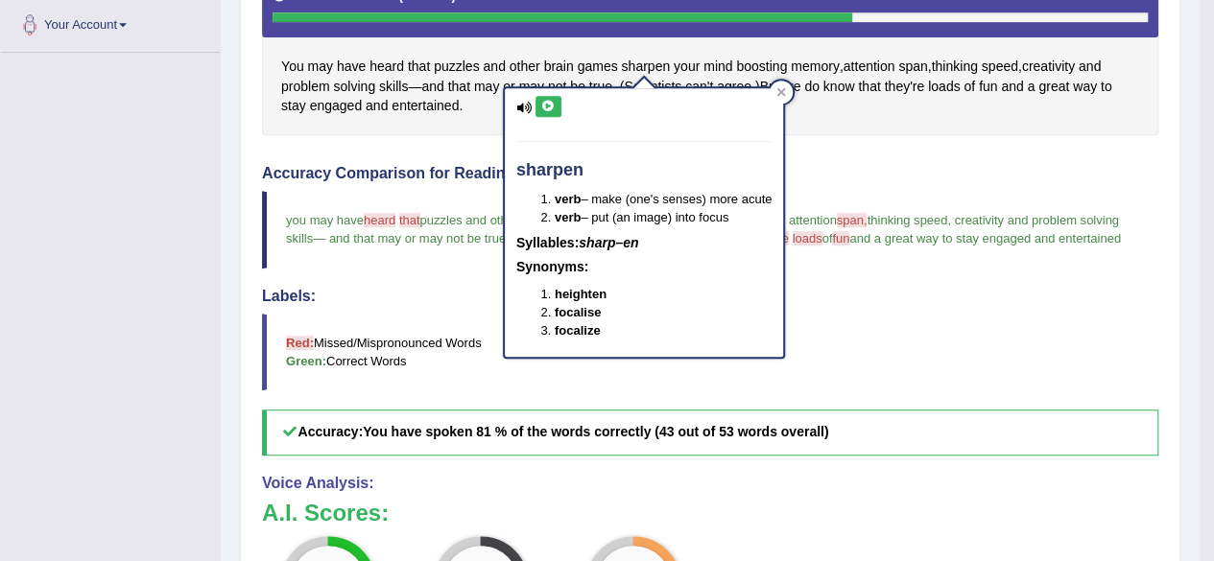
click at [549, 105] on icon at bounding box center [548, 107] width 14 height 12
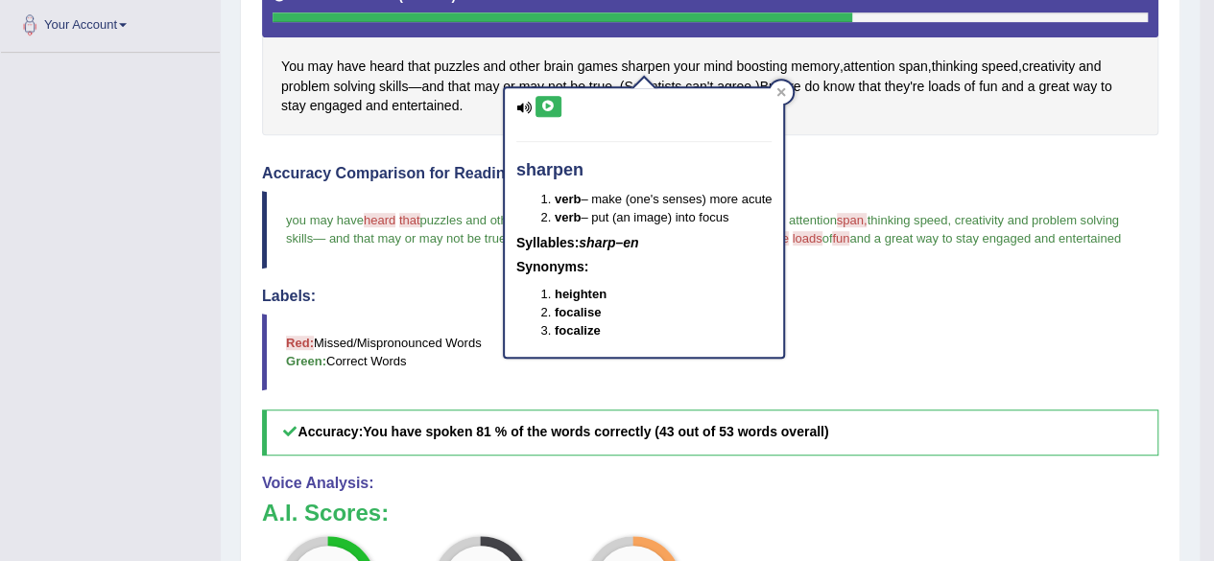
click at [551, 101] on icon at bounding box center [548, 107] width 14 height 12
click at [551, 105] on icon at bounding box center [548, 107] width 14 height 12
click at [785, 97] on div at bounding box center [781, 92] width 23 height 23
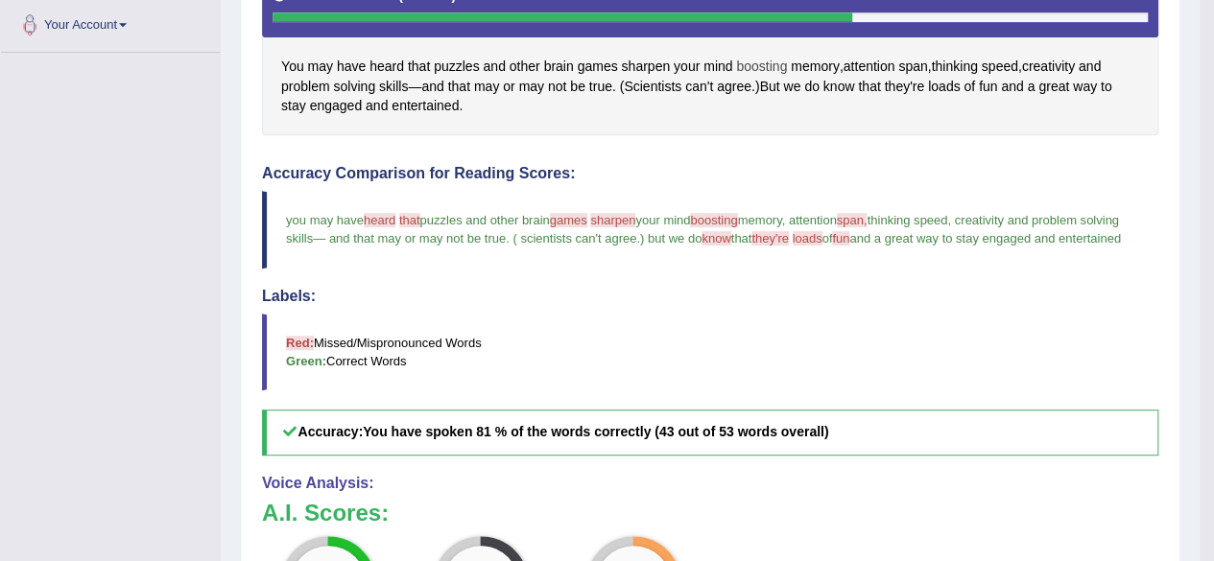
click at [760, 61] on span "boosting" at bounding box center [761, 67] width 51 height 20
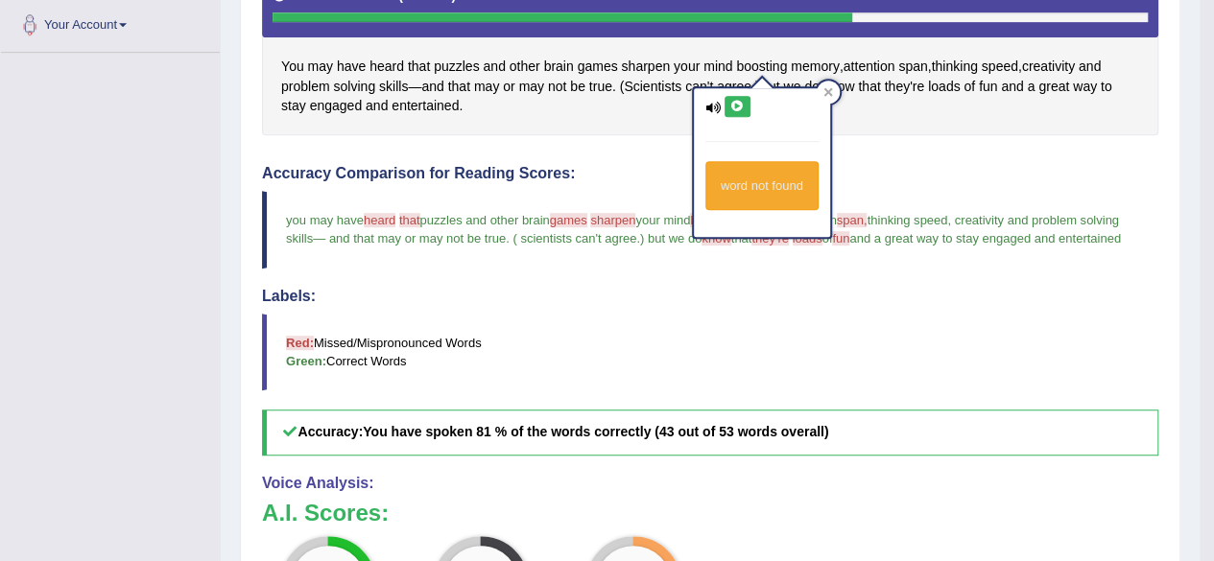
click at [737, 107] on icon at bounding box center [737, 107] width 14 height 12
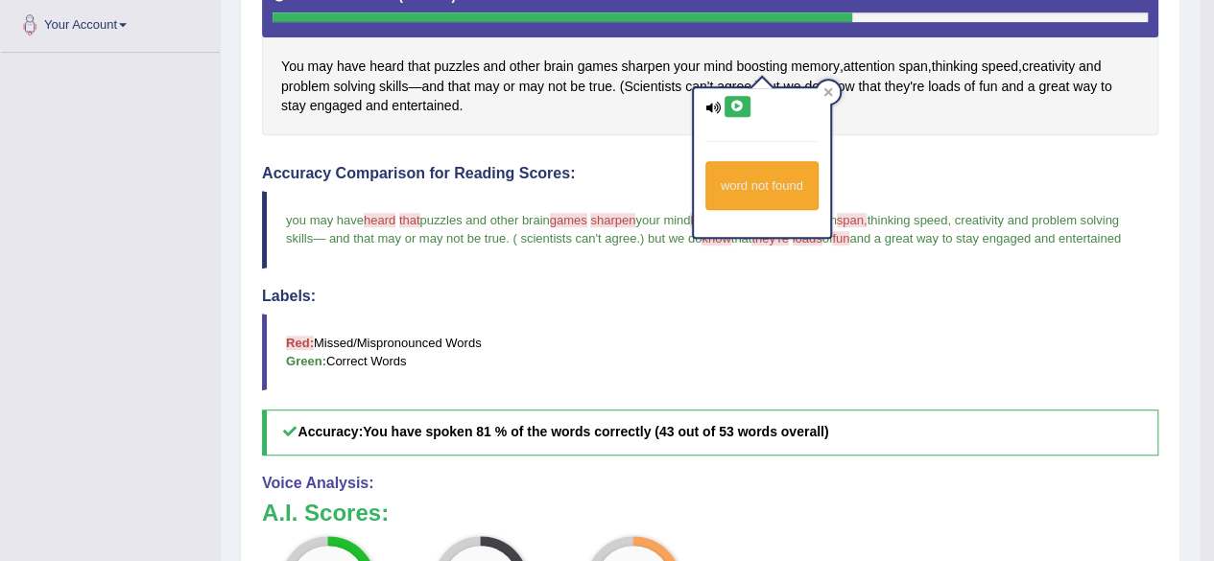
click at [737, 107] on icon at bounding box center [737, 107] width 14 height 12
click at [733, 107] on icon at bounding box center [737, 107] width 14 height 12
click at [733, 101] on icon at bounding box center [737, 107] width 14 height 12
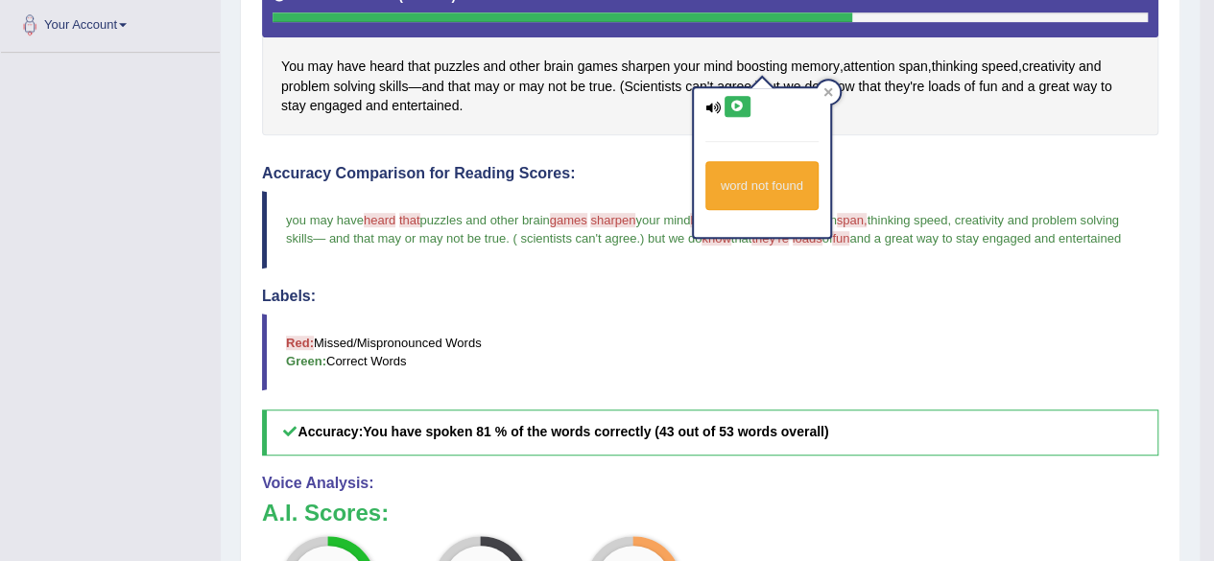
click at [735, 104] on icon at bounding box center [737, 107] width 14 height 12
click at [737, 110] on button at bounding box center [738, 106] width 26 height 21
click at [733, 101] on icon at bounding box center [737, 107] width 14 height 12
click at [733, 103] on icon at bounding box center [737, 107] width 14 height 12
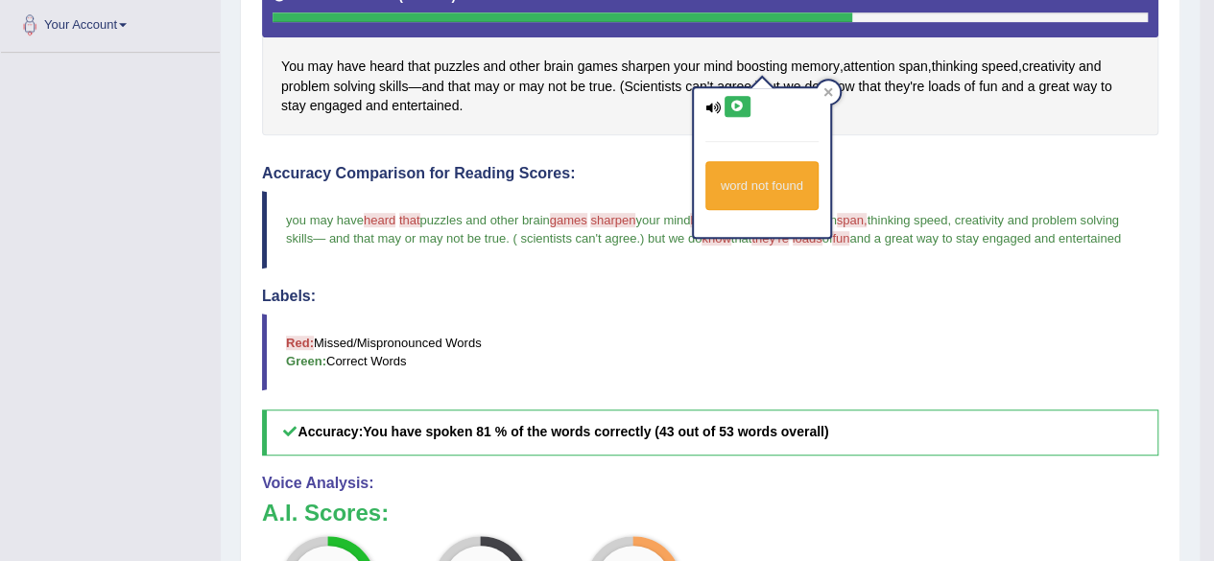
click at [733, 103] on icon at bounding box center [737, 107] width 14 height 12
click at [739, 105] on icon at bounding box center [737, 107] width 14 height 12
click at [826, 81] on div at bounding box center [828, 92] width 23 height 23
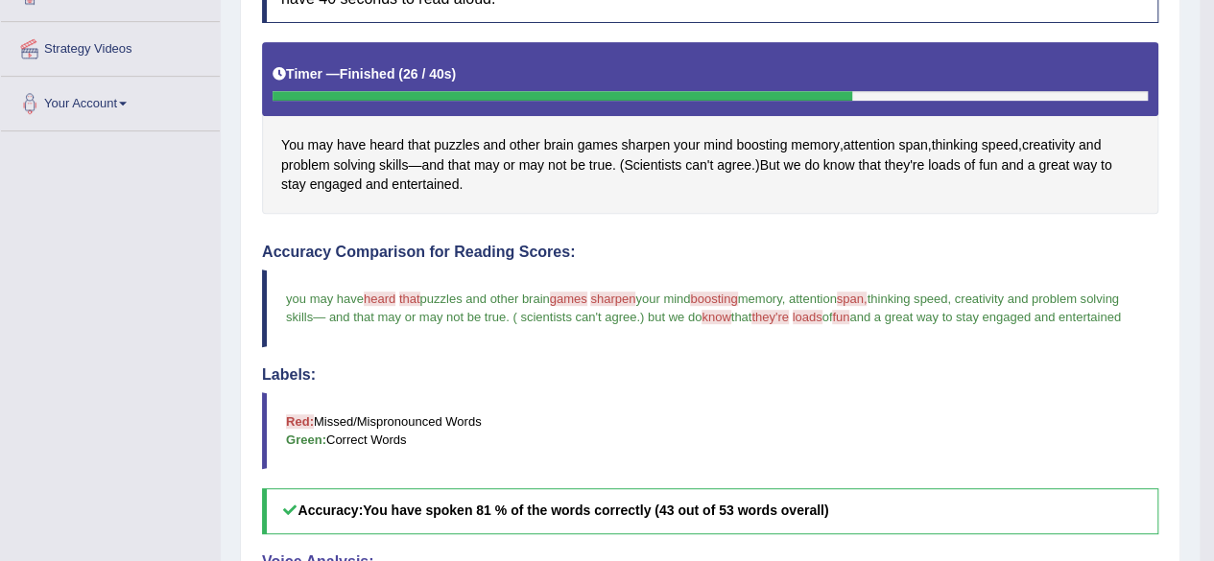
scroll to position [384, 0]
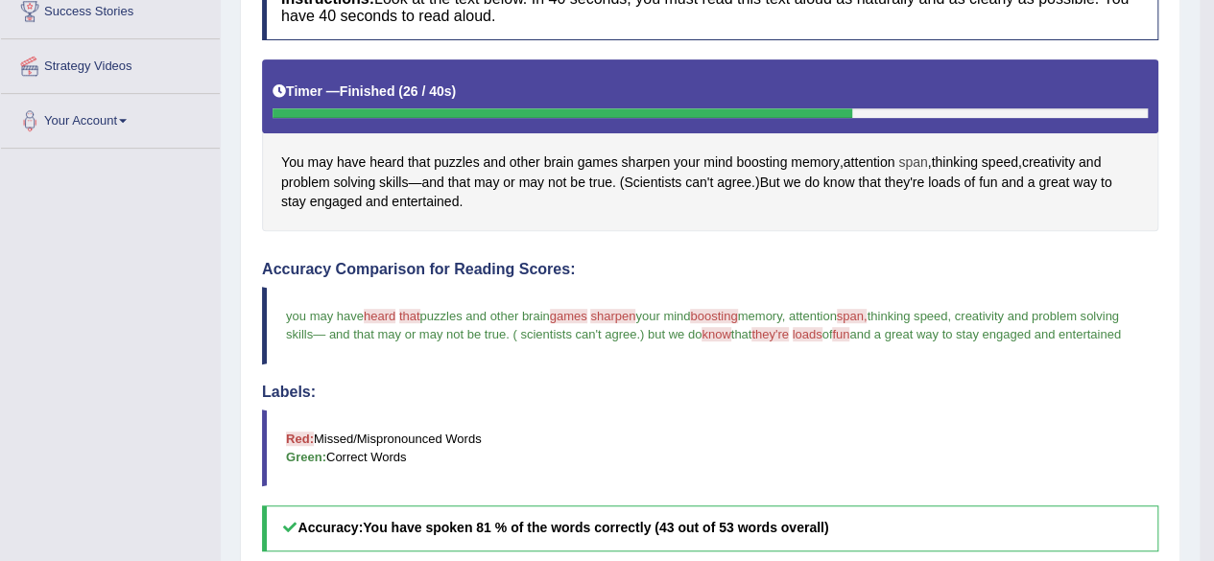
click at [927, 153] on span "span" at bounding box center [912, 163] width 29 height 20
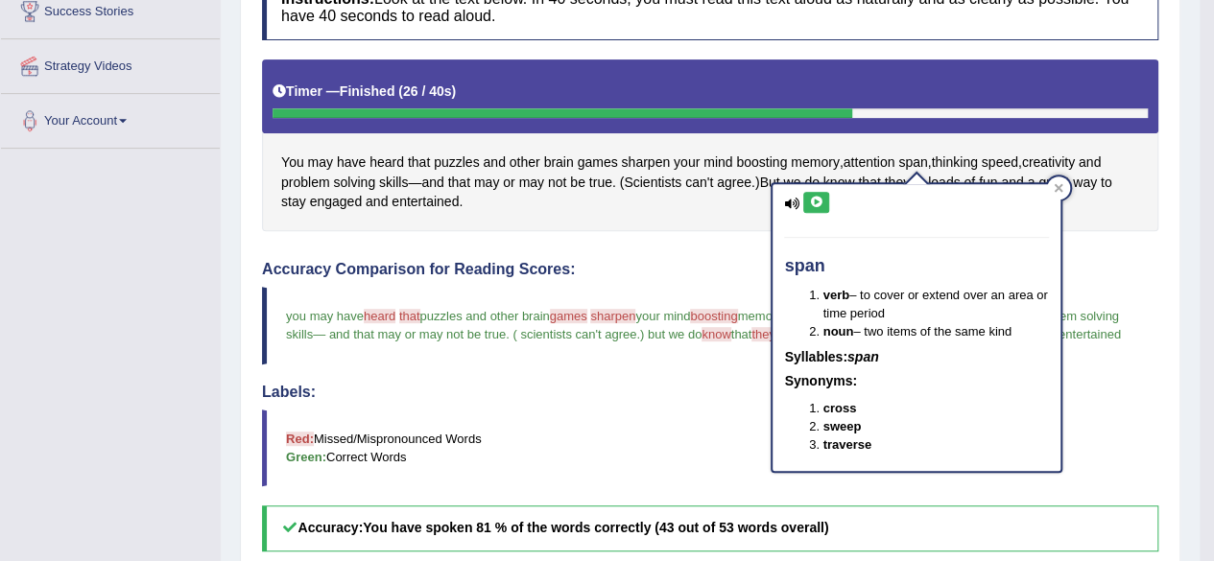
click at [818, 202] on icon at bounding box center [816, 203] width 14 height 12
click at [1059, 183] on icon at bounding box center [1059, 188] width 10 height 10
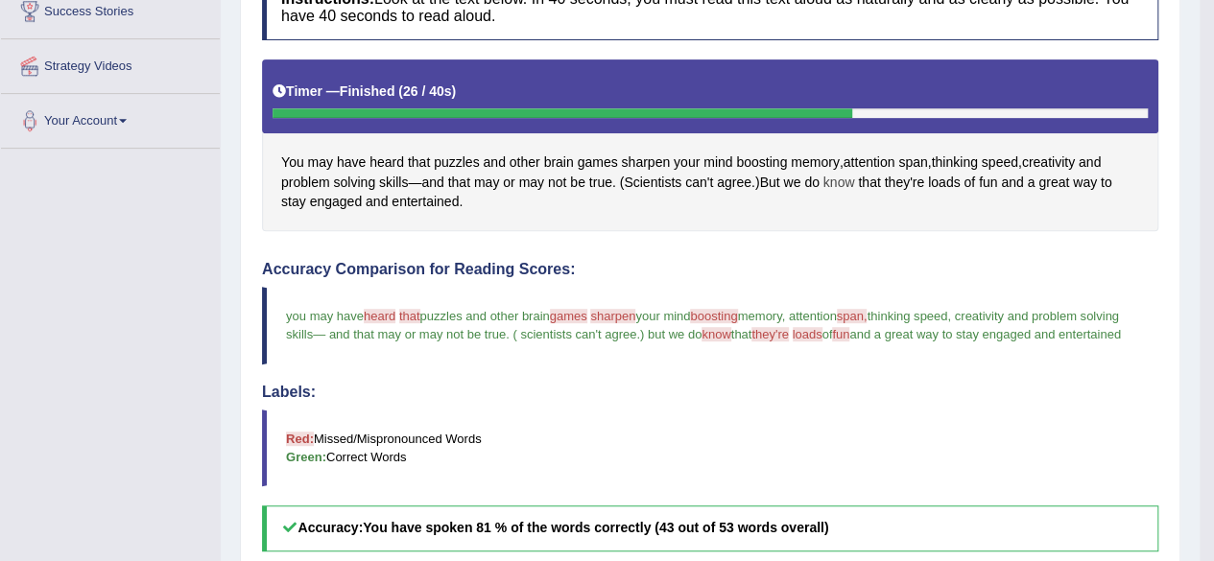
click at [852, 183] on span "know" at bounding box center [839, 183] width 32 height 20
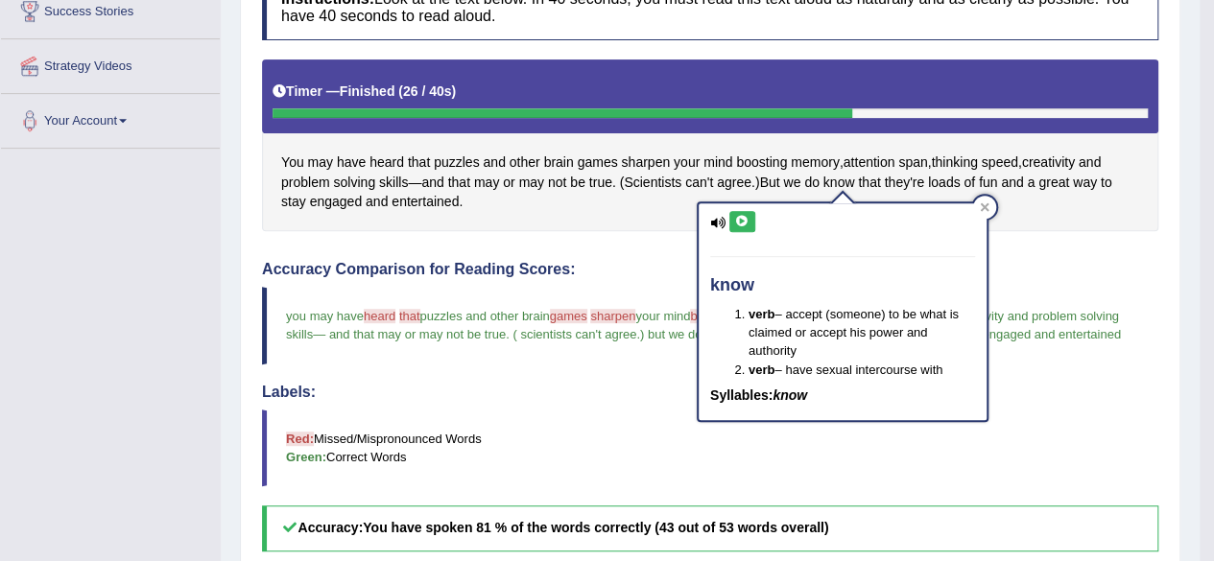
click at [745, 224] on icon at bounding box center [742, 222] width 14 height 12
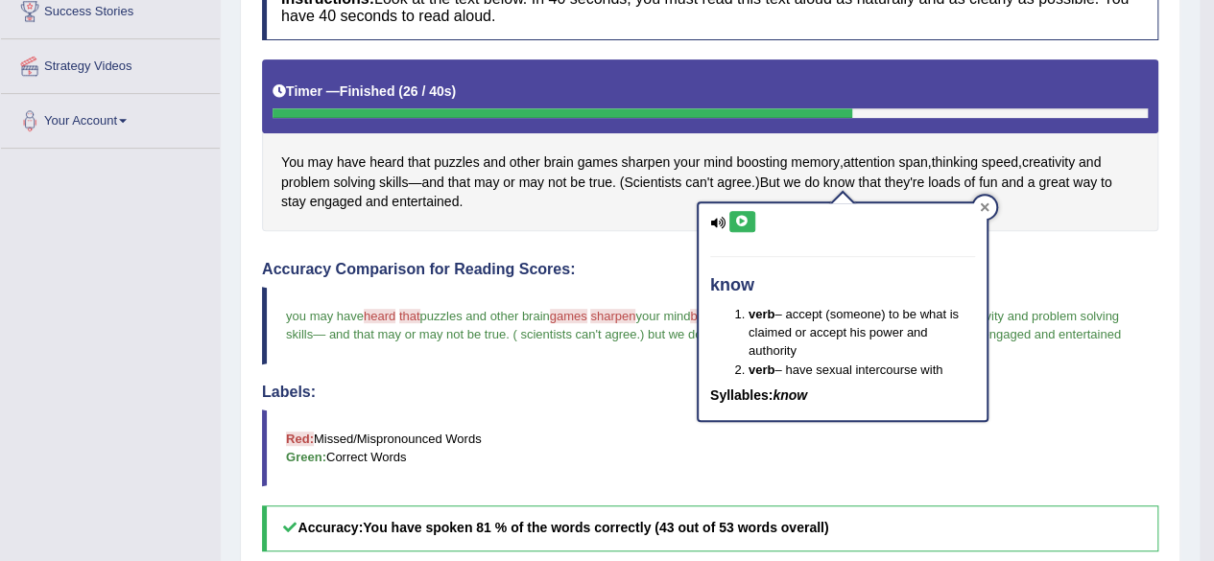
click at [992, 212] on div at bounding box center [984, 207] width 23 height 23
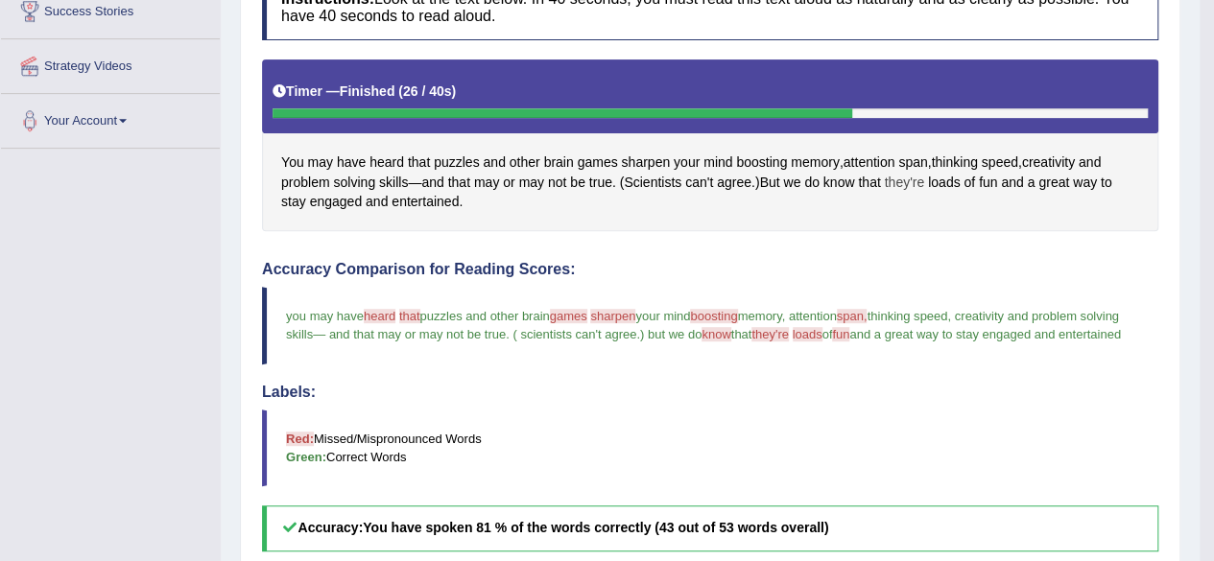
click at [891, 178] on span "they're" at bounding box center [904, 183] width 40 height 20
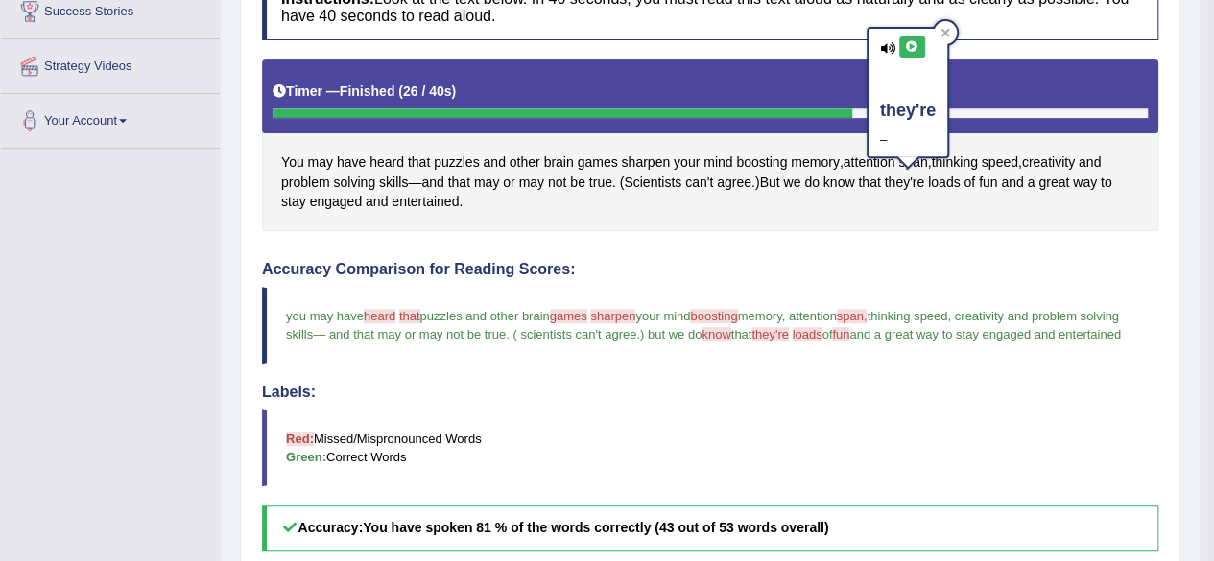
click at [909, 45] on icon at bounding box center [912, 47] width 14 height 12
click at [915, 47] on icon at bounding box center [912, 47] width 14 height 12
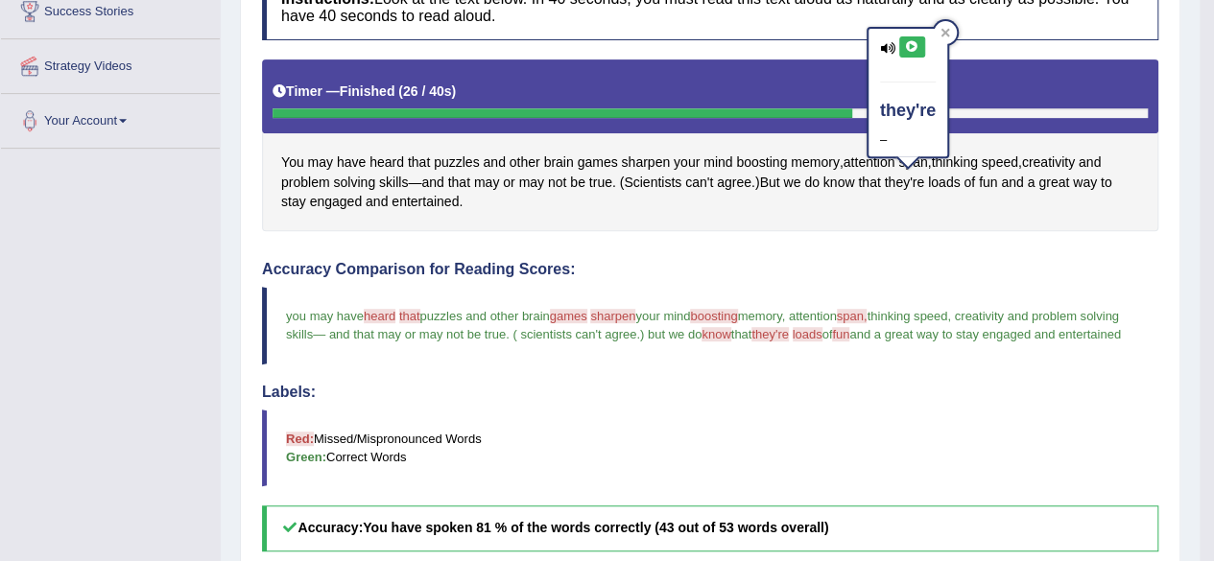
click at [915, 48] on icon at bounding box center [912, 47] width 14 height 12
click at [954, 30] on div at bounding box center [945, 32] width 23 height 23
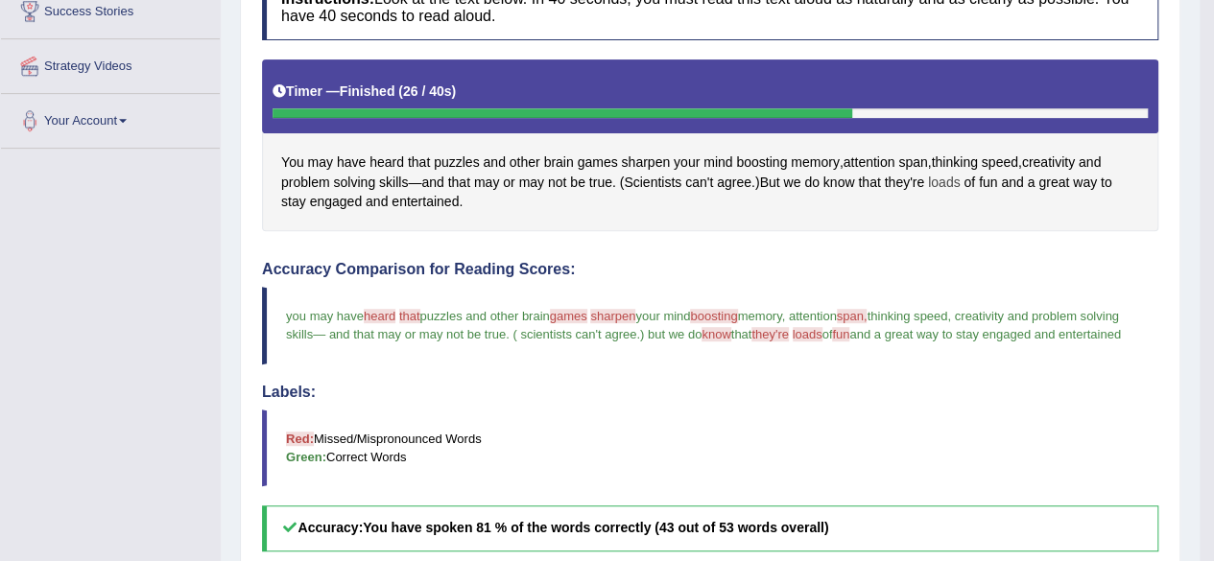
click at [958, 173] on span "loads" at bounding box center [944, 183] width 32 height 20
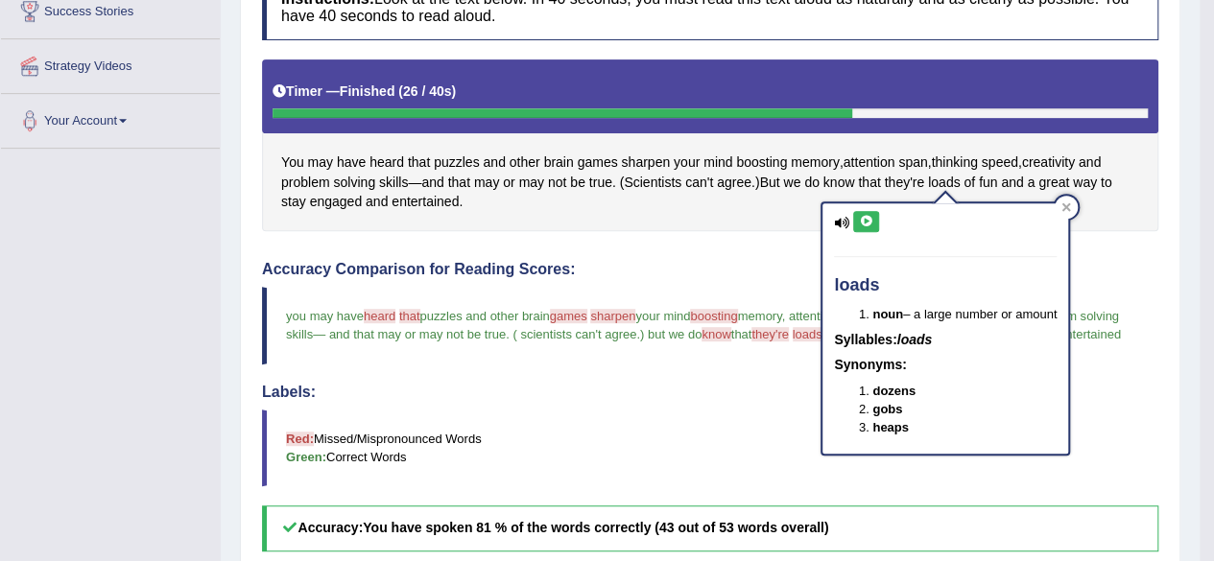
click at [862, 216] on icon at bounding box center [866, 222] width 14 height 12
click at [863, 216] on icon at bounding box center [866, 222] width 14 height 12
click at [871, 225] on icon at bounding box center [866, 222] width 14 height 12
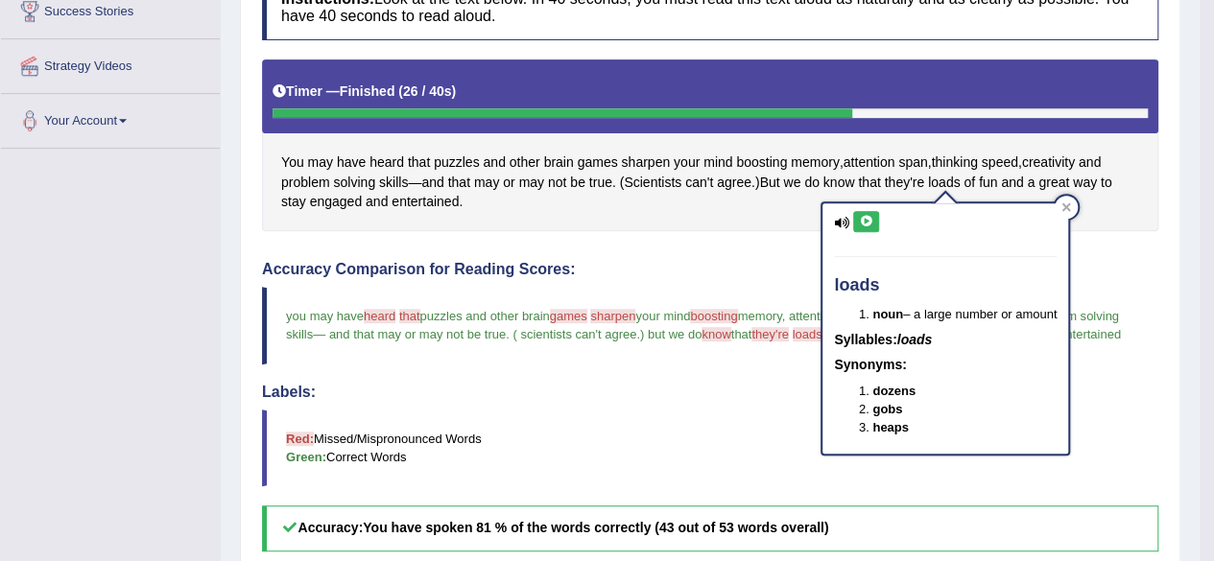
click at [871, 225] on icon at bounding box center [866, 222] width 14 height 12
click at [1066, 200] on div at bounding box center [1066, 207] width 23 height 23
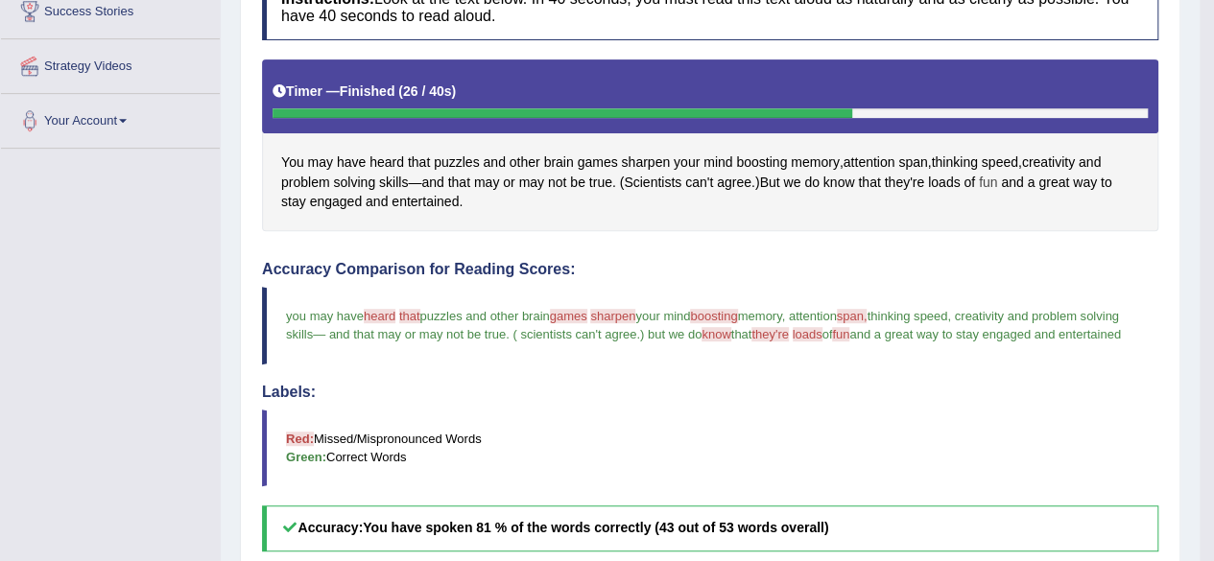
click at [991, 181] on span "fun" at bounding box center [988, 183] width 18 height 20
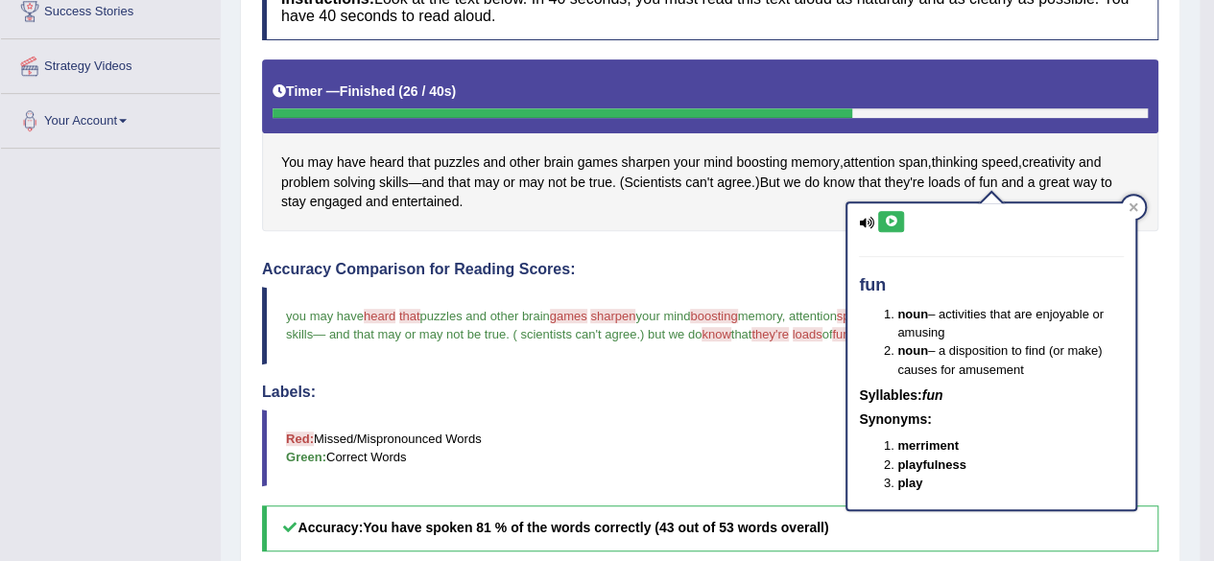
click at [889, 218] on icon at bounding box center [891, 222] width 14 height 12
click at [894, 212] on button at bounding box center [891, 221] width 26 height 21
click at [889, 221] on icon at bounding box center [891, 222] width 14 height 12
click at [889, 222] on icon at bounding box center [891, 222] width 14 height 12
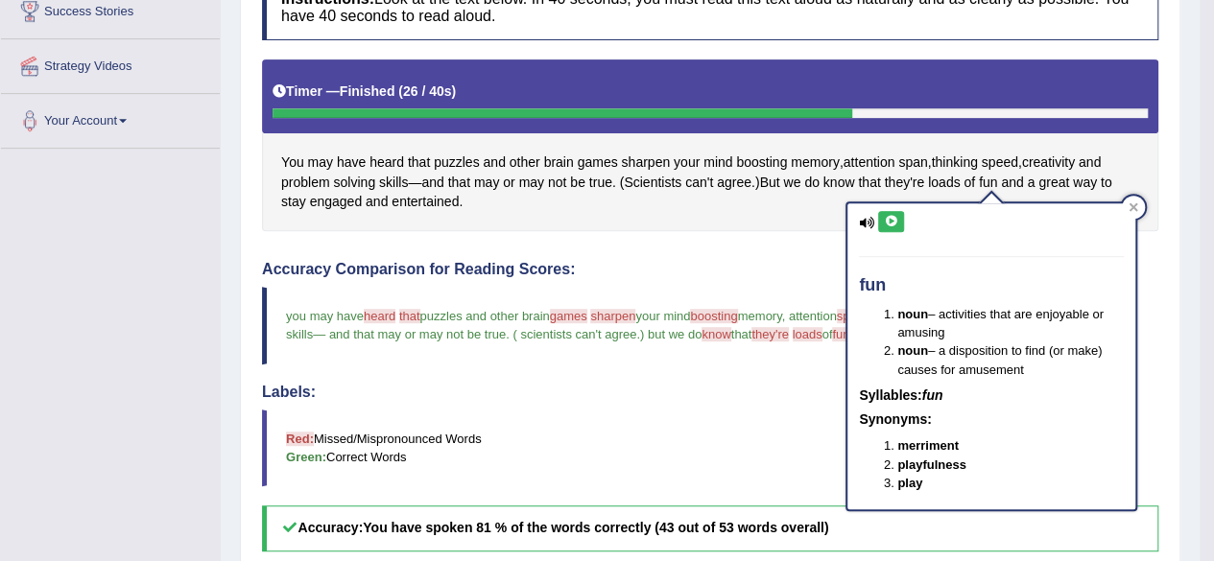
click at [891, 223] on icon at bounding box center [891, 222] width 14 height 12
click at [1140, 207] on div at bounding box center [1133, 207] width 23 height 23
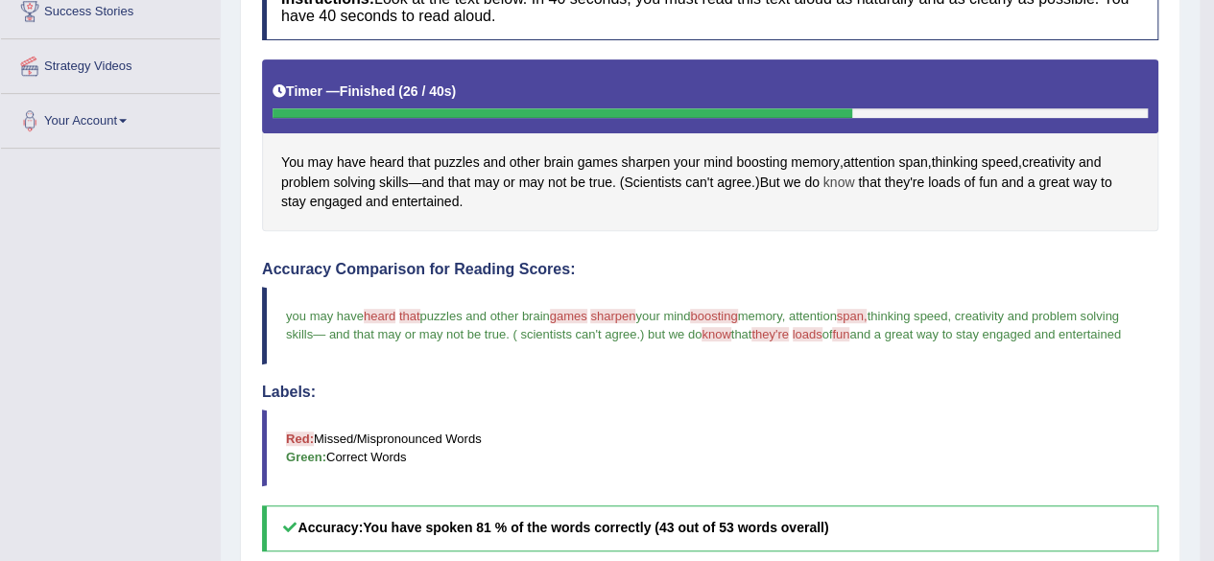
click at [826, 182] on span "know" at bounding box center [839, 183] width 32 height 20
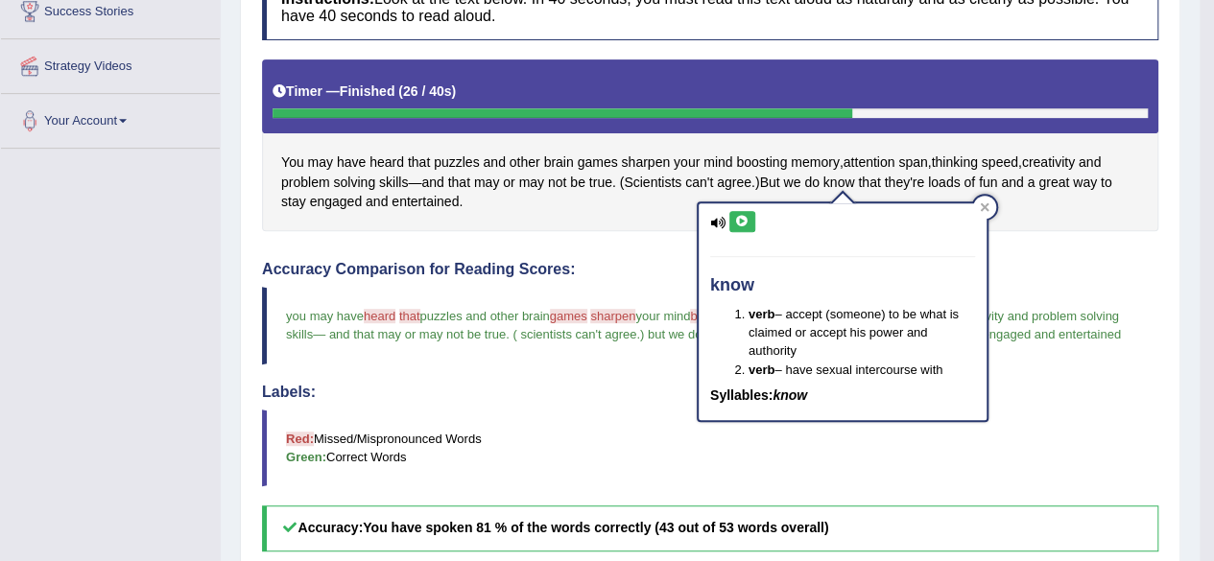
click at [742, 219] on icon at bounding box center [742, 222] width 14 height 12
click at [990, 206] on div at bounding box center [984, 207] width 23 height 23
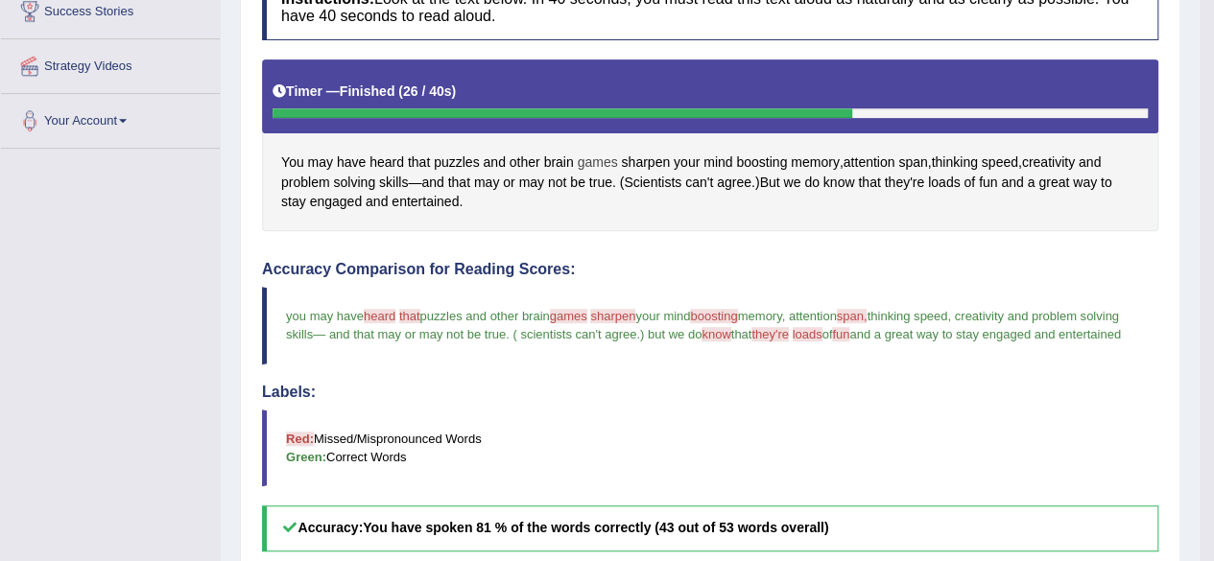
click at [582, 160] on span "games" at bounding box center [598, 163] width 40 height 20
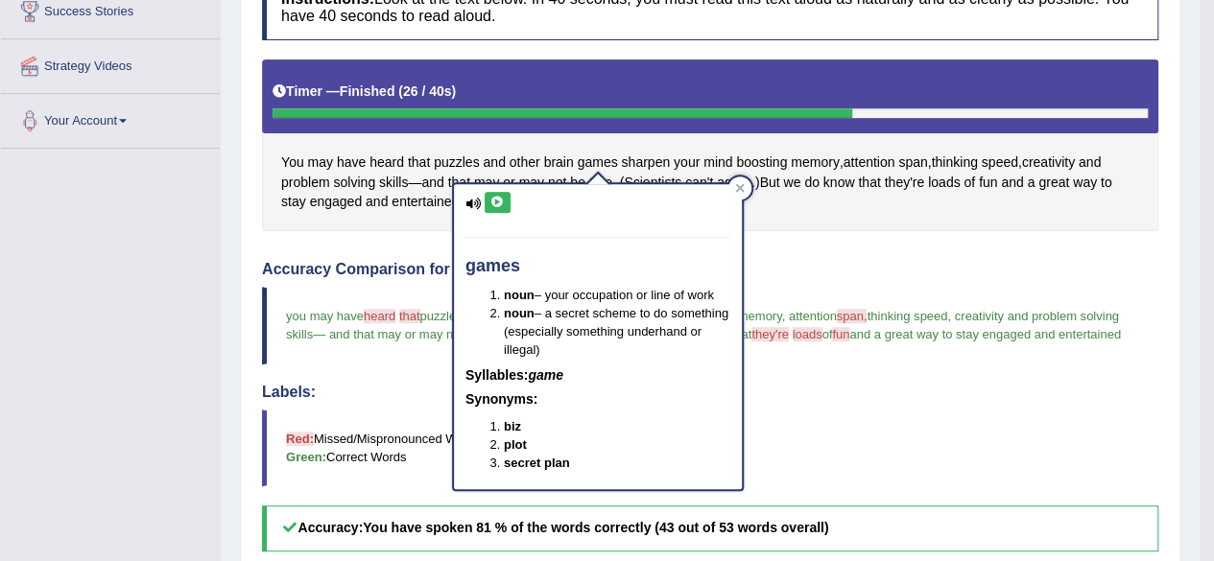
click at [491, 208] on button at bounding box center [498, 202] width 26 height 21
click at [495, 202] on icon at bounding box center [497, 203] width 14 height 12
click at [502, 201] on icon at bounding box center [497, 203] width 14 height 12
click at [735, 187] on icon at bounding box center [740, 188] width 10 height 10
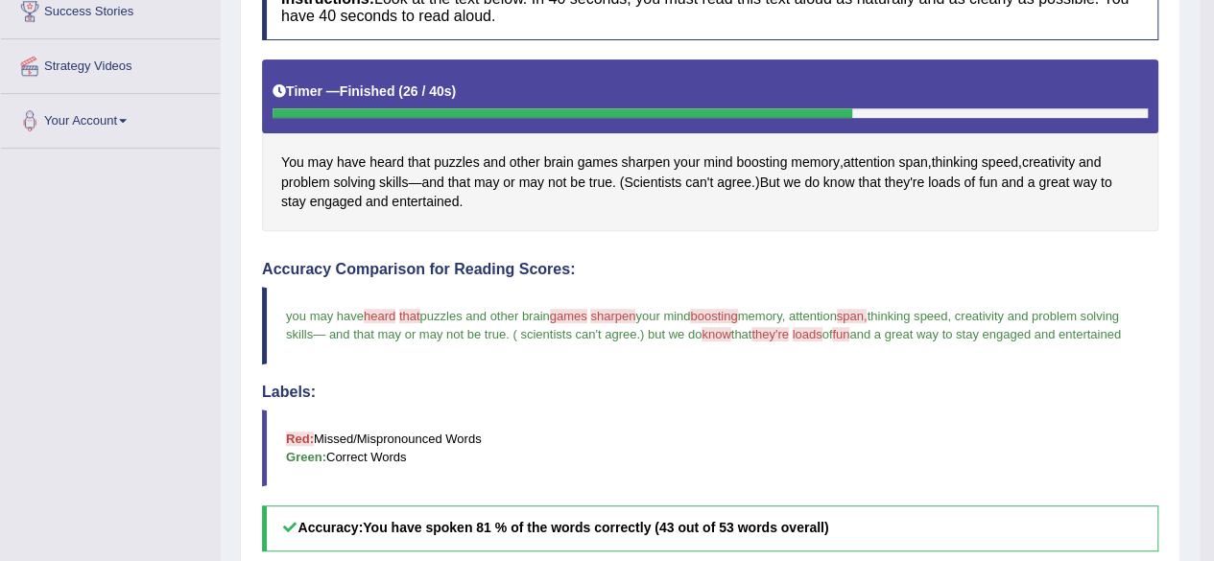
click at [655, 149] on div "You may have heard that puzzles and other brain games sharpen your mind boostin…" at bounding box center [710, 145] width 896 height 172
click at [654, 159] on span "sharpen" at bounding box center [645, 163] width 49 height 20
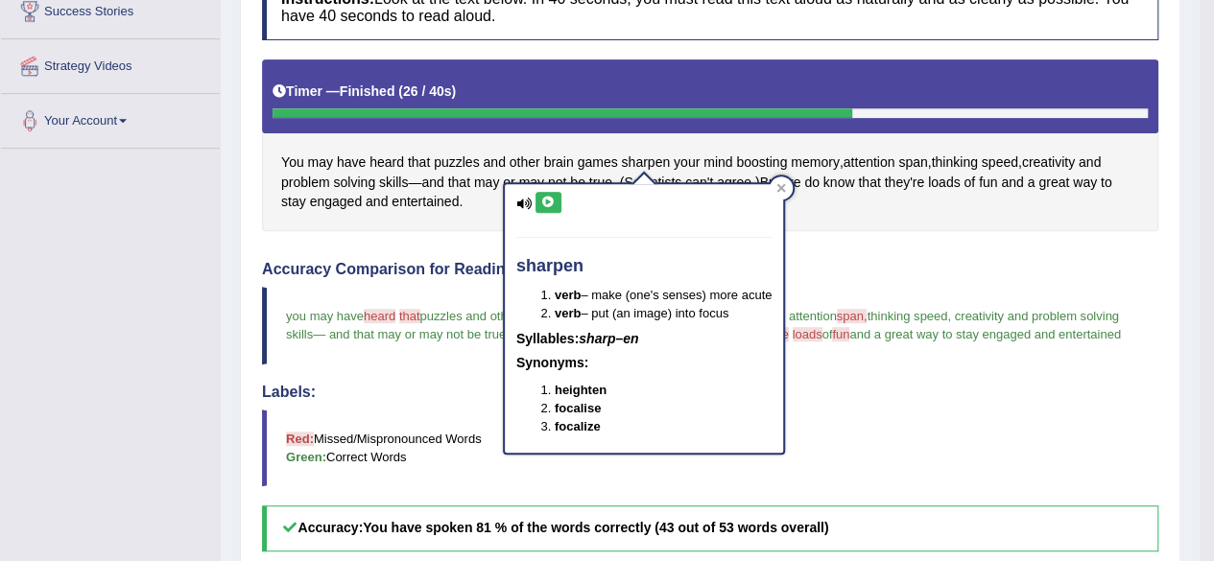
click at [553, 210] on button at bounding box center [548, 202] width 26 height 21
click at [552, 206] on button at bounding box center [548, 202] width 26 height 21
click at [778, 185] on div at bounding box center [781, 188] width 23 height 23
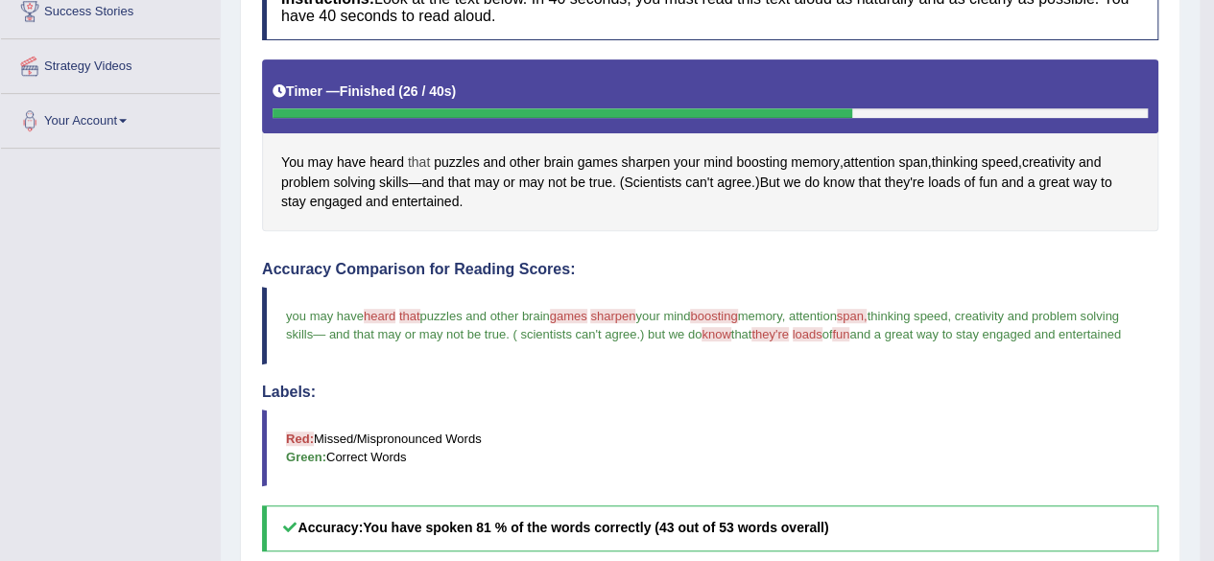
click at [424, 153] on span "that" at bounding box center [419, 163] width 22 height 20
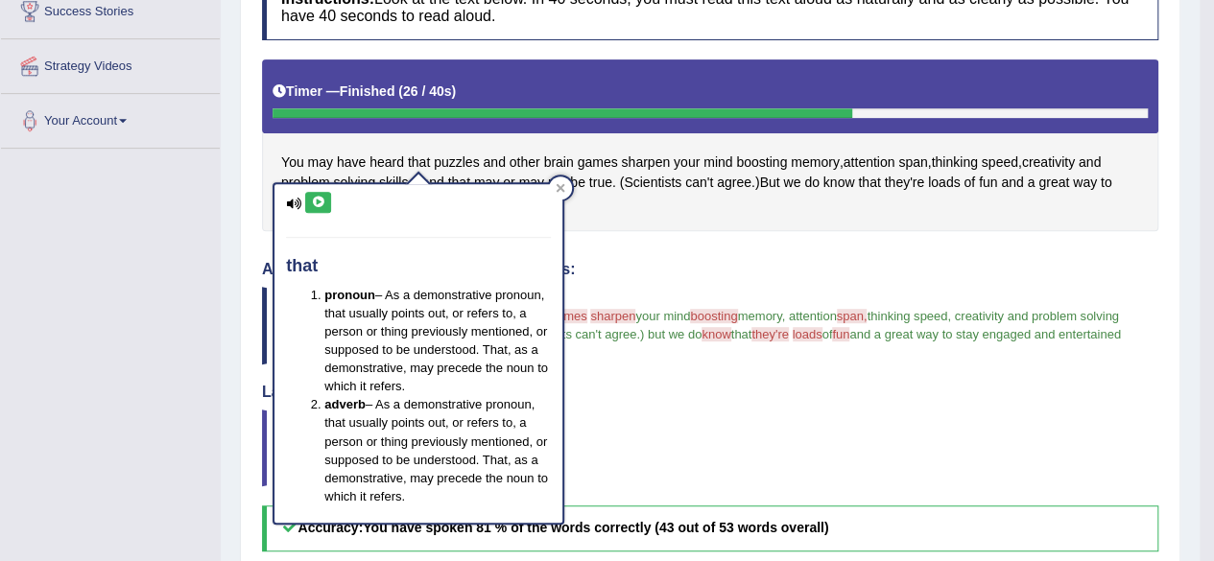
click at [321, 197] on icon at bounding box center [318, 203] width 14 height 12
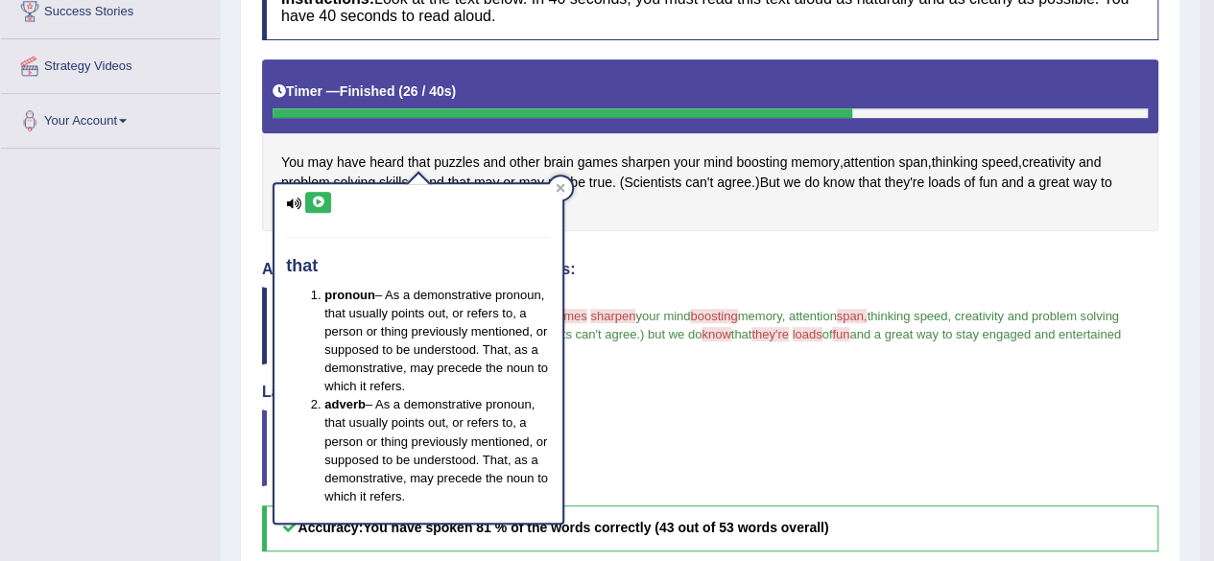
click at [314, 197] on icon at bounding box center [318, 203] width 14 height 12
click at [317, 202] on icon at bounding box center [318, 203] width 14 height 12
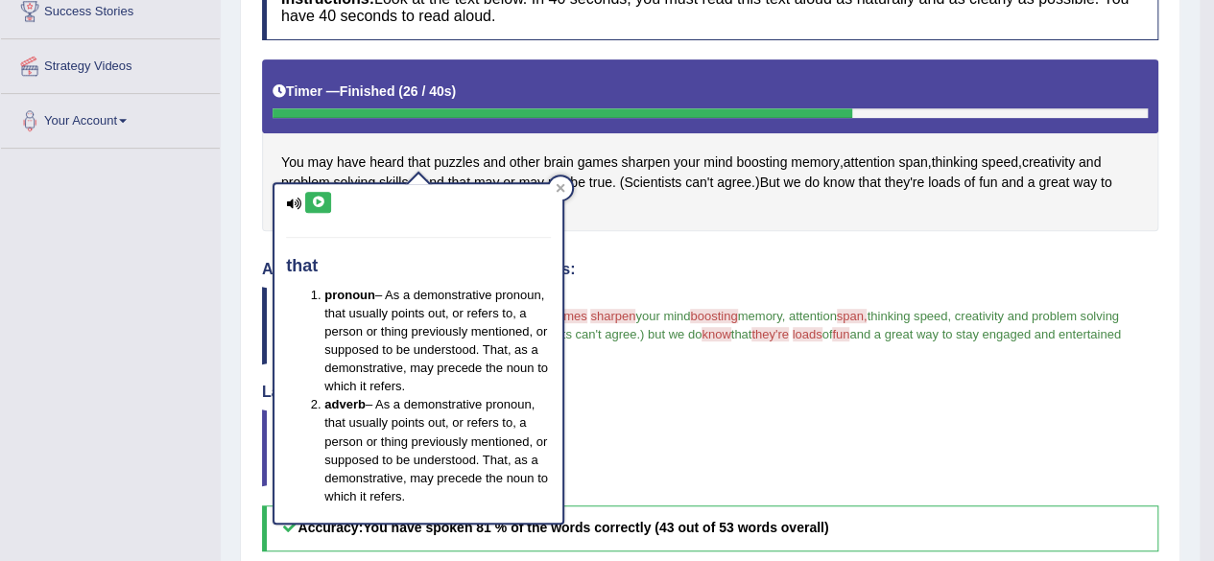
click at [318, 202] on icon at bounding box center [318, 203] width 14 height 12
click at [314, 203] on icon at bounding box center [318, 203] width 14 height 12
click at [314, 204] on icon at bounding box center [318, 203] width 14 height 12
click at [554, 185] on div at bounding box center [560, 188] width 23 height 23
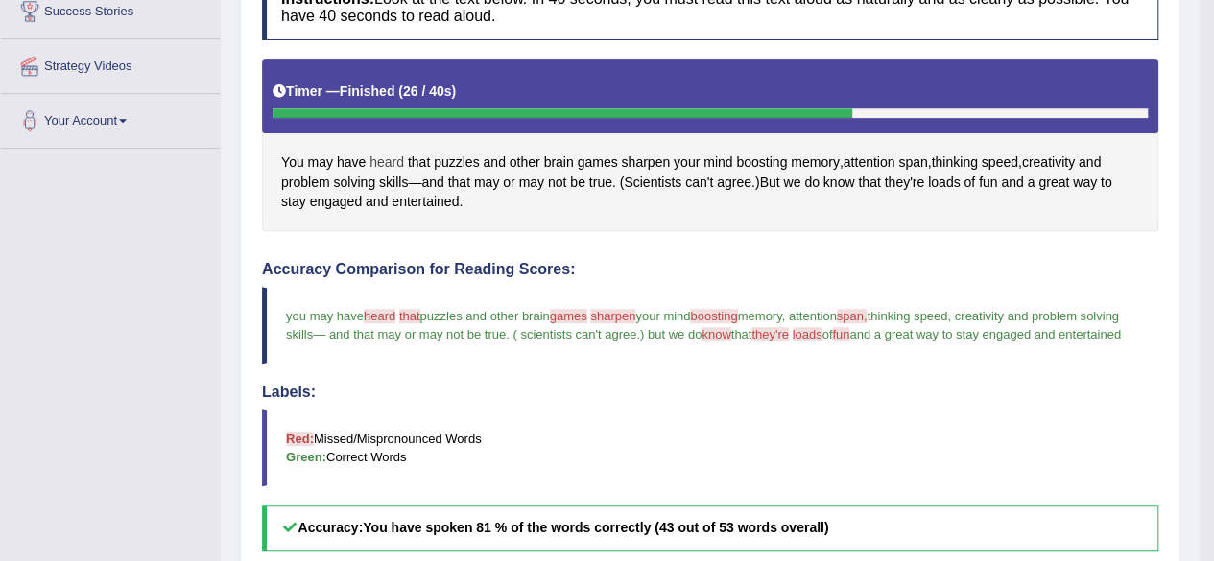
click at [372, 155] on span "heard" at bounding box center [386, 163] width 35 height 20
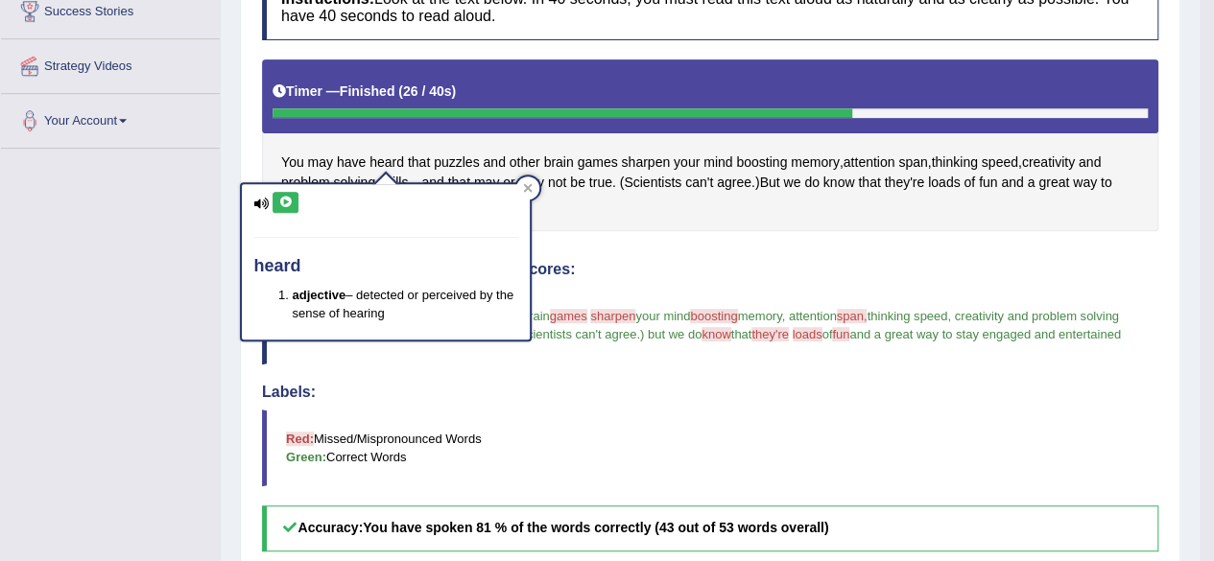
click at [283, 202] on icon at bounding box center [285, 203] width 14 height 12
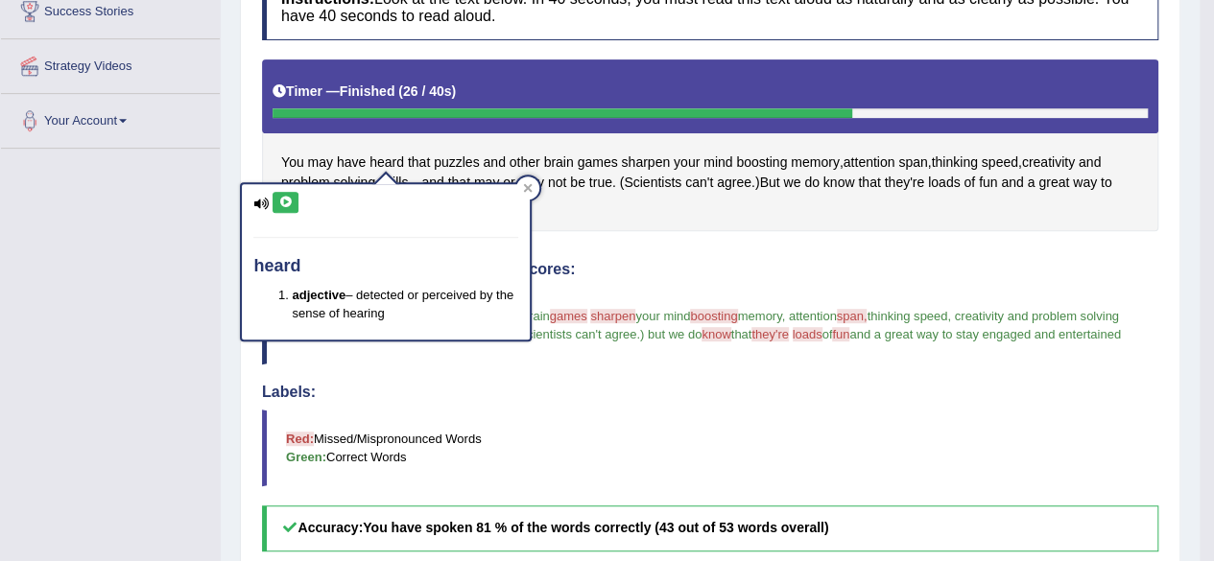
click at [283, 202] on icon at bounding box center [285, 203] width 14 height 12
click at [532, 178] on div at bounding box center [527, 188] width 23 height 23
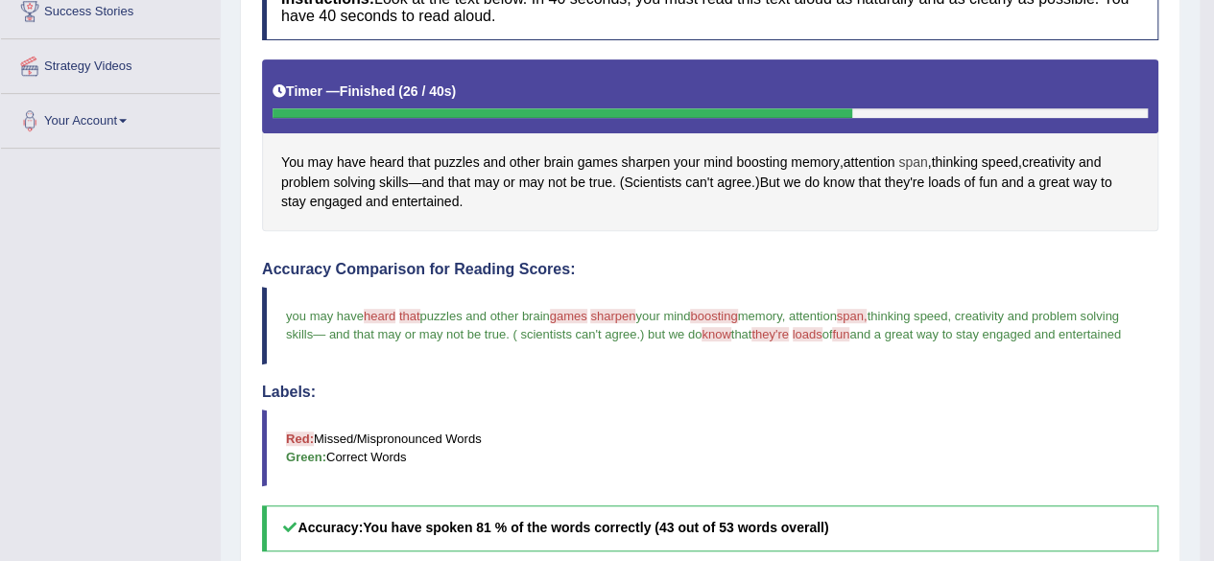
click at [914, 164] on span "span" at bounding box center [912, 163] width 29 height 20
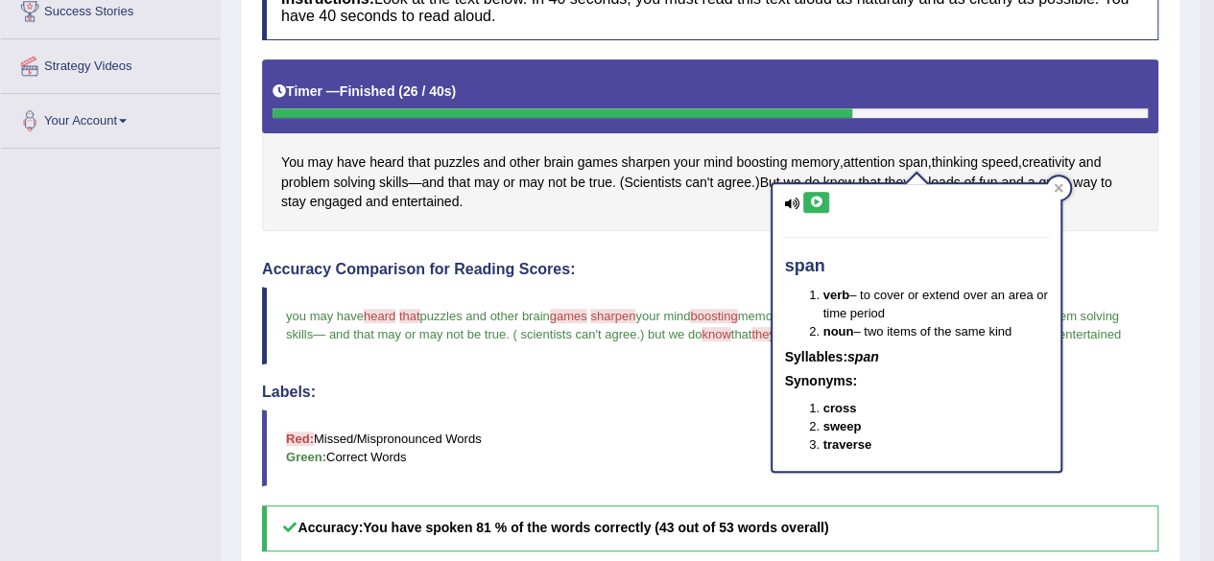
click at [822, 199] on icon at bounding box center [816, 203] width 14 height 12
click at [821, 199] on icon at bounding box center [816, 203] width 14 height 12
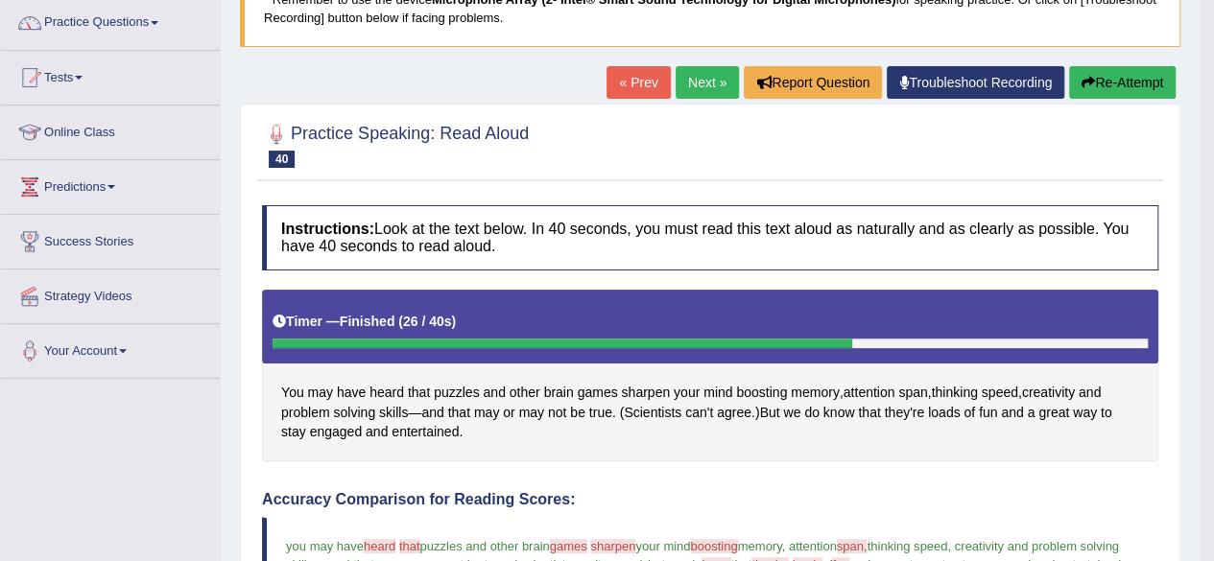
scroll to position [146, 0]
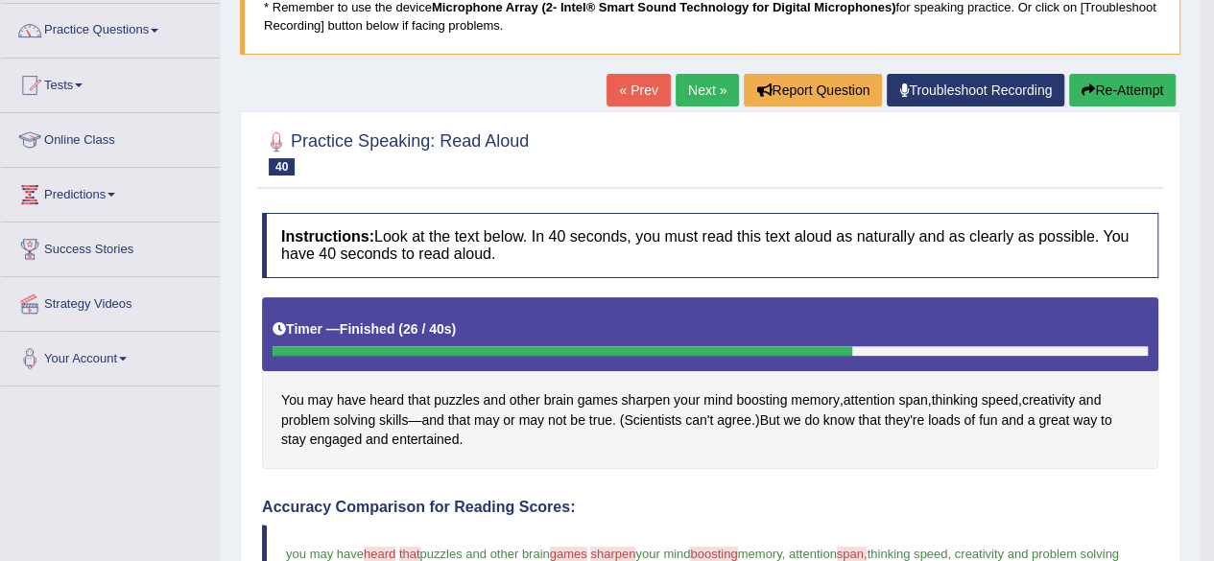
click at [704, 83] on link "Next »" at bounding box center [707, 90] width 63 height 33
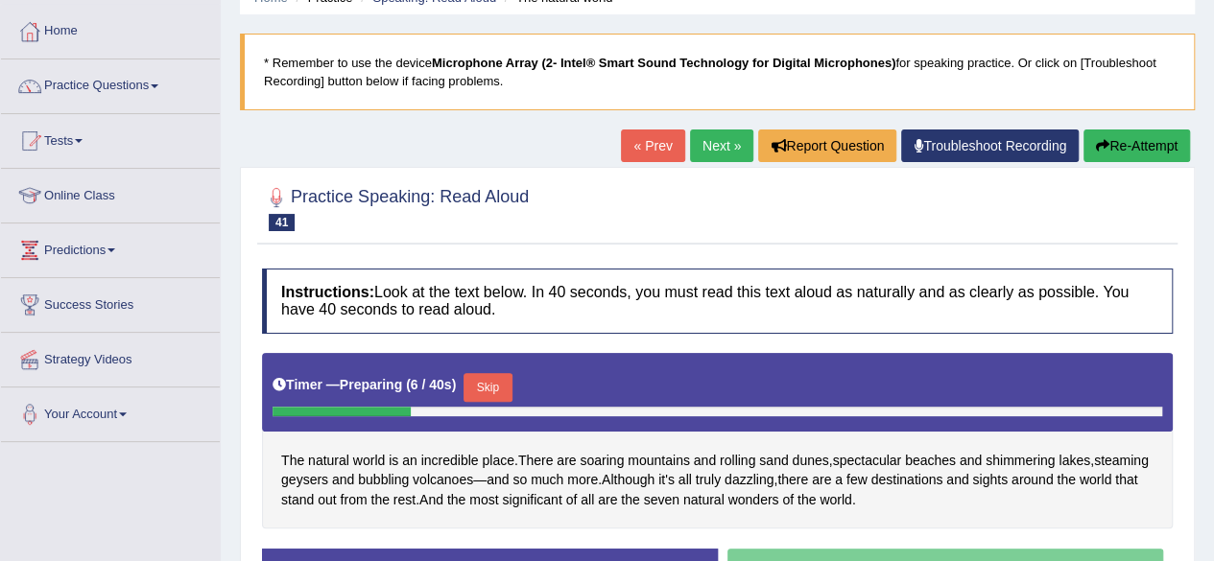
scroll to position [288, 0]
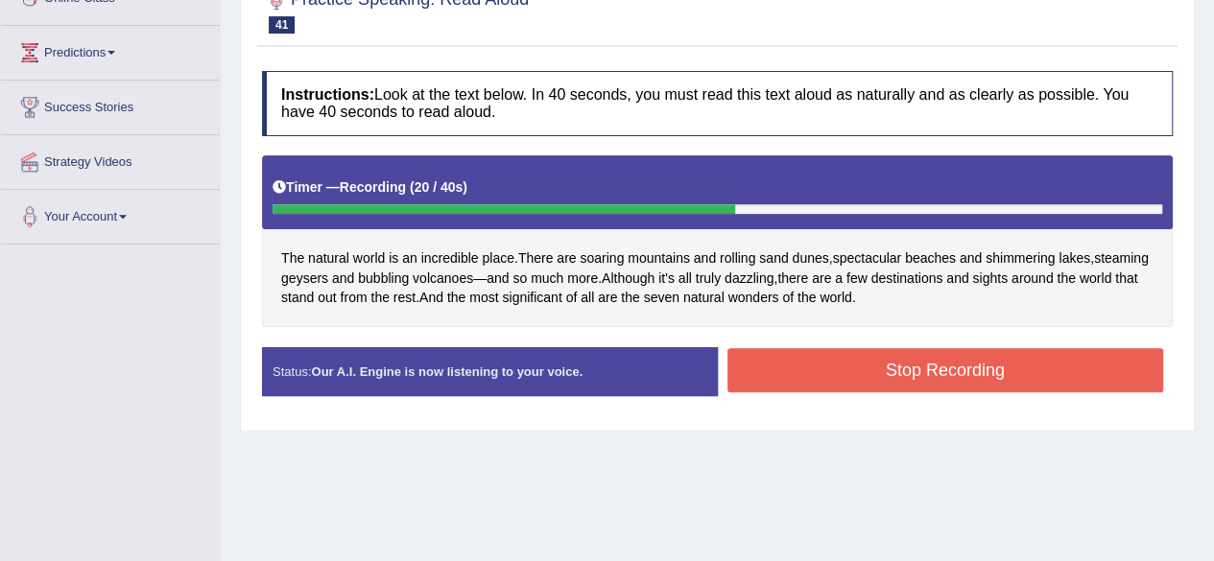
click at [858, 377] on button "Stop Recording" at bounding box center [945, 370] width 437 height 44
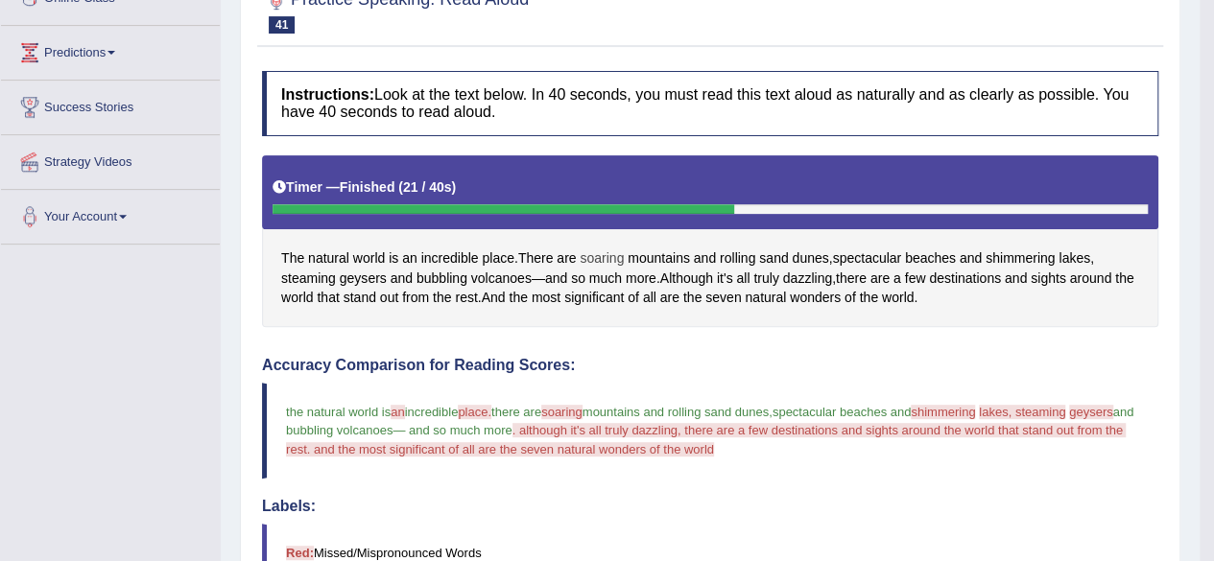
click at [604, 251] on span "soaring" at bounding box center [602, 259] width 44 height 20
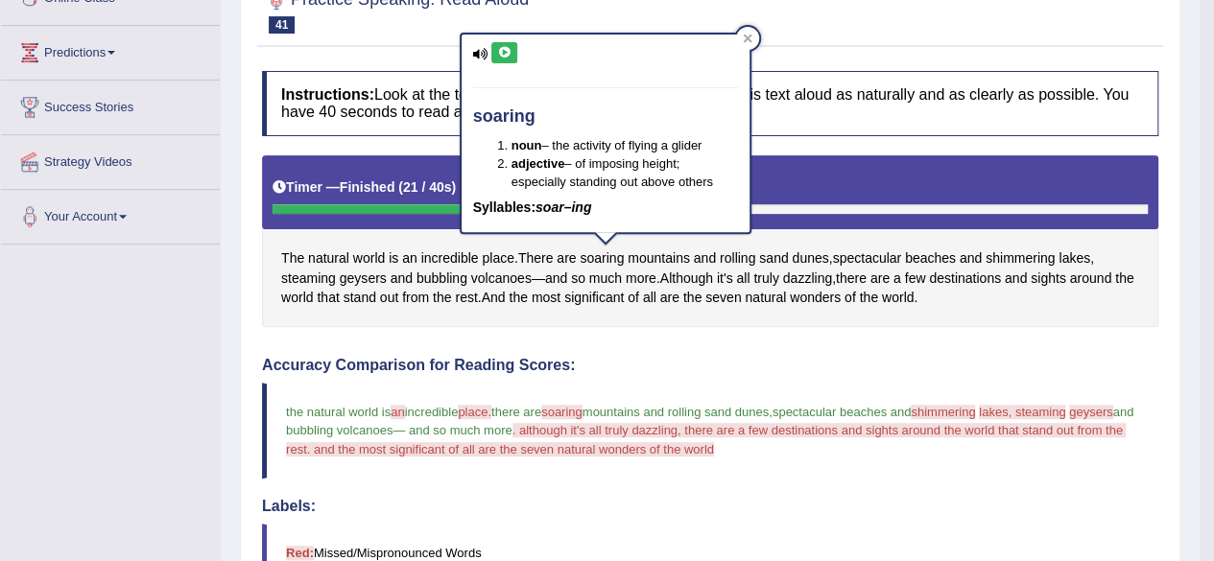
click at [499, 51] on icon at bounding box center [504, 53] width 14 height 12
click at [499, 53] on icon at bounding box center [504, 53] width 14 height 12
click at [741, 40] on div at bounding box center [747, 38] width 23 height 23
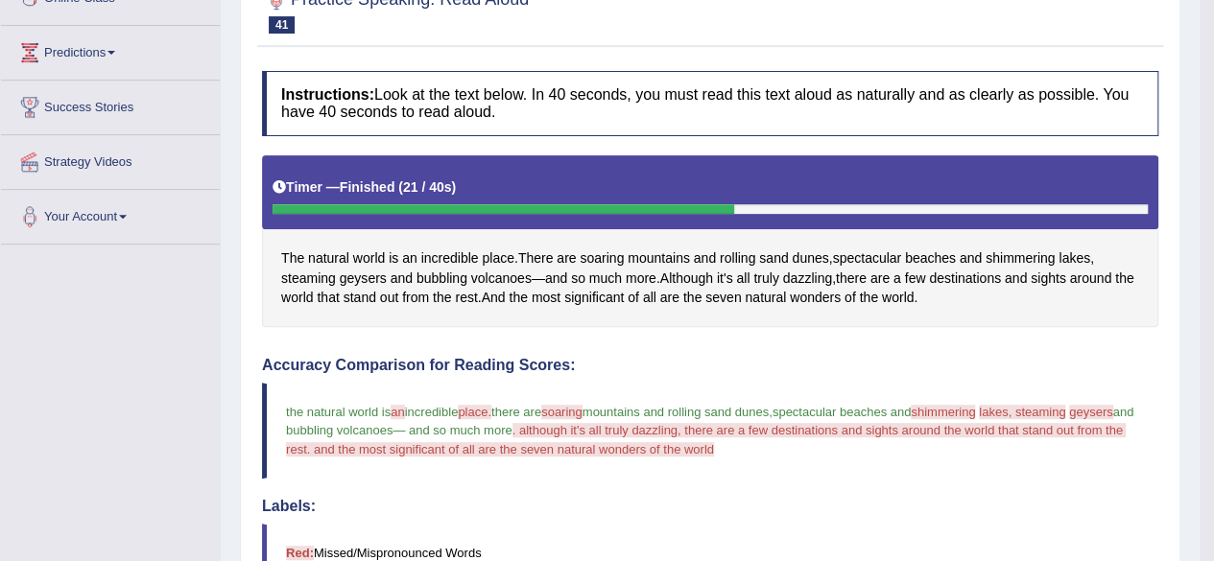
scroll to position [0, 0]
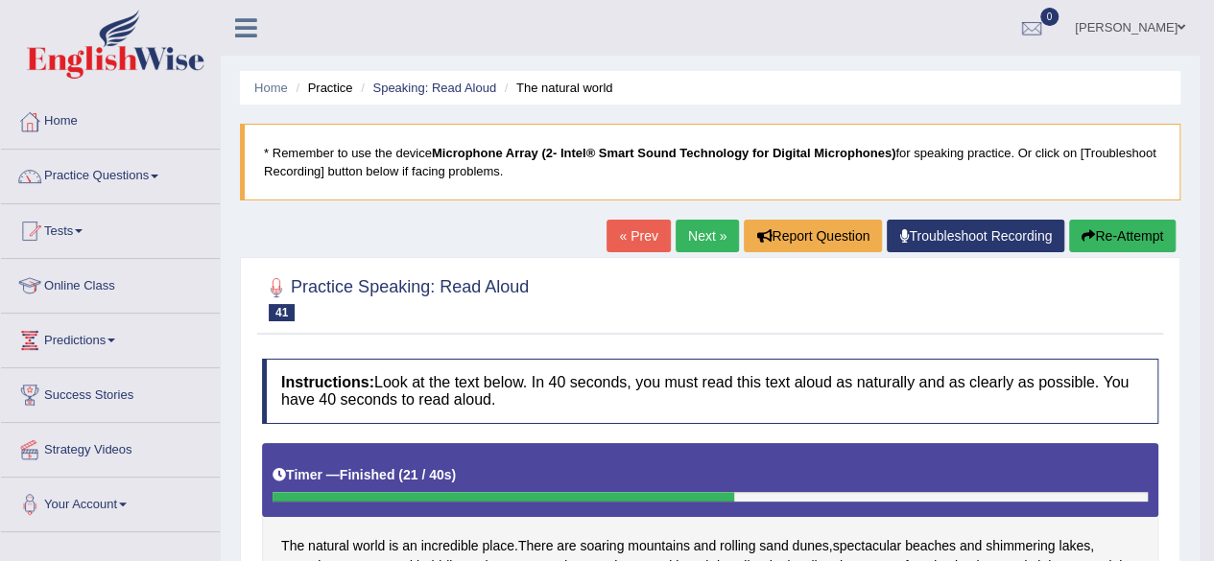
click at [706, 249] on link "Next »" at bounding box center [707, 236] width 63 height 33
click at [706, 247] on link "Next »" at bounding box center [707, 236] width 63 height 33
click at [706, 246] on link "Next »" at bounding box center [707, 236] width 63 height 33
click at [706, 243] on link "Next »" at bounding box center [707, 236] width 63 height 33
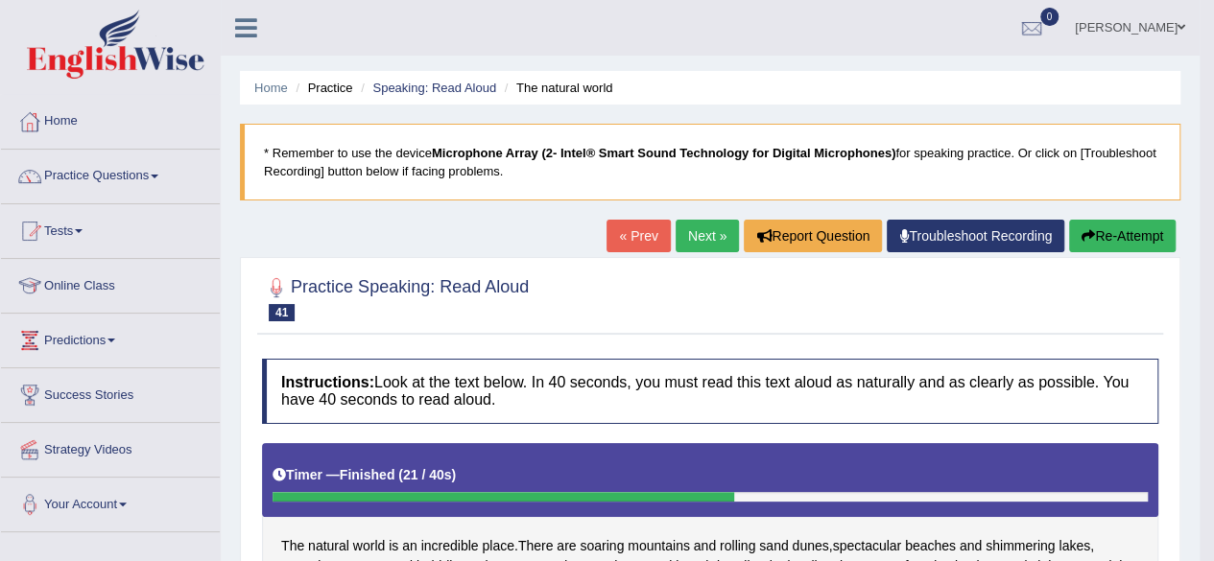
click at [706, 243] on link "Next »" at bounding box center [707, 236] width 63 height 33
click at [706, 241] on link "Next »" at bounding box center [707, 236] width 63 height 33
click at [706, 240] on link "Next »" at bounding box center [707, 236] width 63 height 33
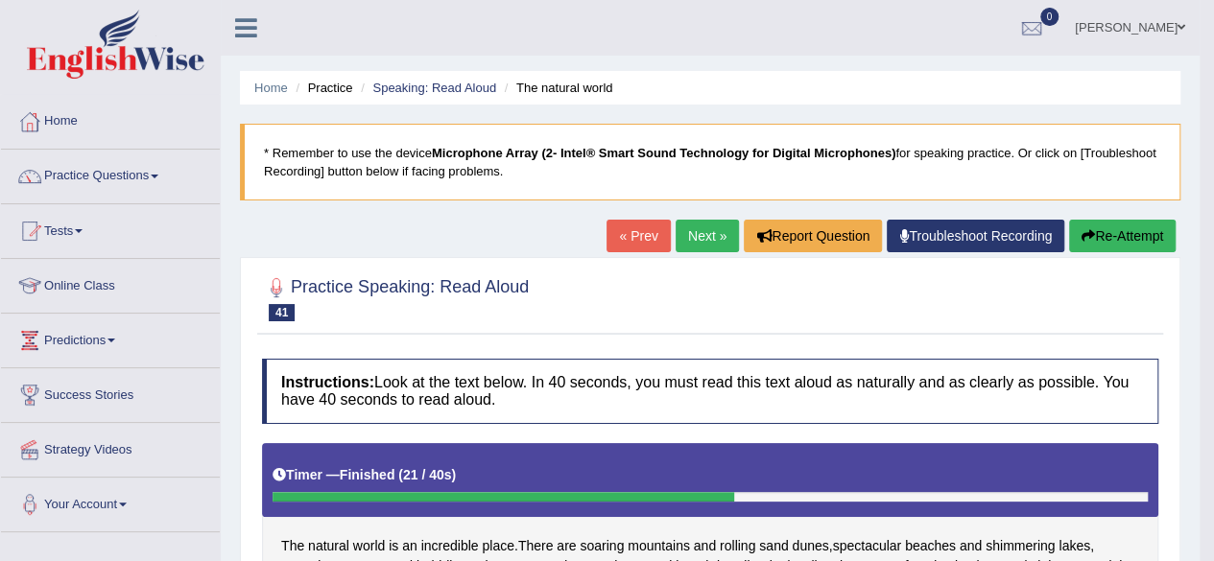
click at [706, 240] on link "Next »" at bounding box center [707, 236] width 63 height 33
click at [706, 237] on link "Next »" at bounding box center [707, 236] width 63 height 33
click at [705, 236] on link "Next »" at bounding box center [707, 236] width 63 height 33
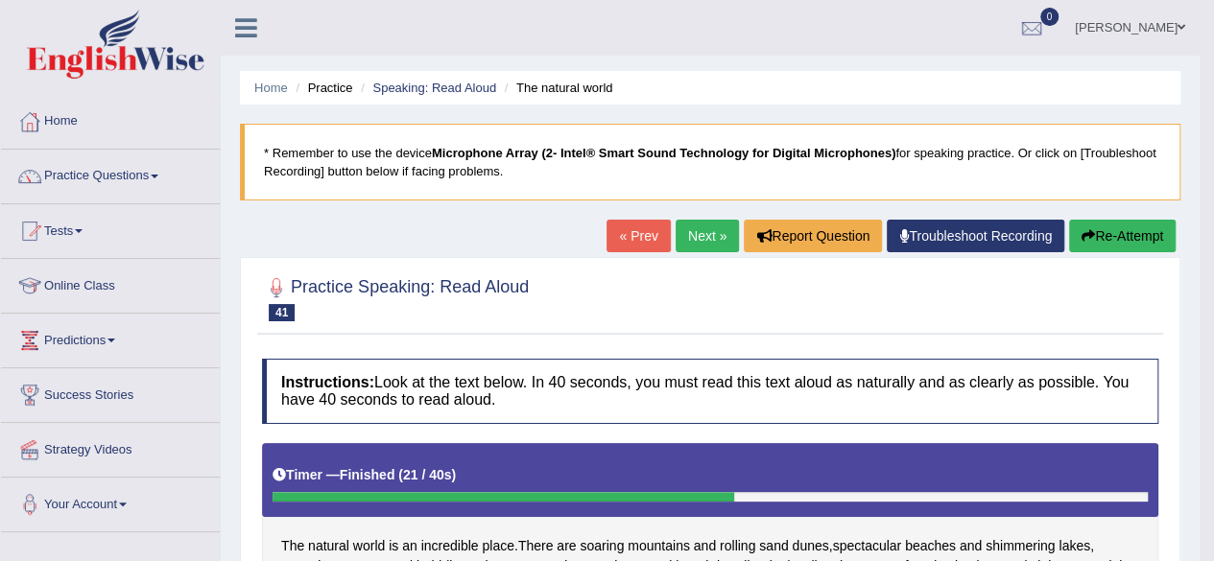
click at [705, 236] on link "Next »" at bounding box center [707, 236] width 63 height 33
click at [693, 232] on link "Next »" at bounding box center [707, 236] width 63 height 33
click at [686, 236] on link "Next »" at bounding box center [707, 236] width 63 height 33
